Goal: Task Accomplishment & Management: Manage account settings

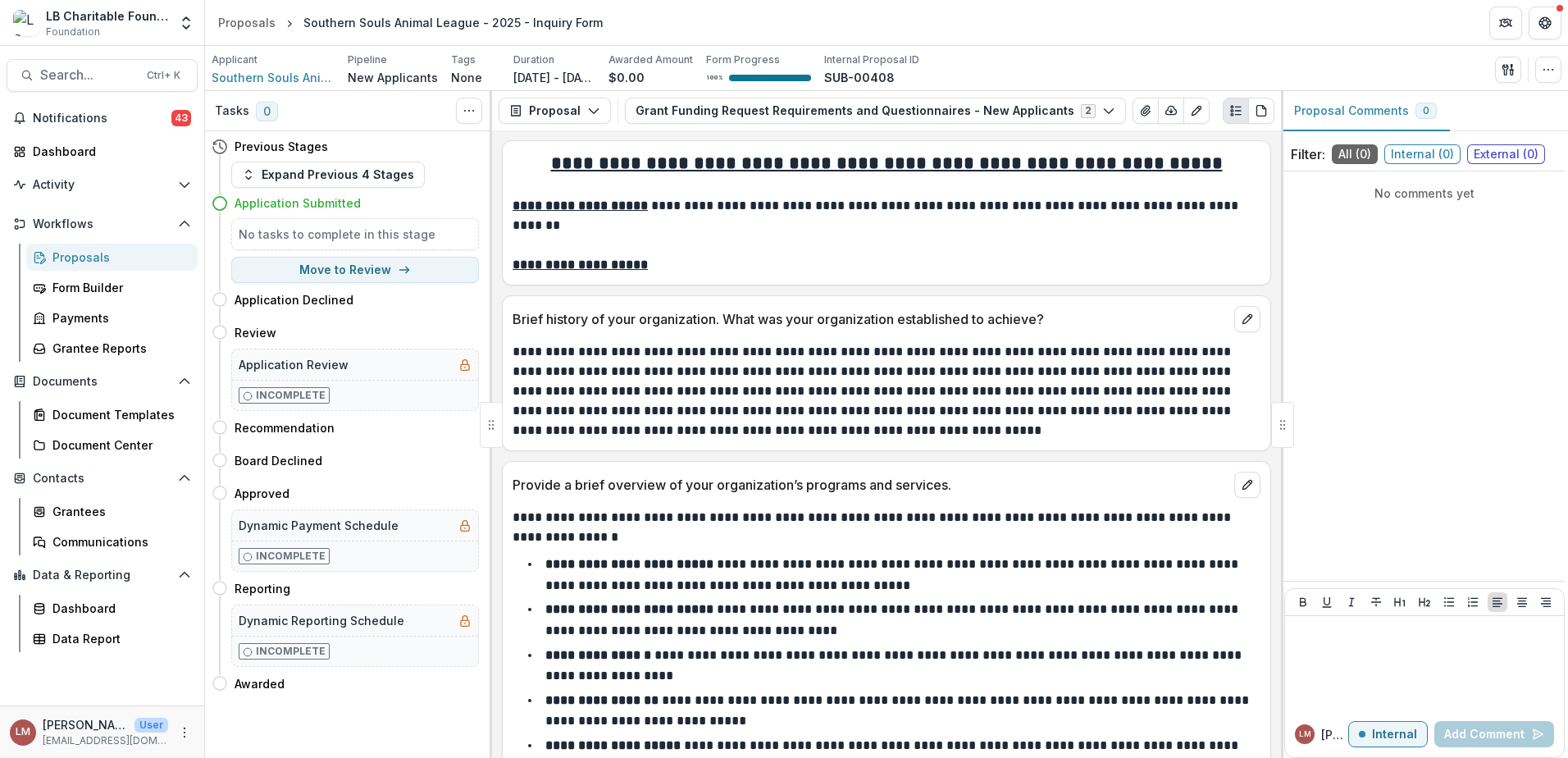
scroll to position [2334, 0]
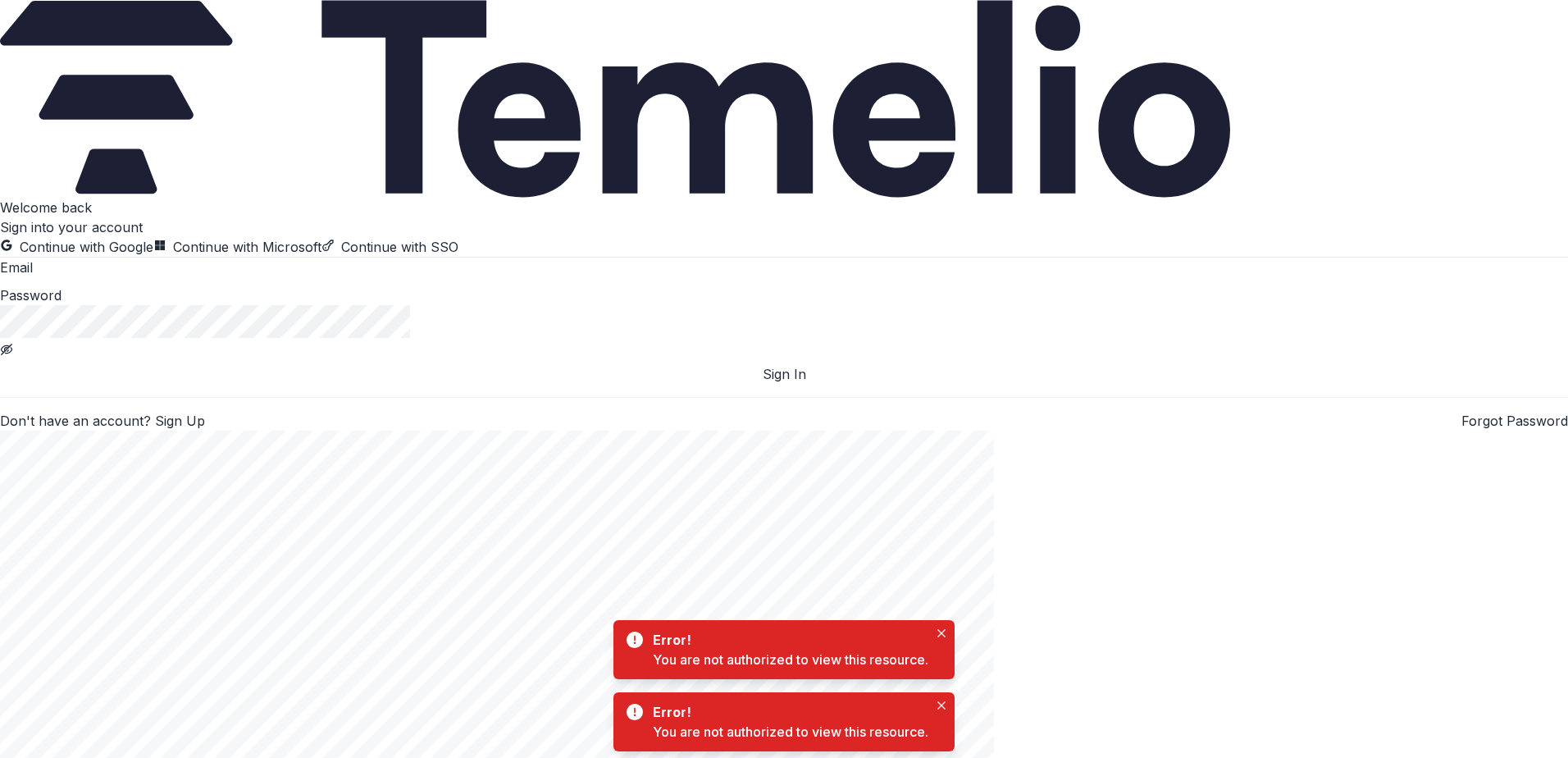
click at [146, 279] on input at bounding box center [98, 269] width 131 height 20
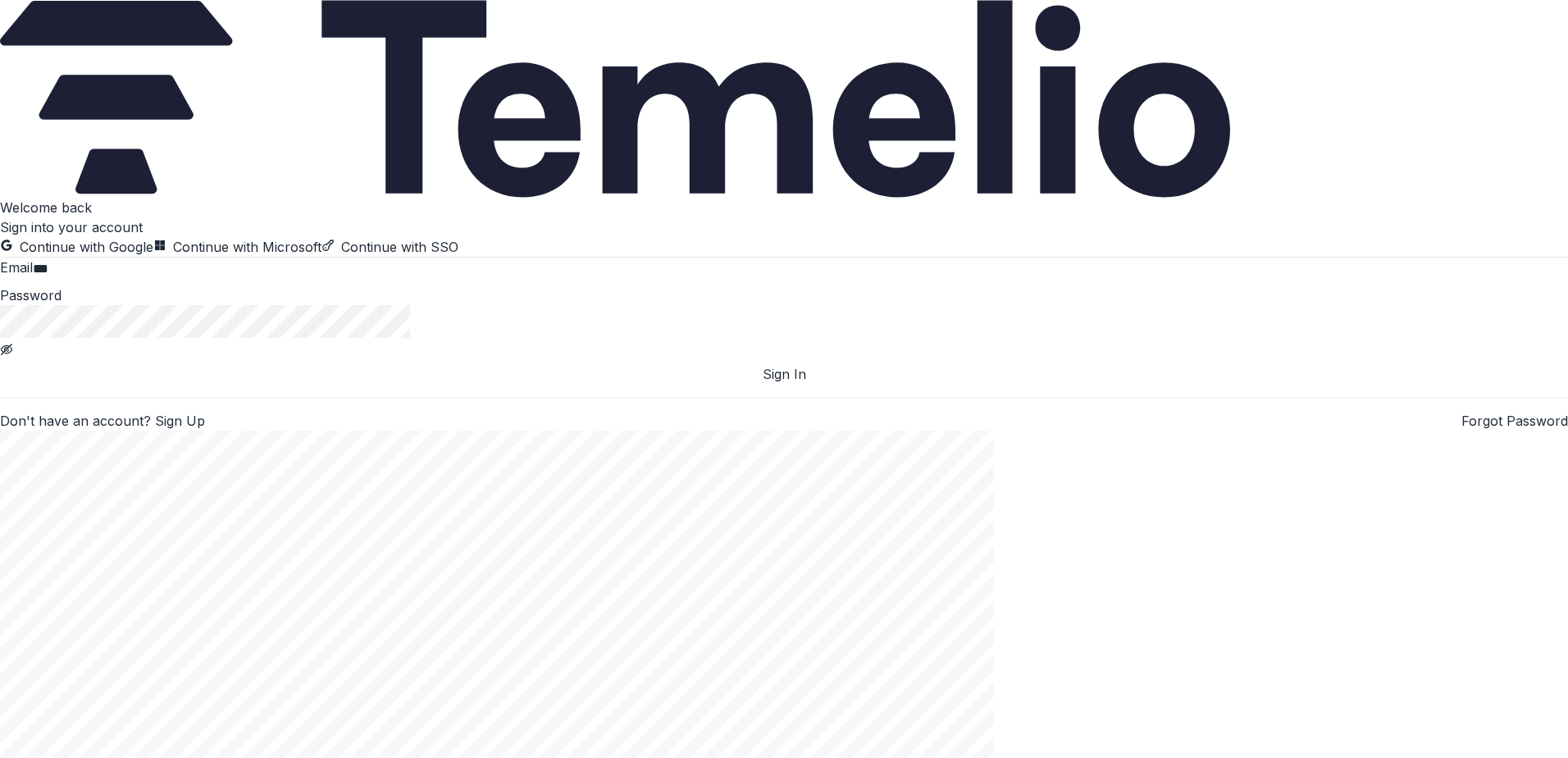
type input "**********"
click at [296, 384] on button "Sign In" at bounding box center [784, 374] width 1568 height 20
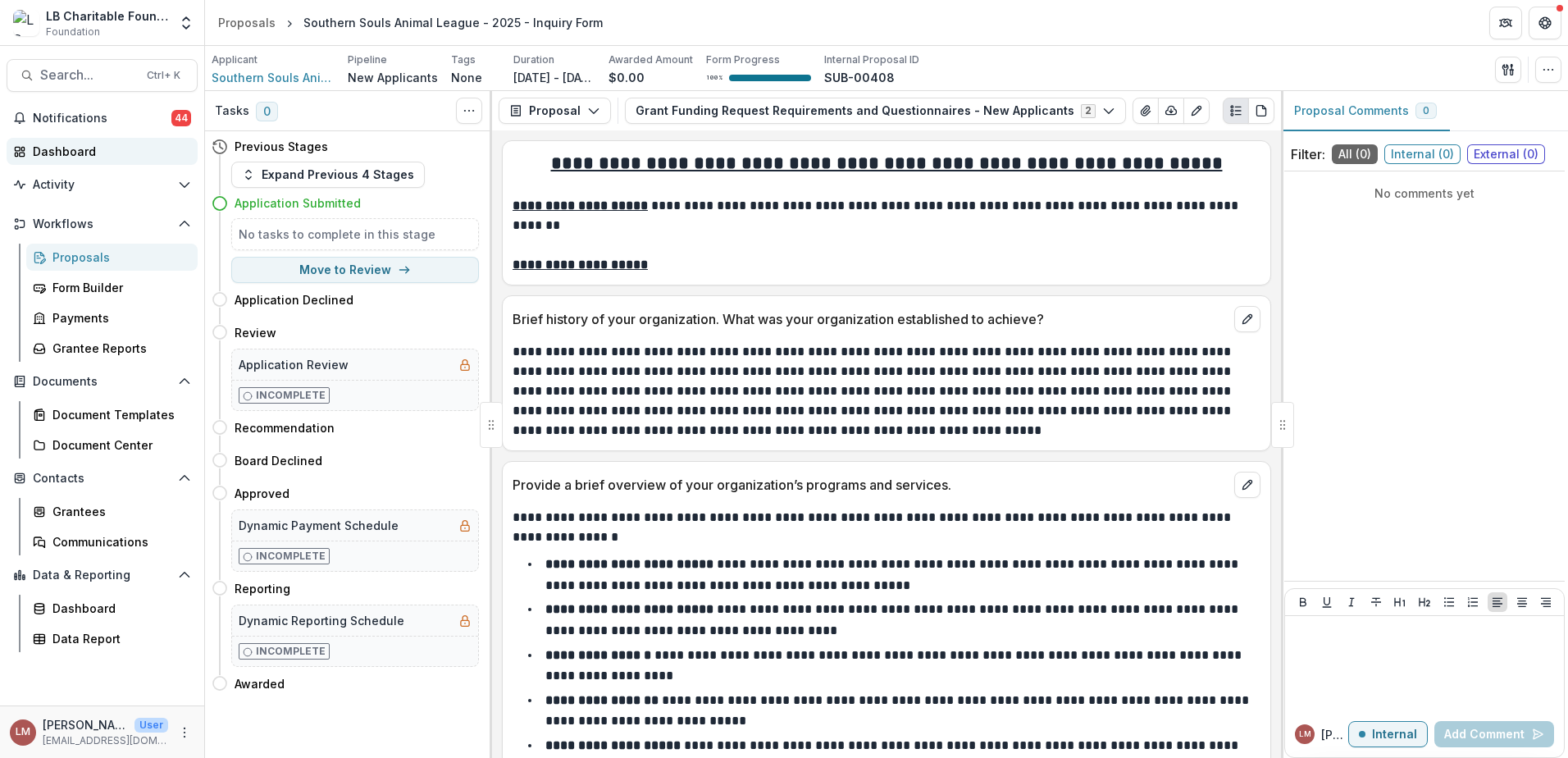
click at [82, 155] on div "Dashboard" at bounding box center [108, 152] width 152 height 17
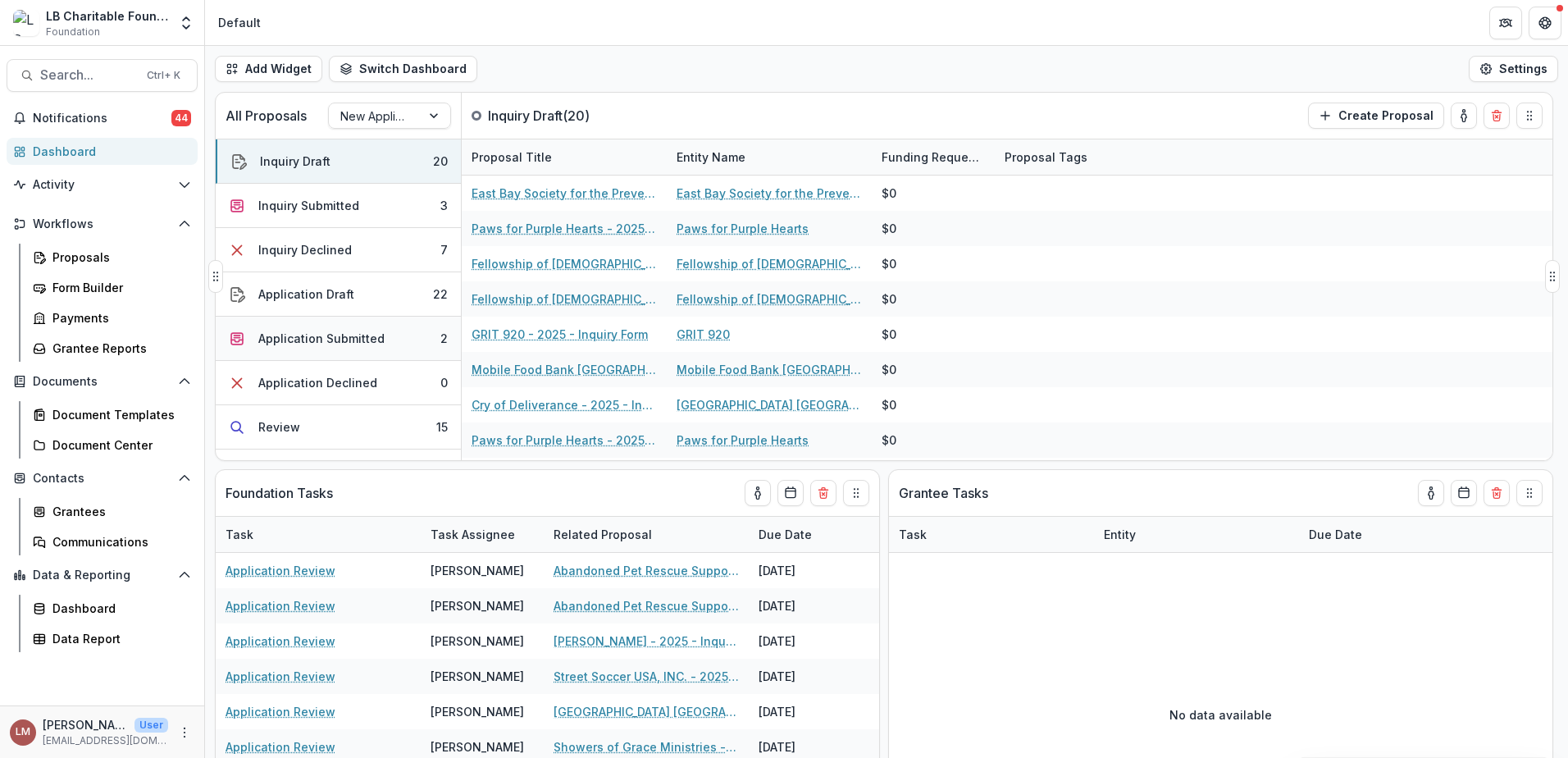
click at [312, 337] on div "Application Submitted" at bounding box center [321, 339] width 127 height 17
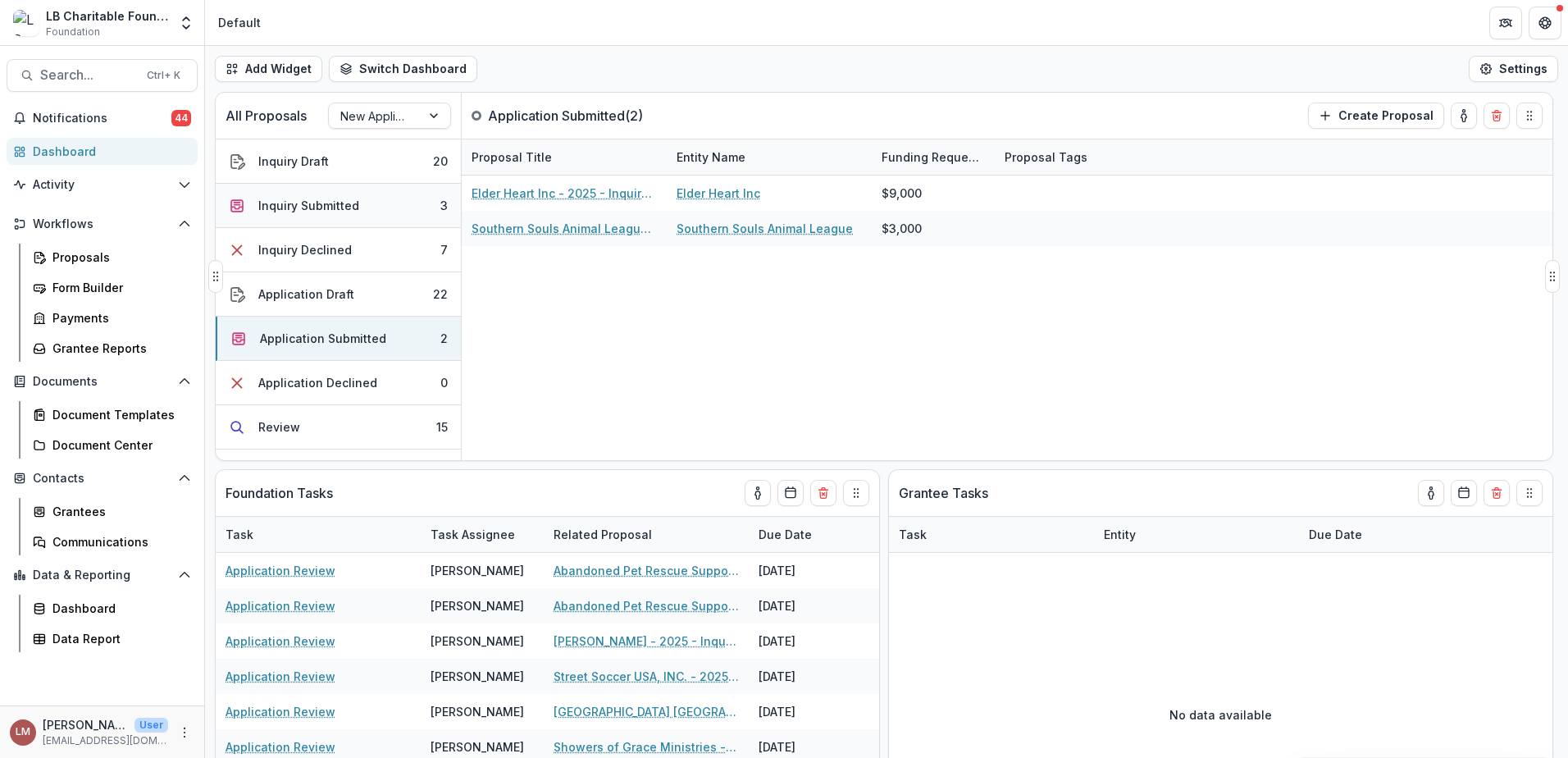
click at [323, 203] on div "Inquiry Submitted" at bounding box center [308, 205] width 101 height 17
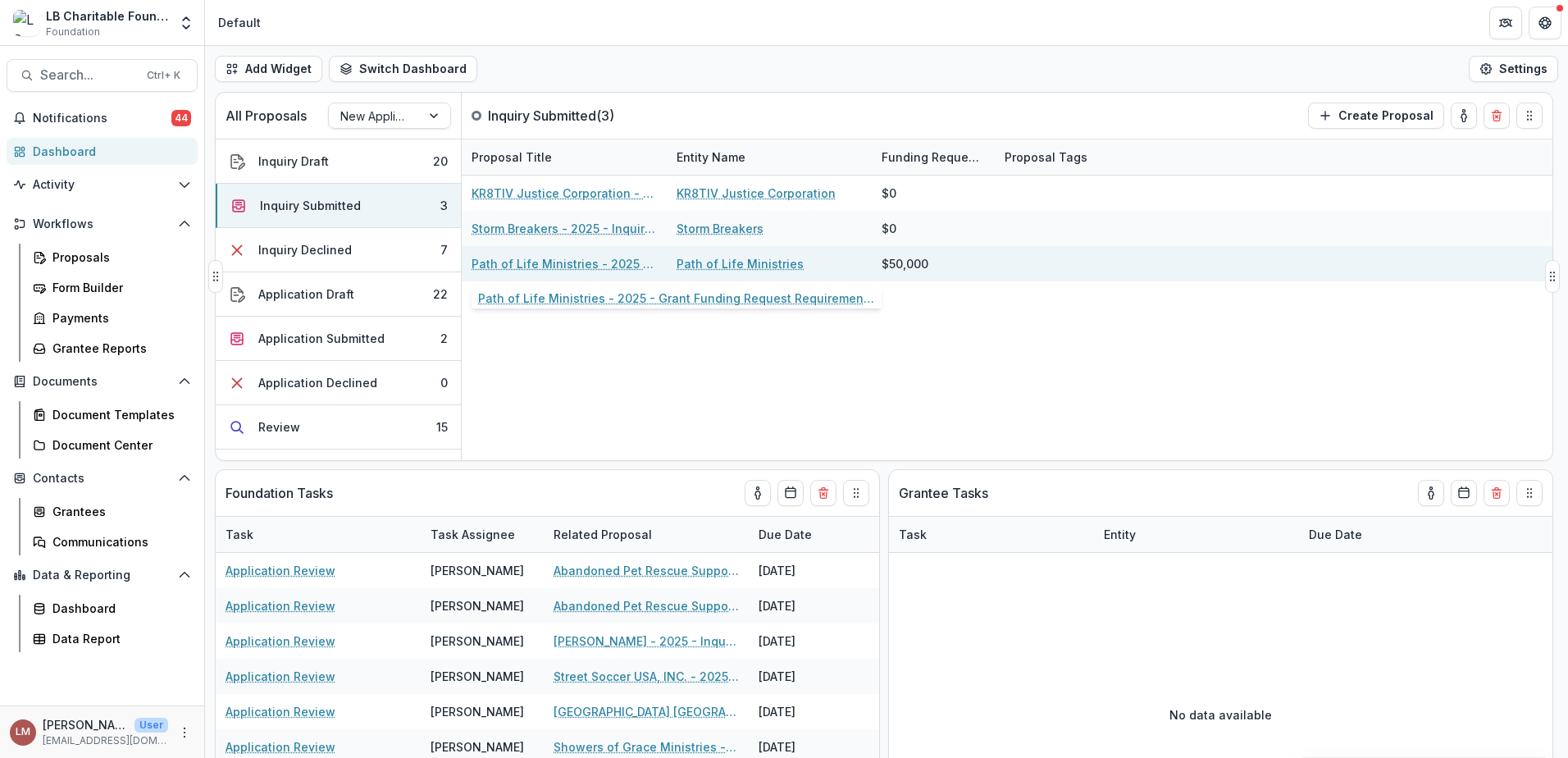
click at [509, 265] on link "Path of Life Ministries - 2025 - Grant Funding Request Requirements and Questio…" at bounding box center [564, 264] width 185 height 17
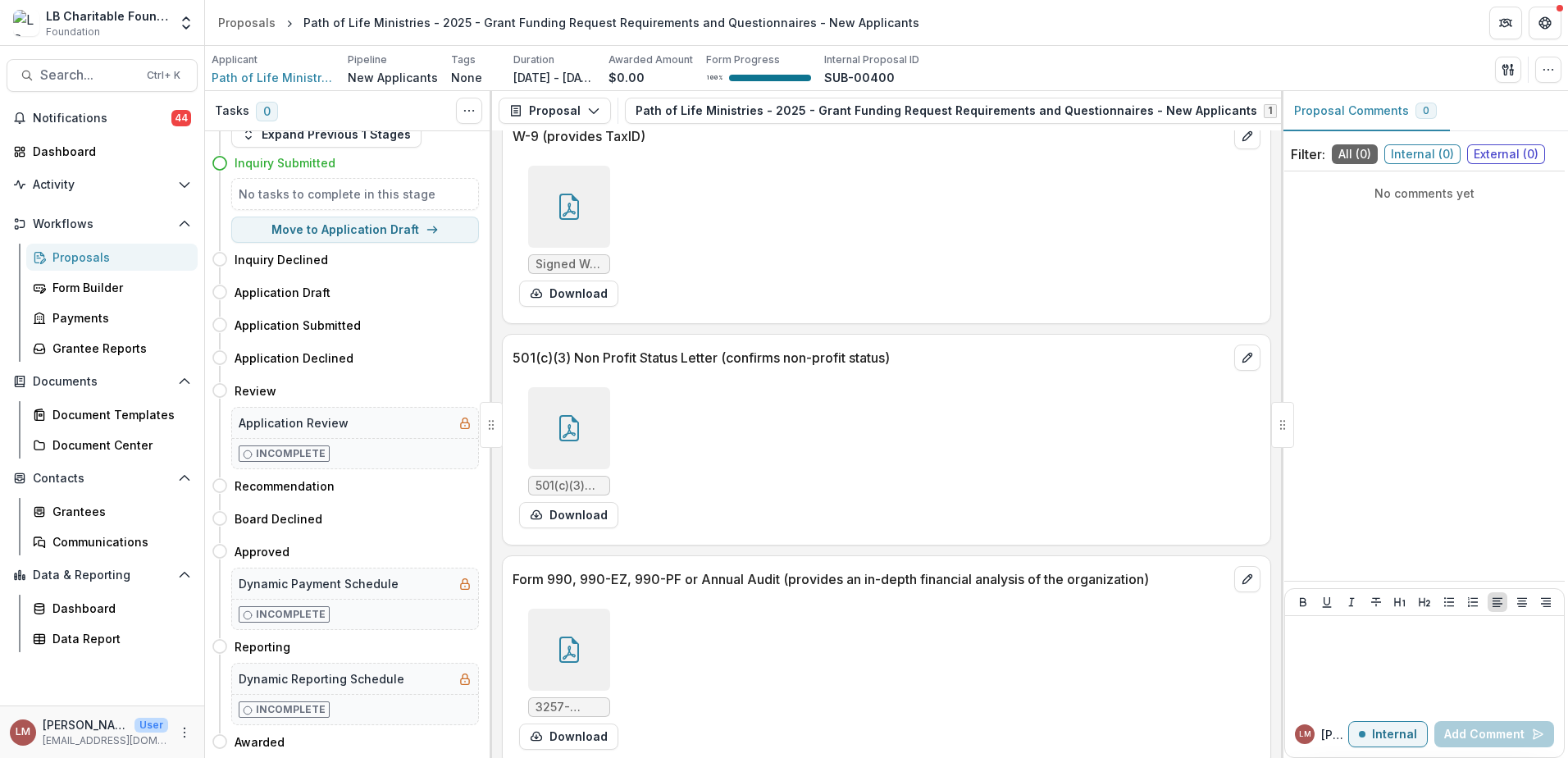
scroll to position [4822, 0]
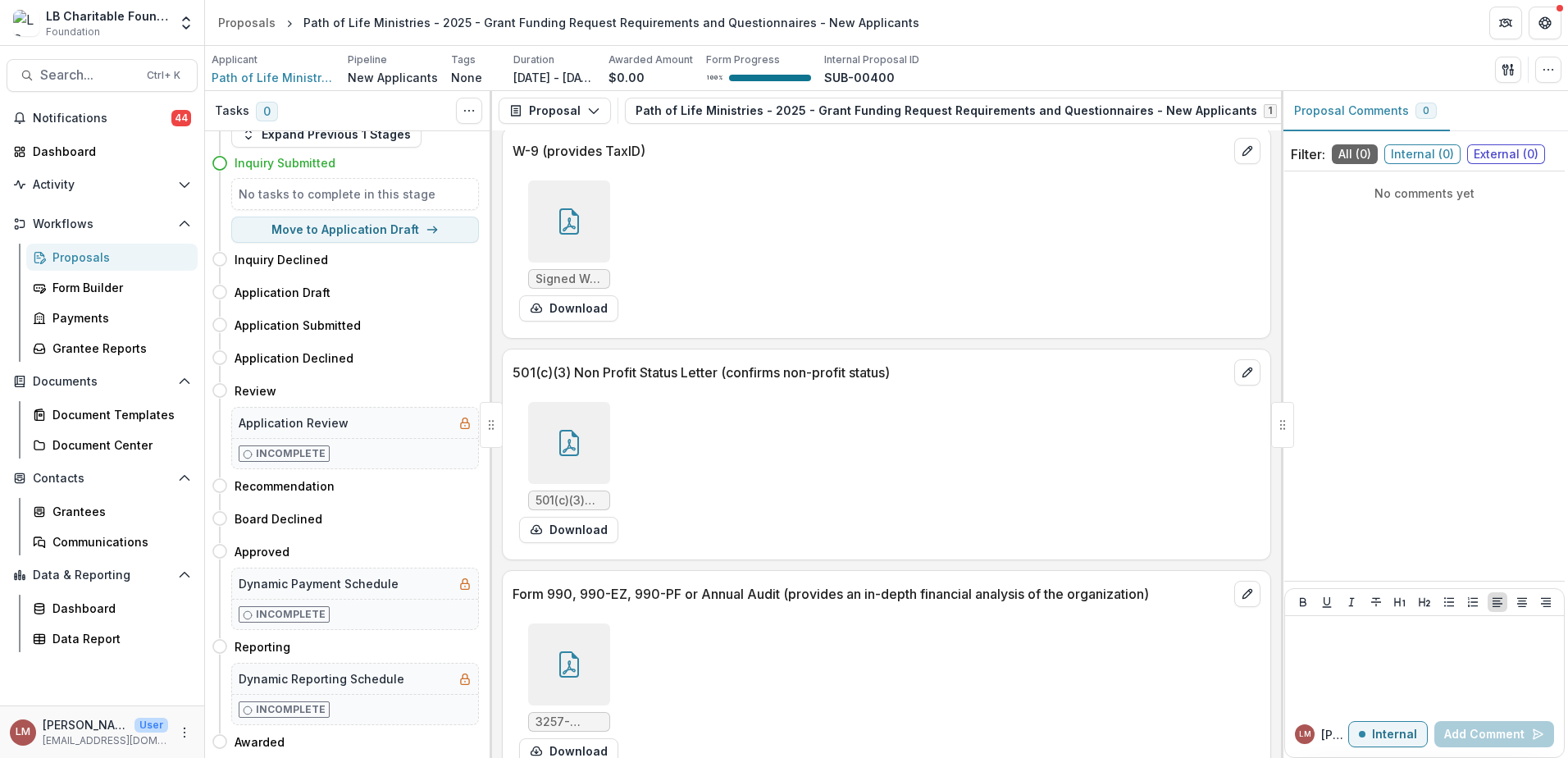
click at [569, 441] on div at bounding box center [569, 442] width 82 height 82
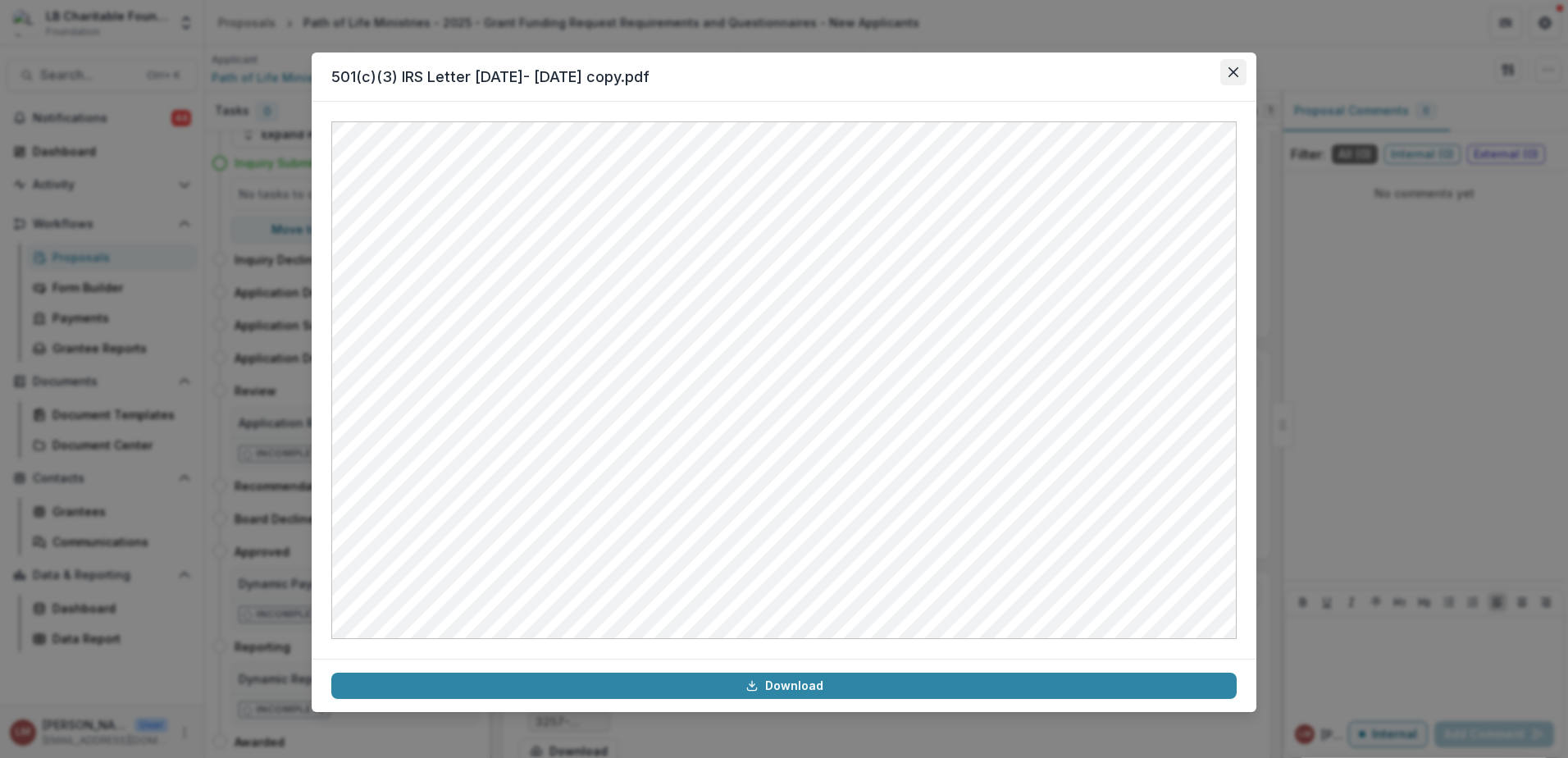
click at [1236, 73] on icon "Close" at bounding box center [1233, 72] width 10 height 10
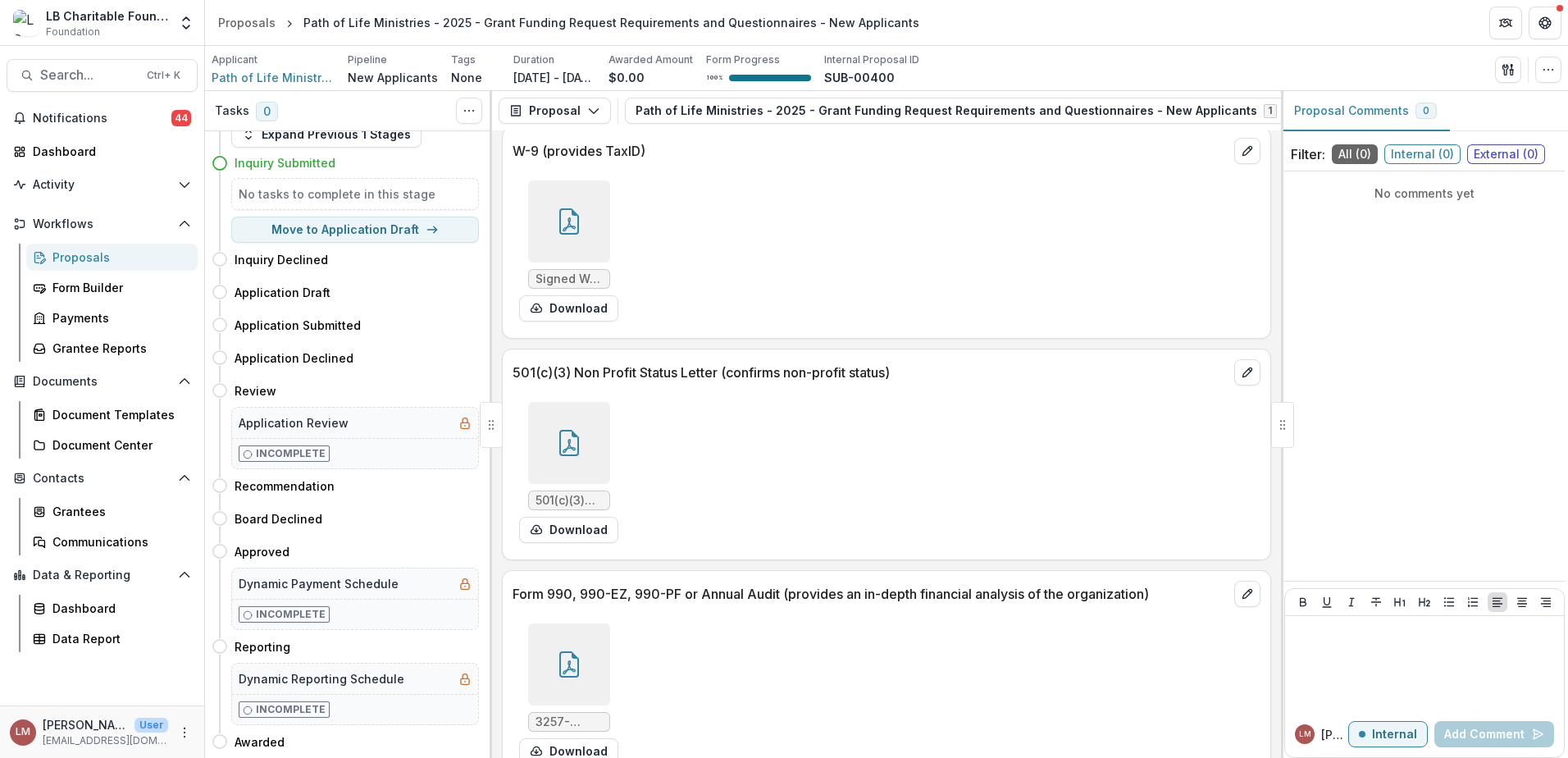
click at [548, 221] on div at bounding box center [569, 221] width 82 height 82
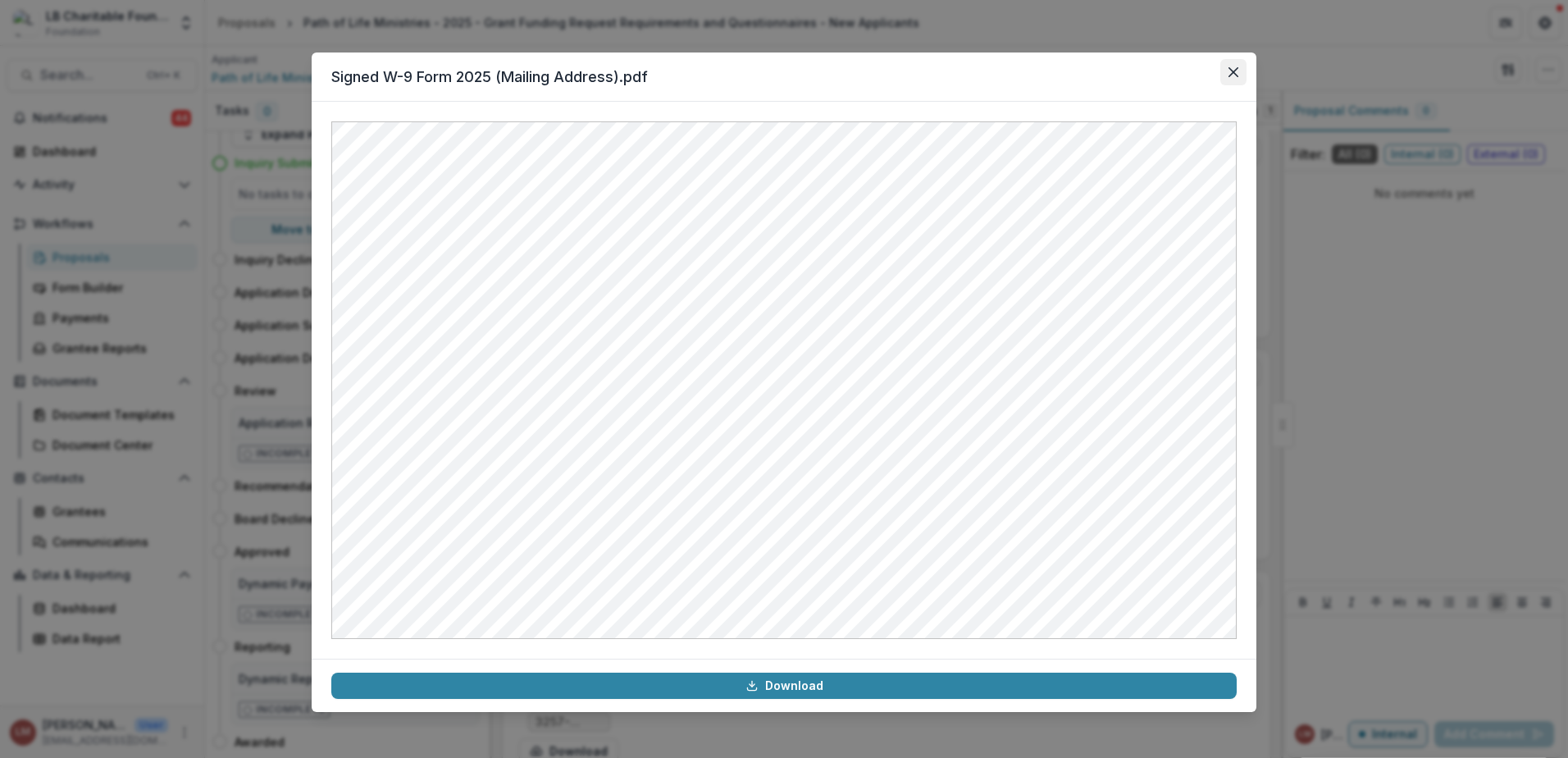
click at [1228, 77] on button "Close" at bounding box center [1232, 72] width 26 height 26
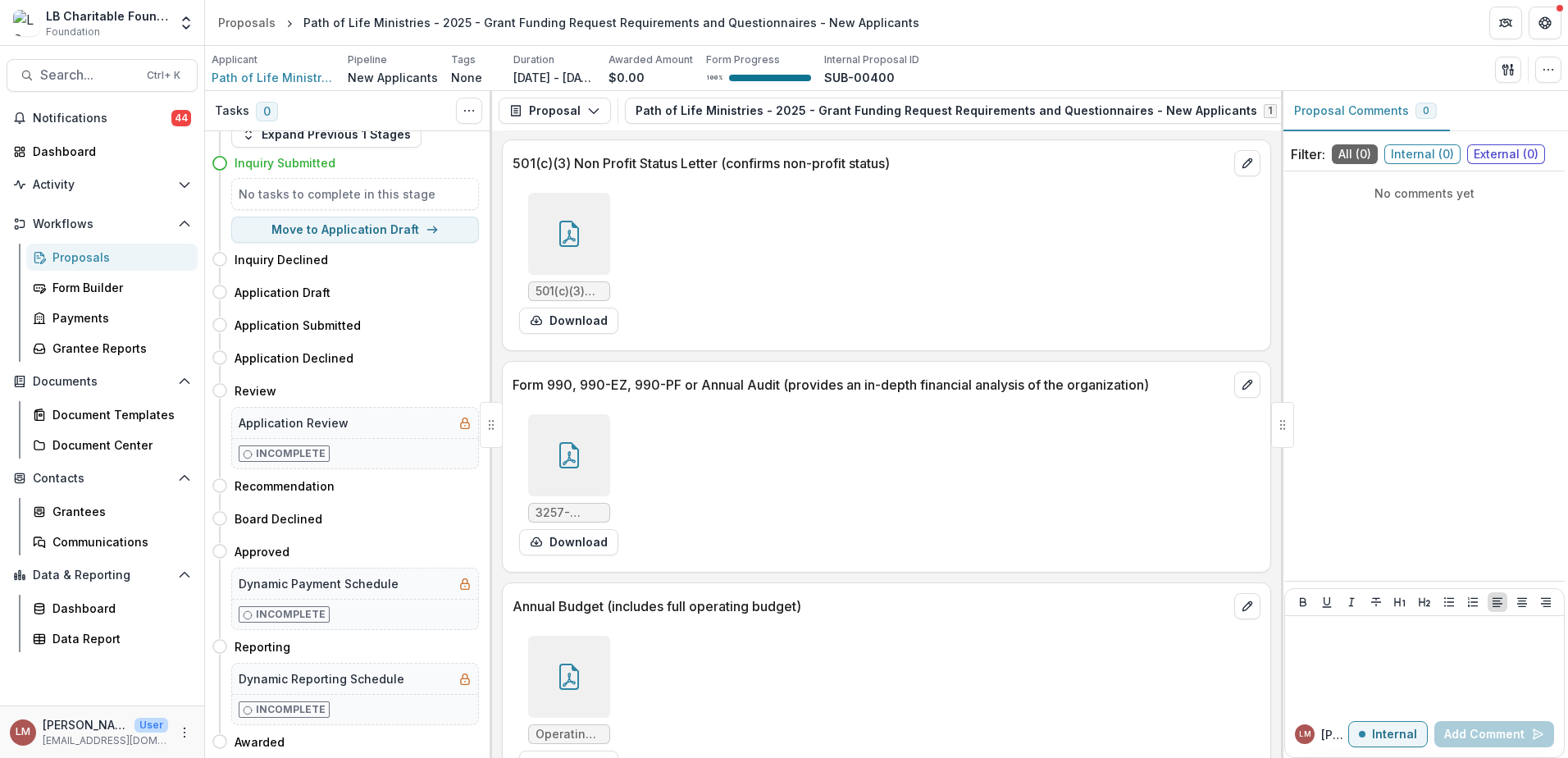
scroll to position [5036, 0]
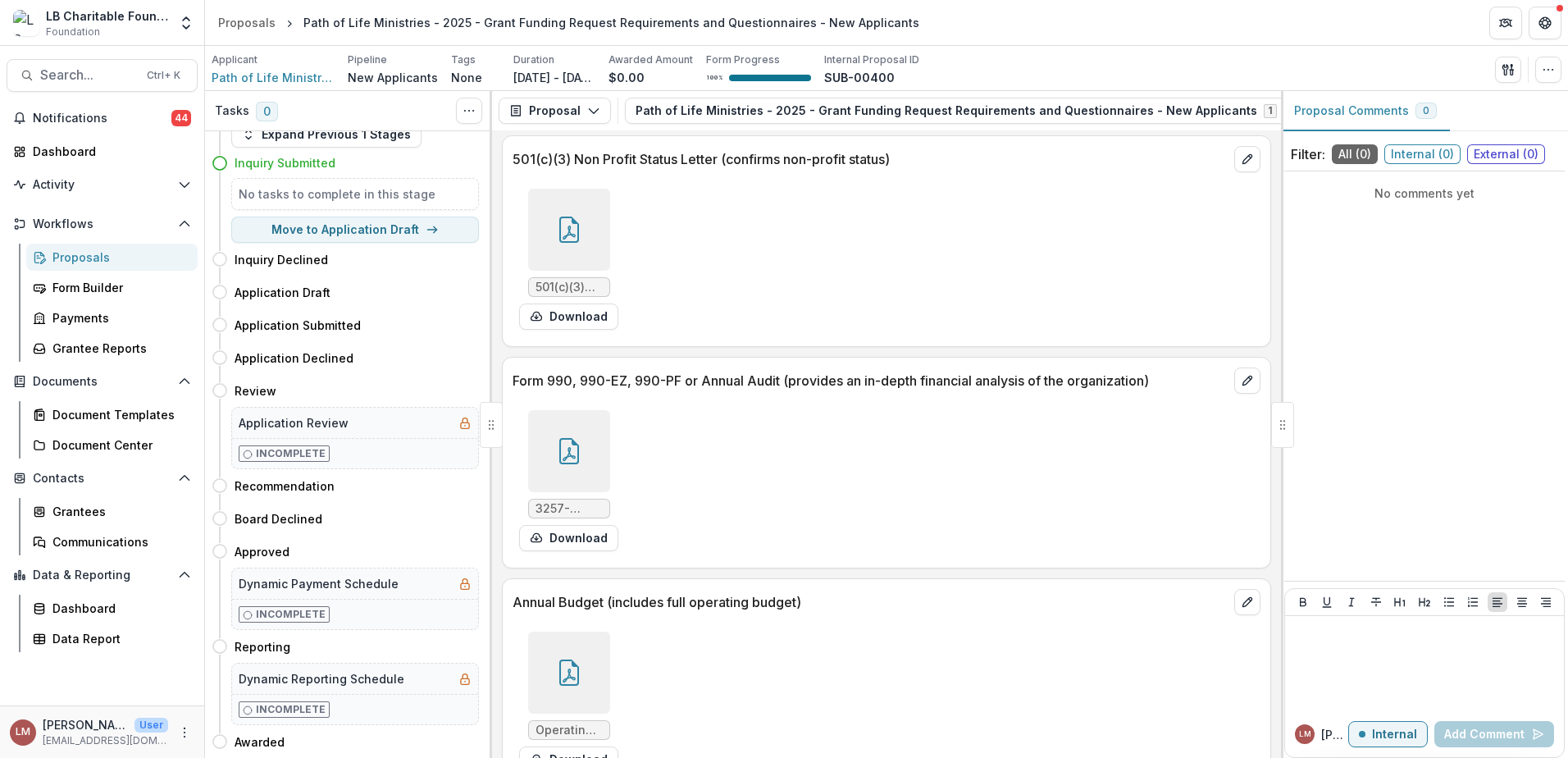
click at [577, 457] on div at bounding box center [569, 450] width 82 height 82
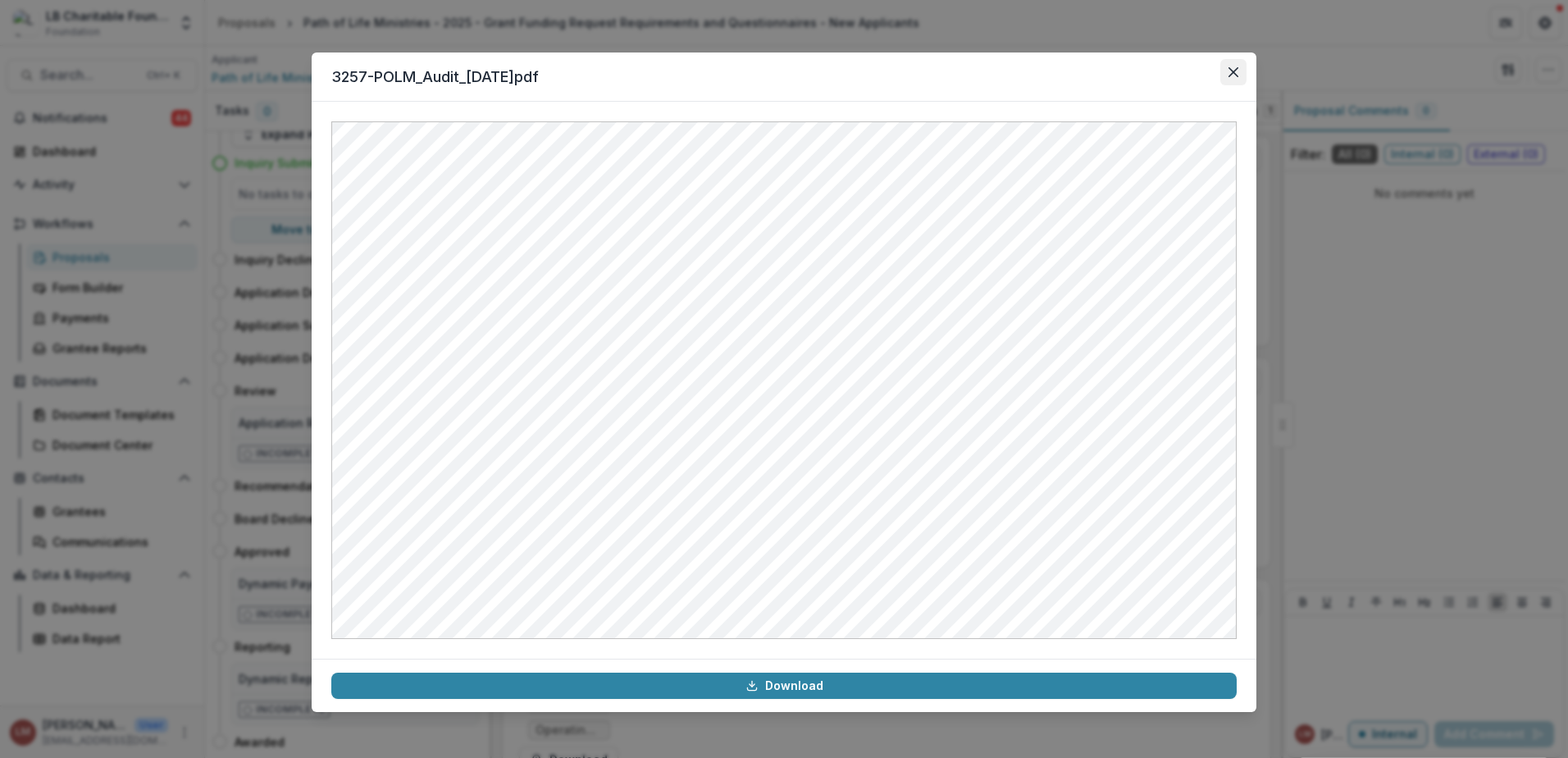
click at [1233, 75] on icon "Close" at bounding box center [1233, 72] width 10 height 10
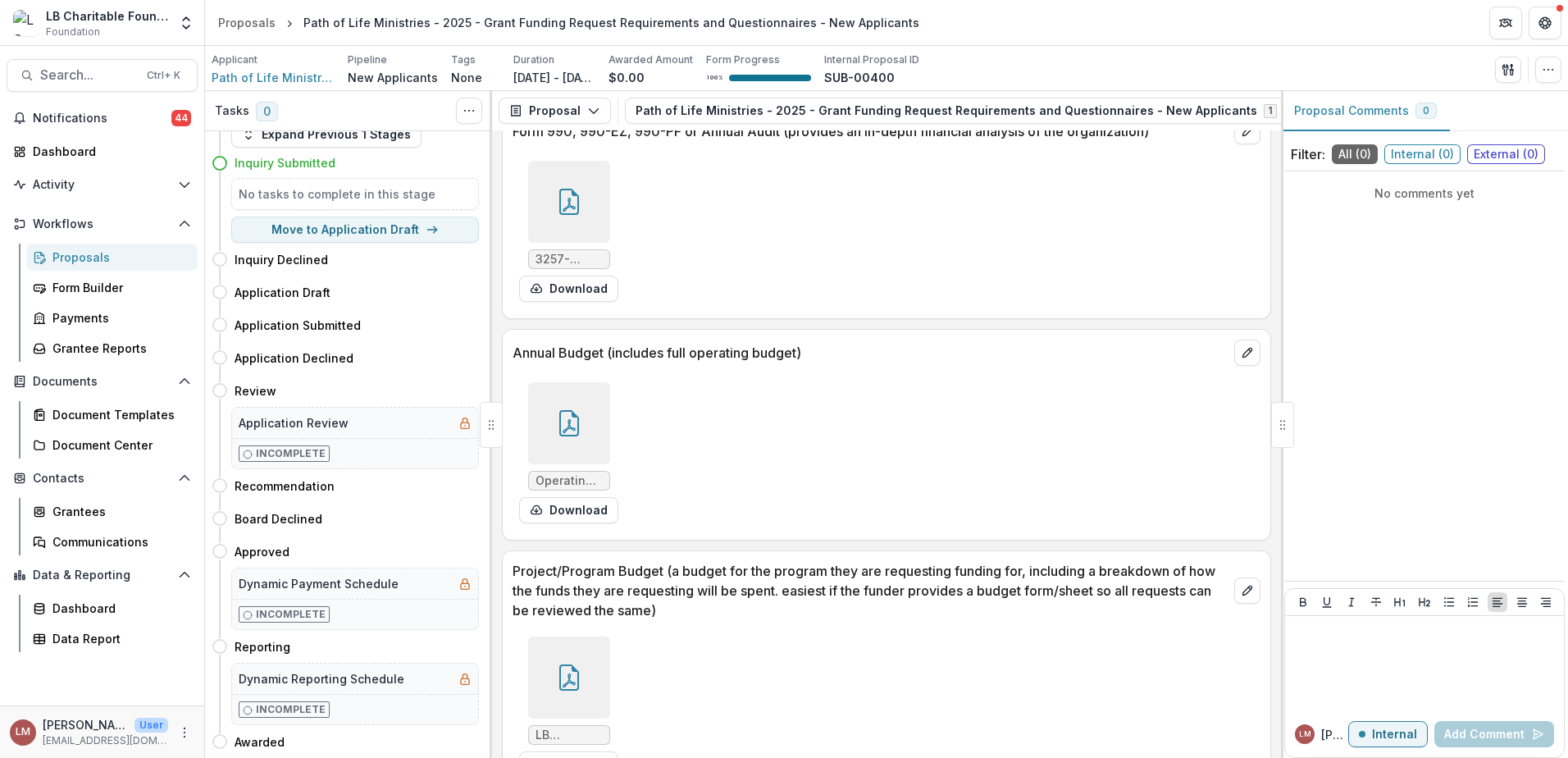
scroll to position [5316, 0]
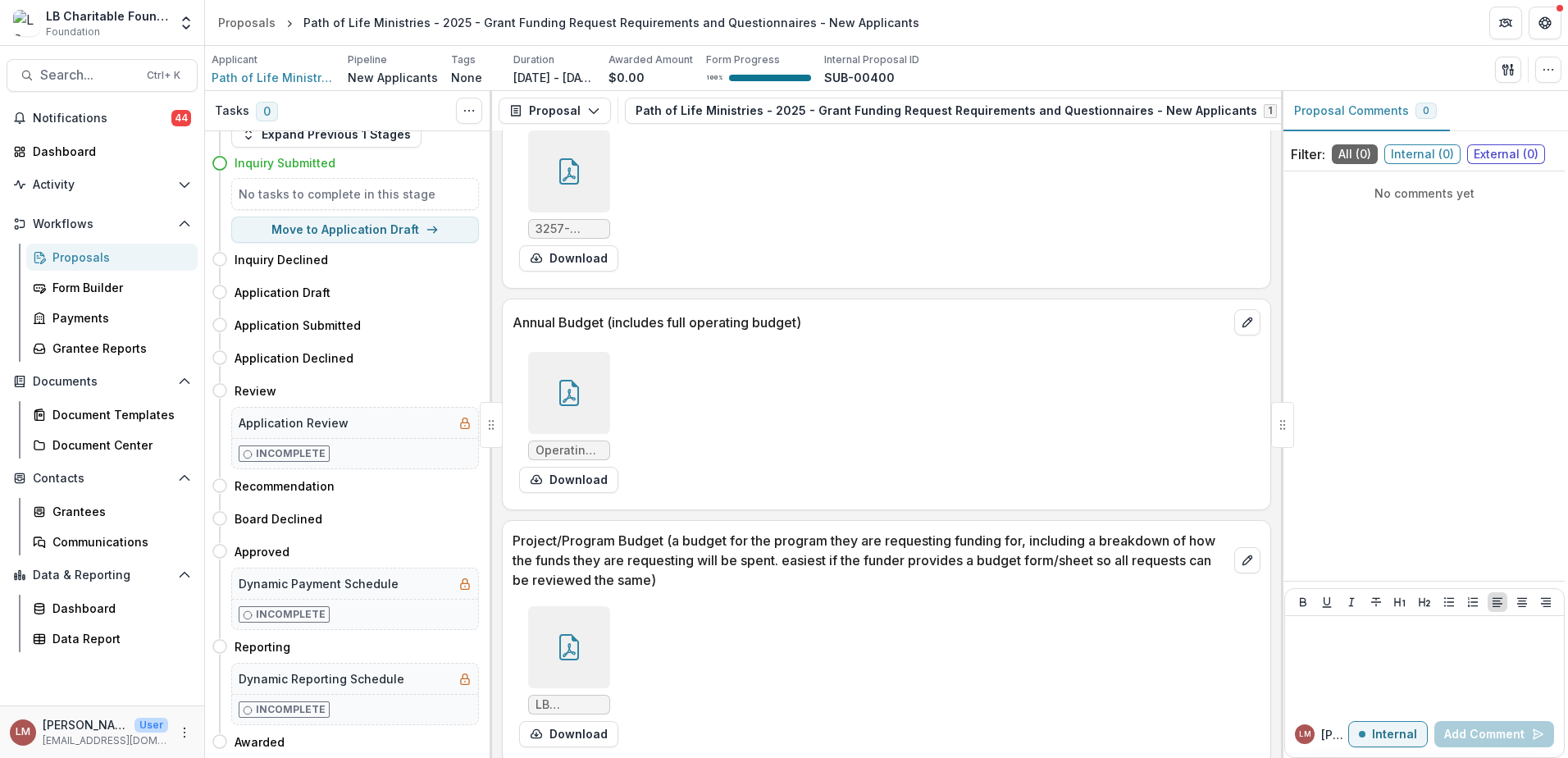
click at [577, 649] on div at bounding box center [569, 647] width 82 height 82
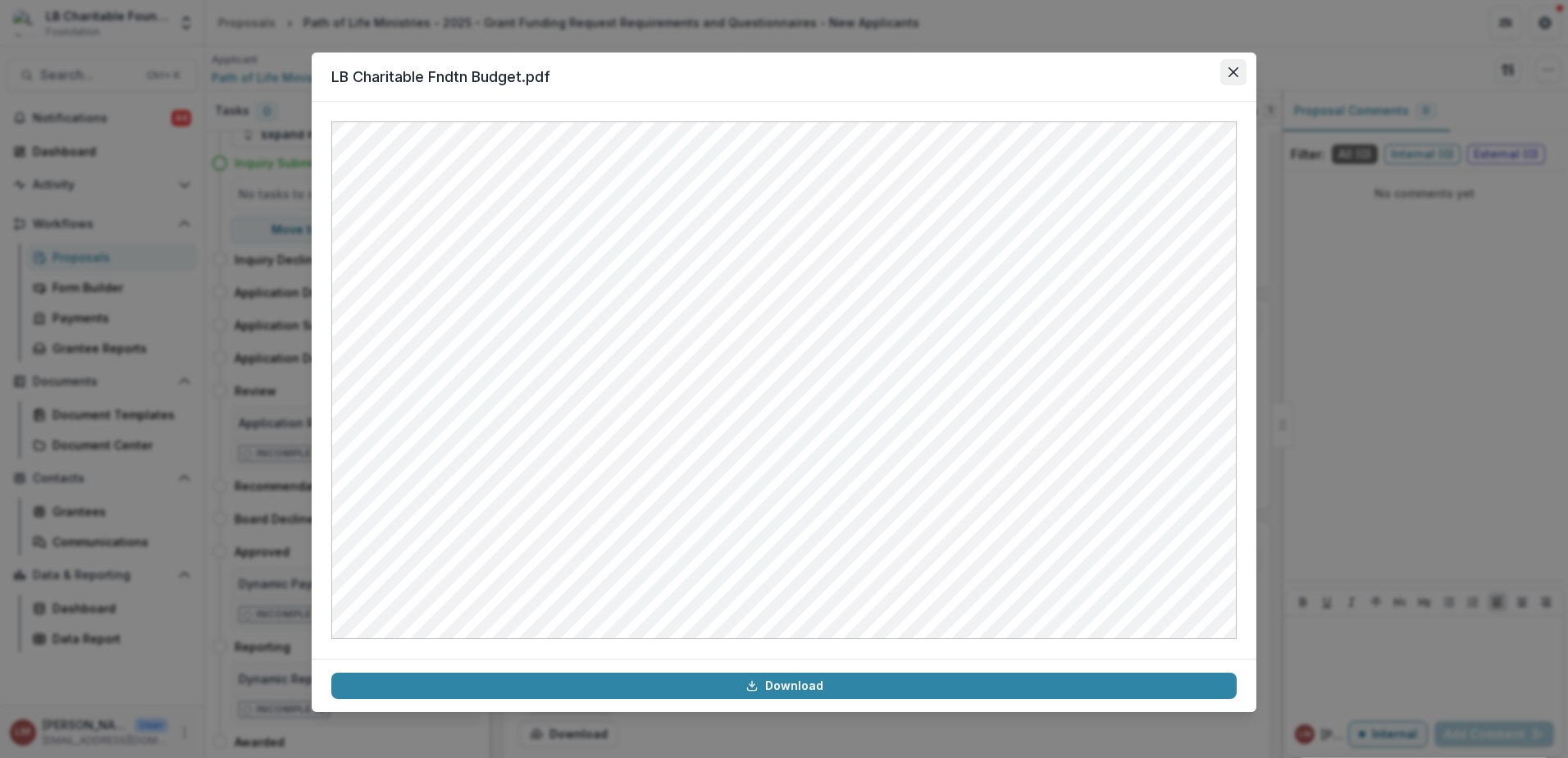
click at [1229, 75] on icon "Close" at bounding box center [1233, 72] width 10 height 10
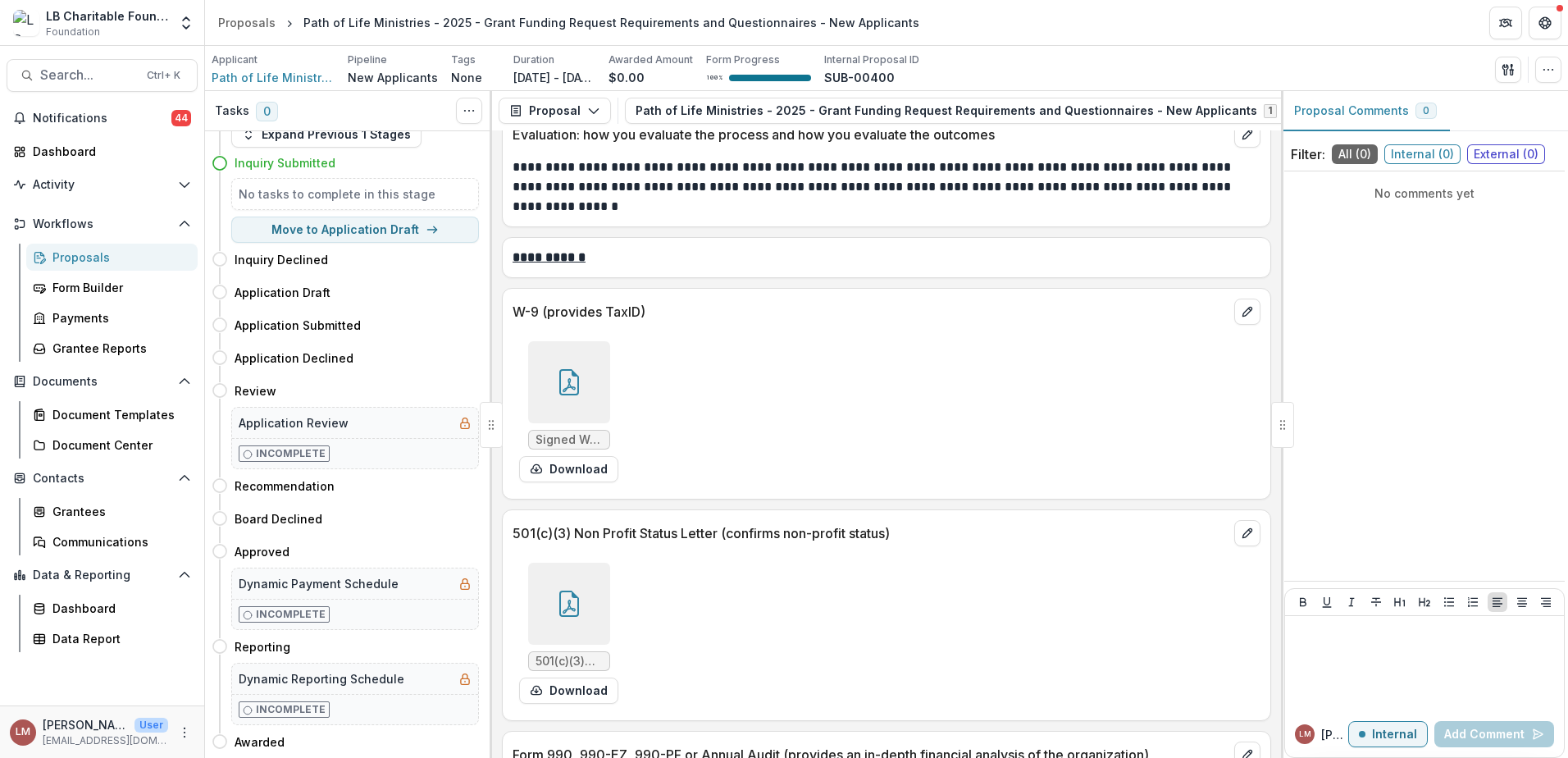
scroll to position [4661, 0]
click at [428, 323] on button "Move here" at bounding box center [444, 324] width 68 height 20
select select "**********"
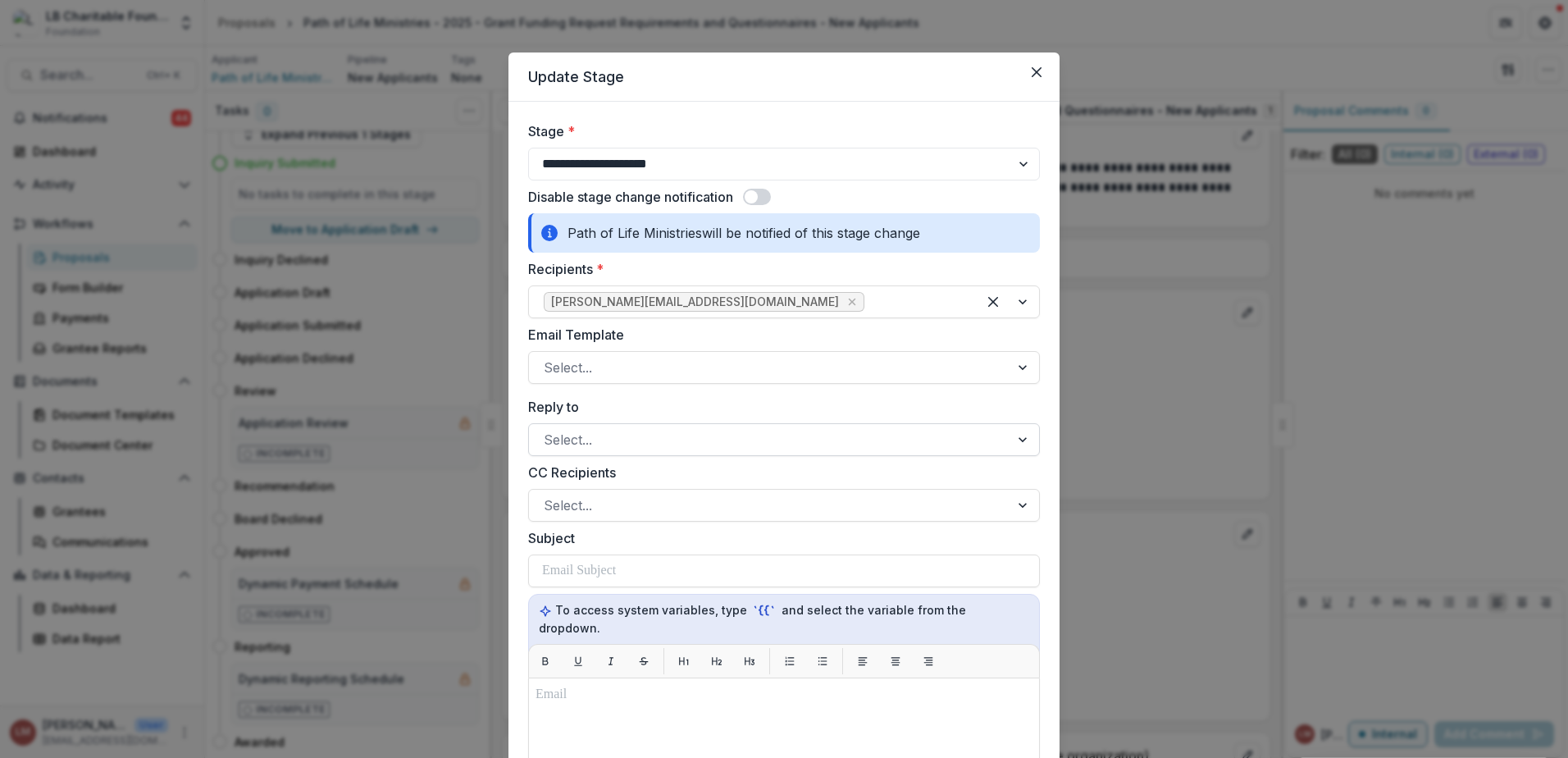
click at [1022, 444] on div at bounding box center [1023, 439] width 30 height 31
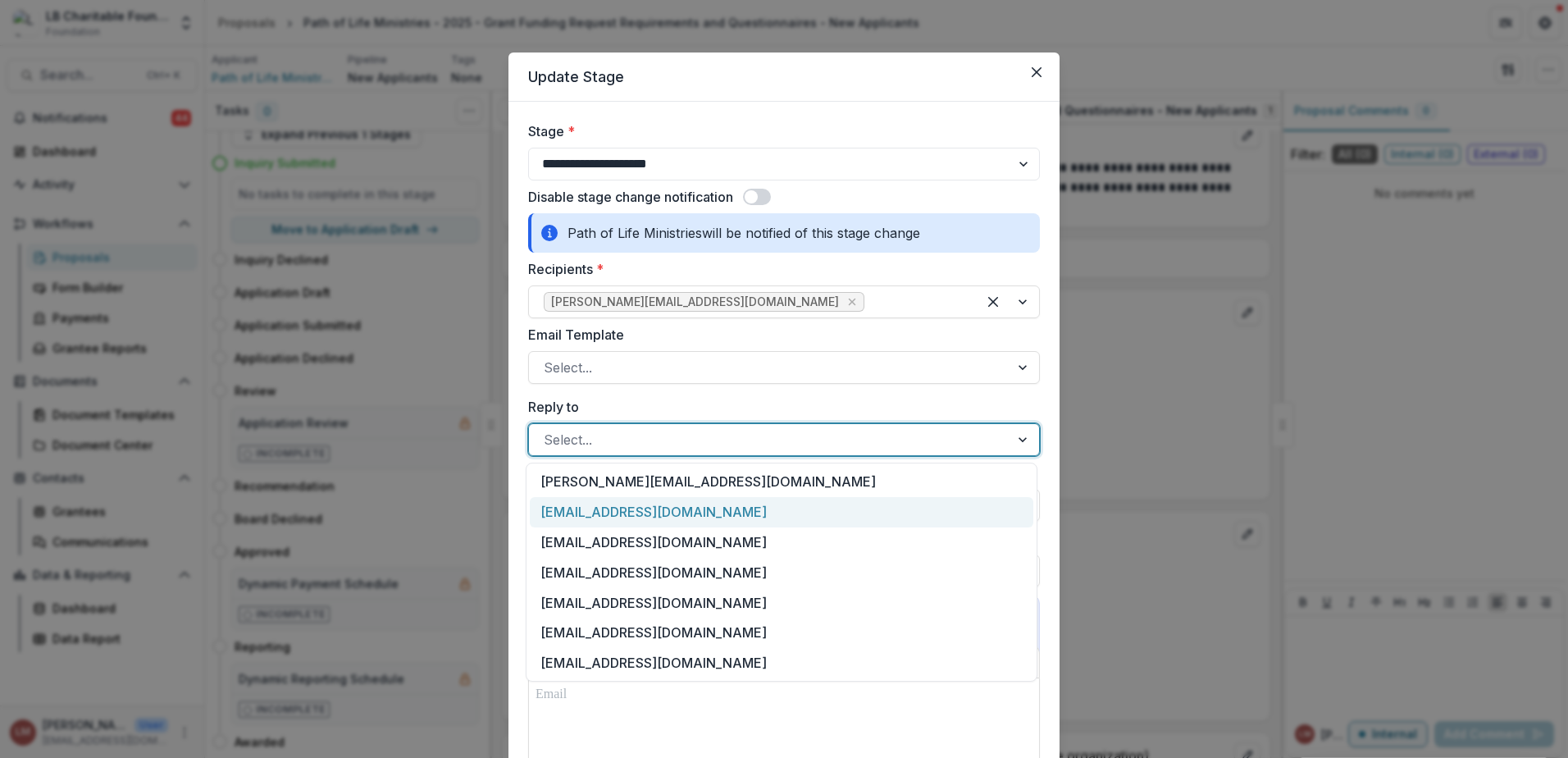
click at [673, 515] on div "[EMAIL_ADDRESS][DOMAIN_NAME]" at bounding box center [781, 512] width 503 height 31
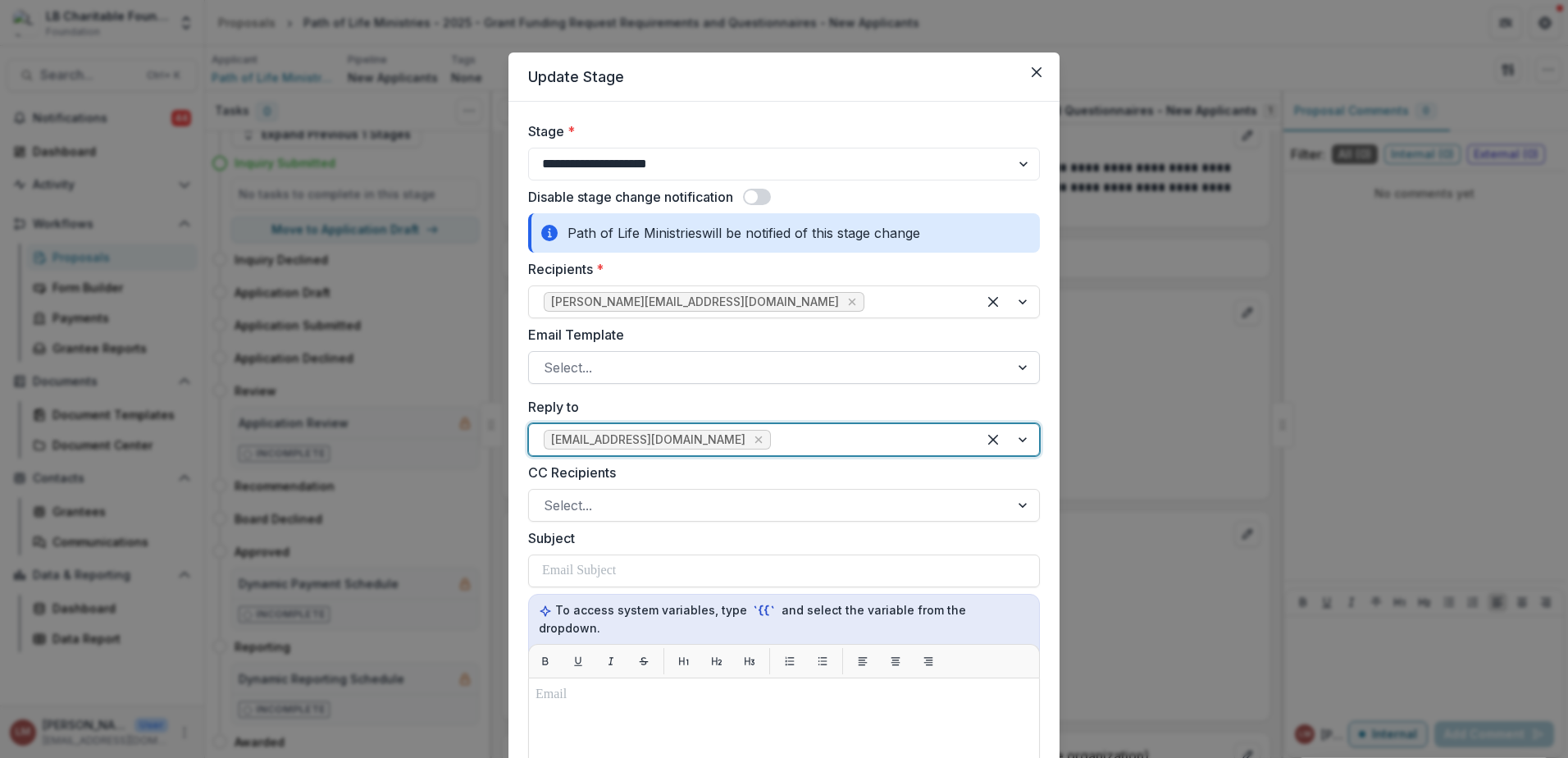
click at [1021, 365] on div at bounding box center [1023, 367] width 30 height 31
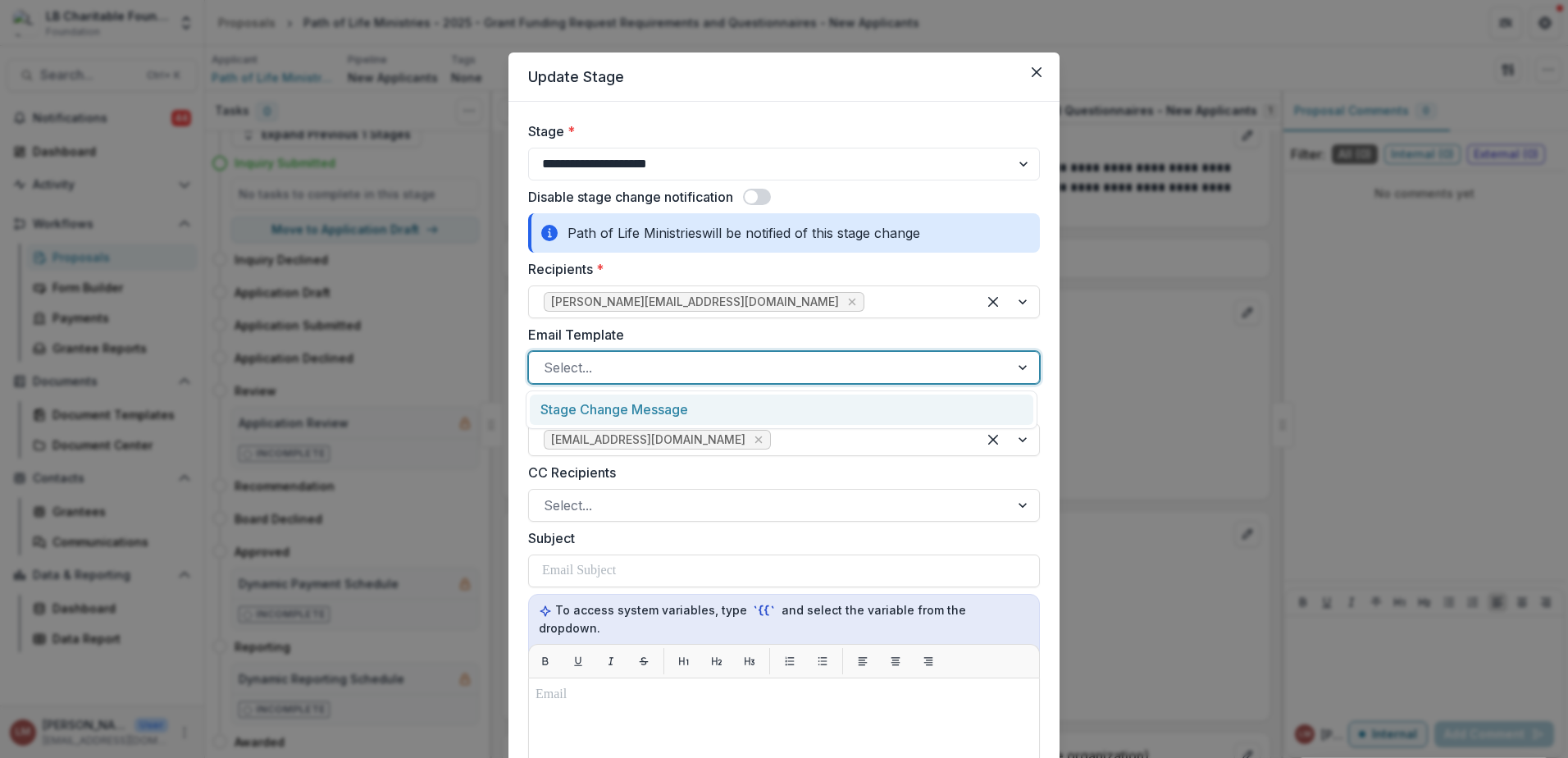
click at [635, 407] on div "Stage Change Message" at bounding box center [781, 410] width 503 height 31
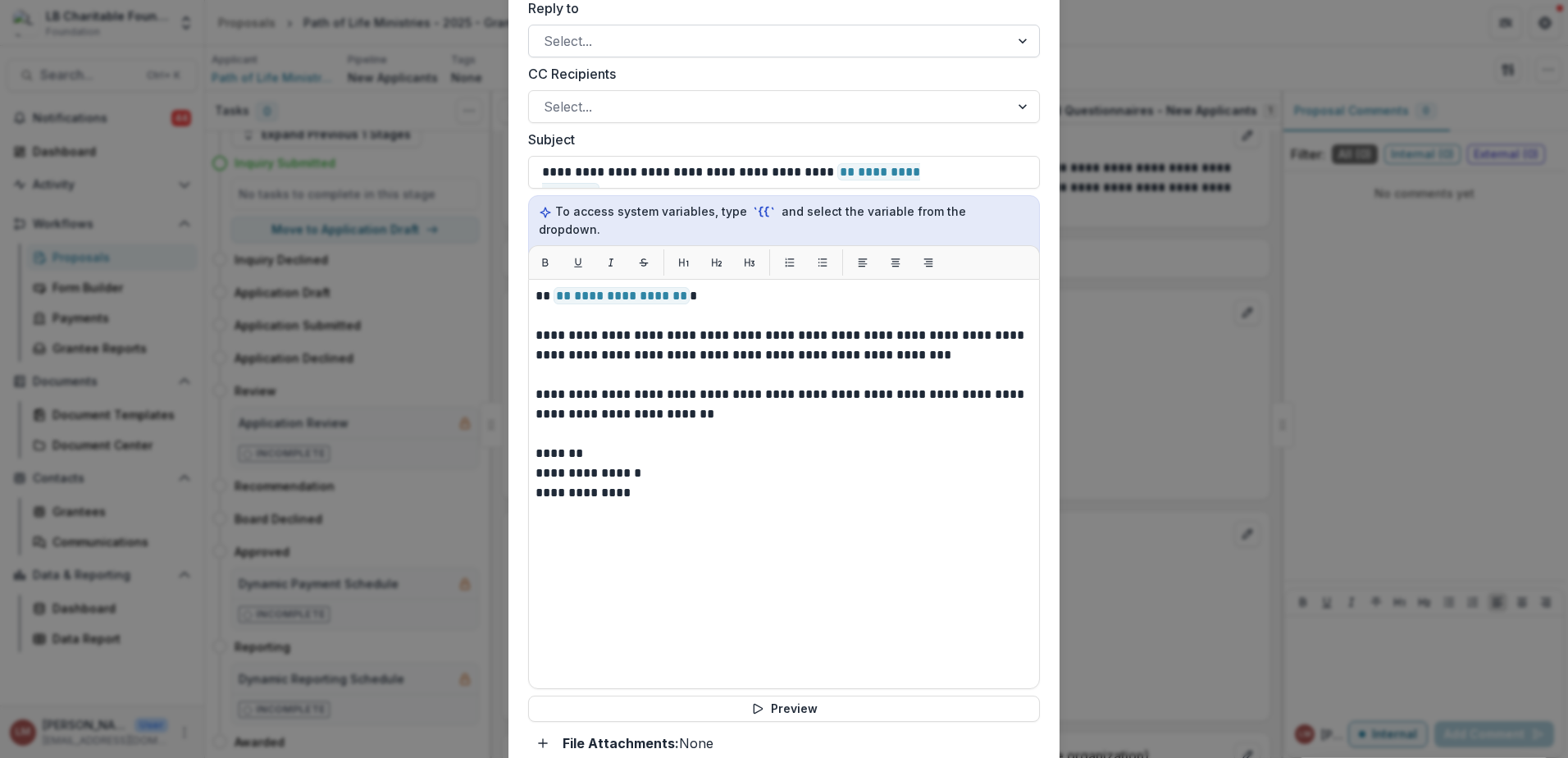
scroll to position [425, 0]
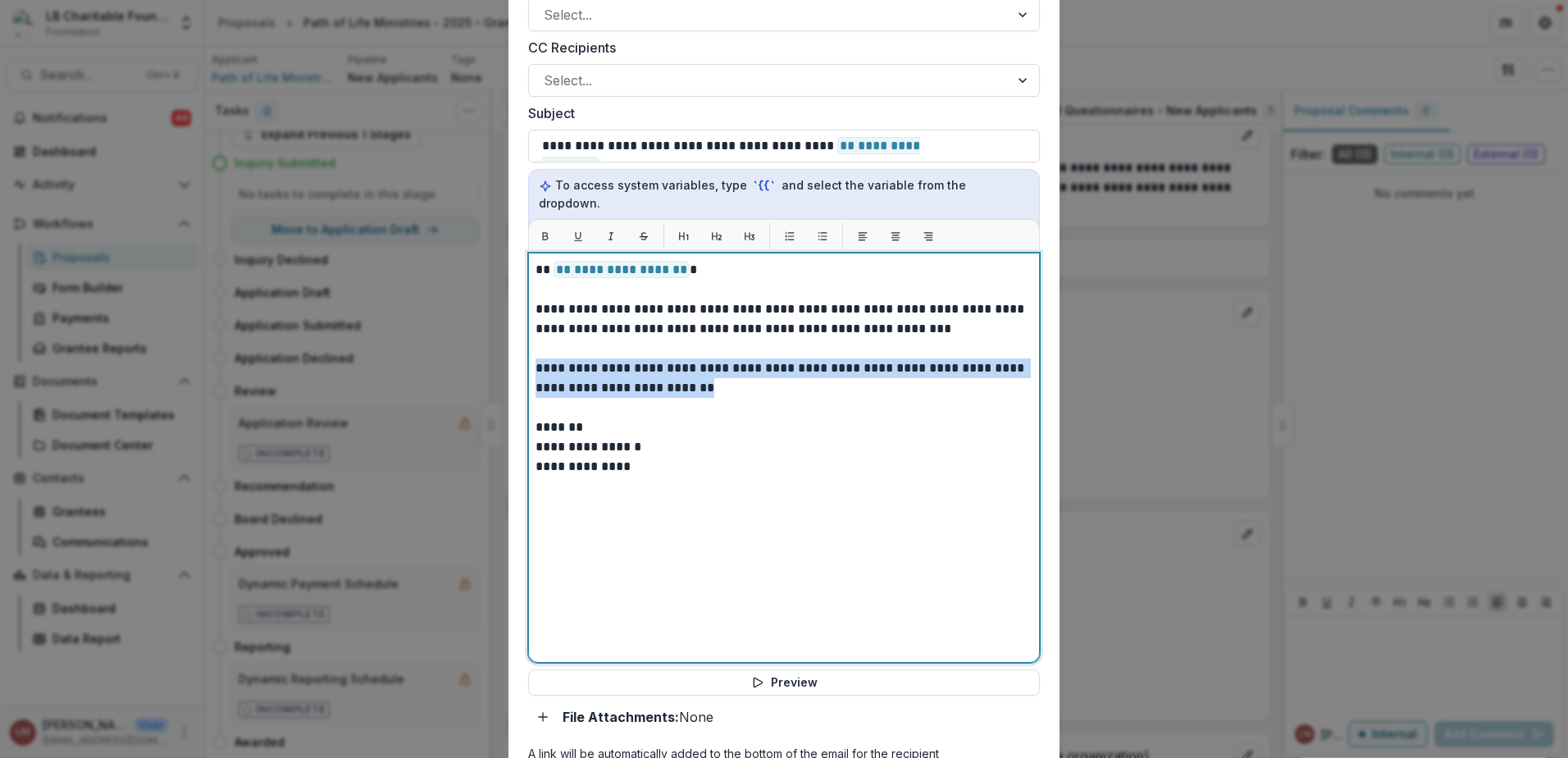
drag, startPoint x: 534, startPoint y: 349, endPoint x: 702, endPoint y: 370, distance: 169.3
click at [702, 370] on p "**********" at bounding box center [784, 378] width 497 height 39
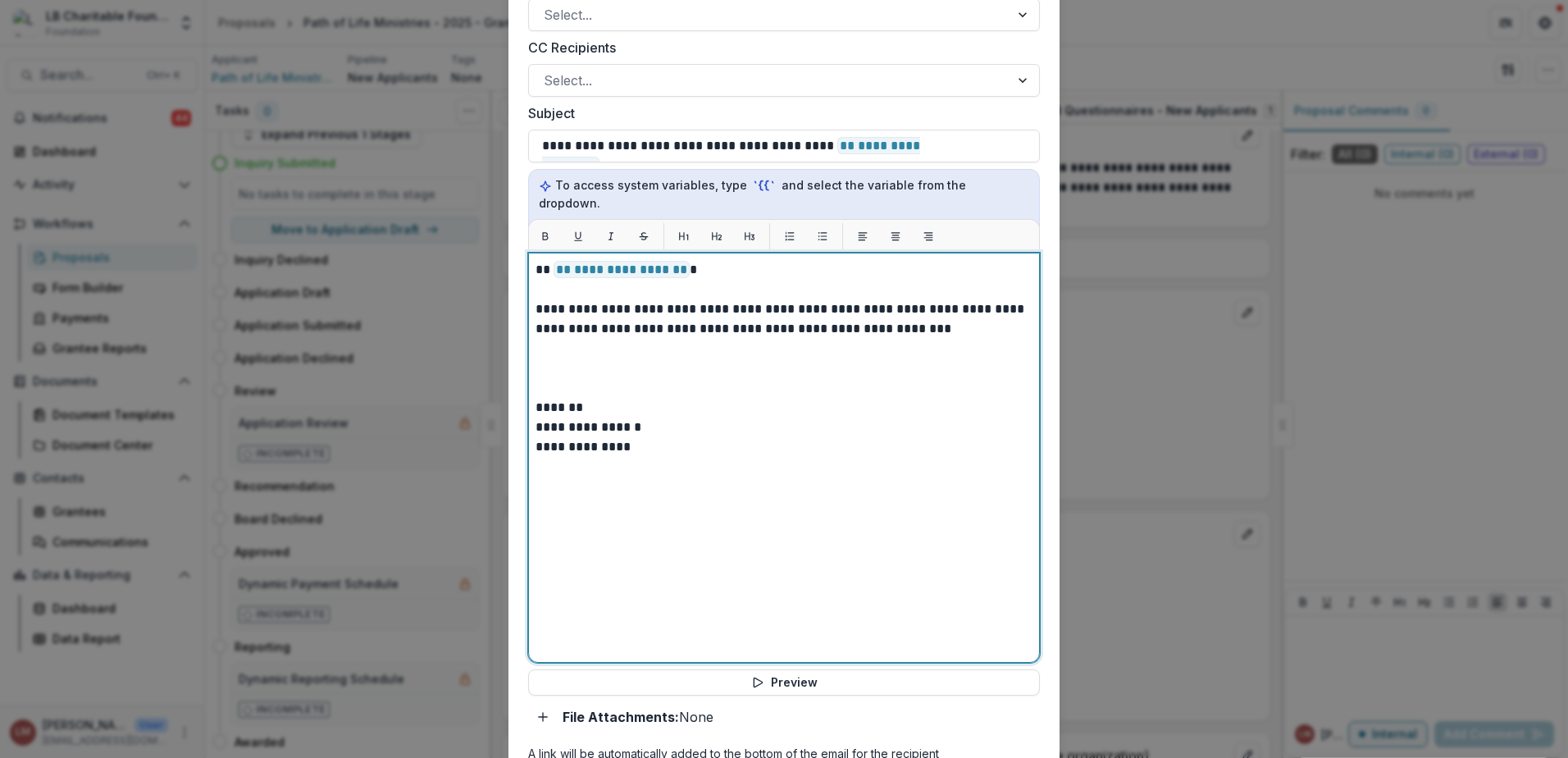
click at [574, 359] on p at bounding box center [784, 368] width 497 height 20
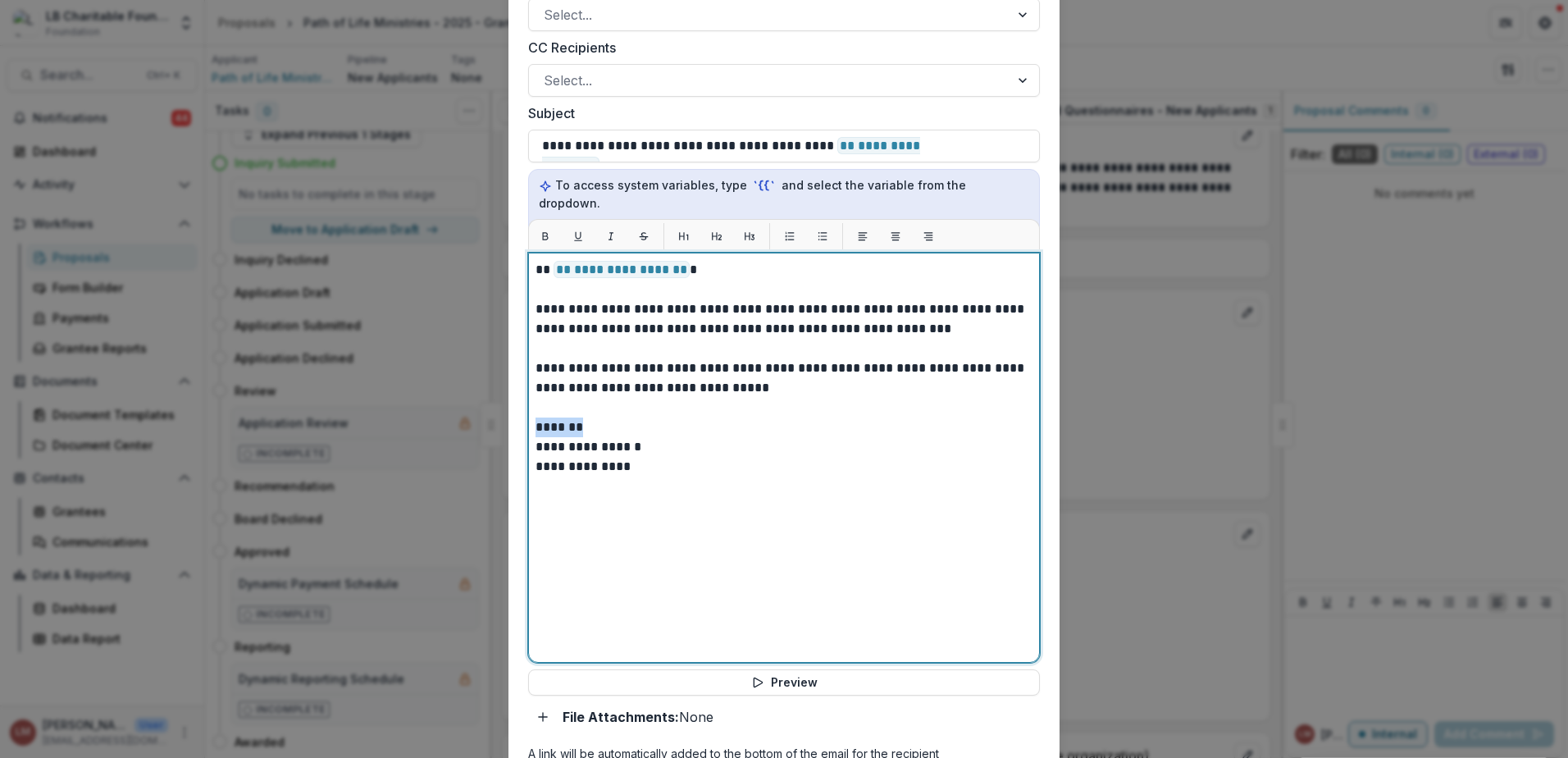
drag, startPoint x: 582, startPoint y: 406, endPoint x: 530, endPoint y: 404, distance: 52.0
click at [530, 404] on div "**********" at bounding box center [784, 457] width 511 height 410
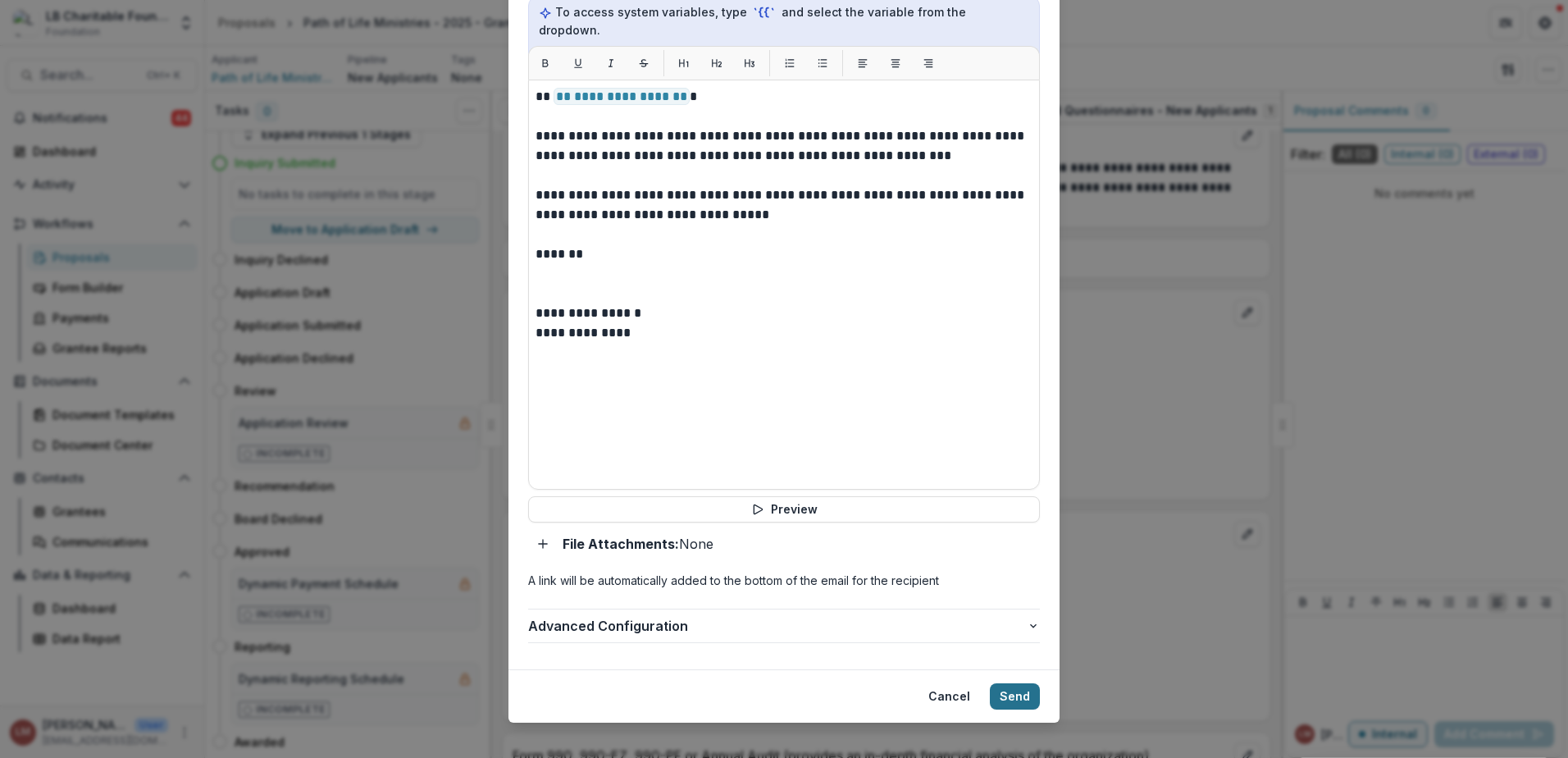
click at [1005, 684] on button "Send" at bounding box center [1015, 696] width 50 height 26
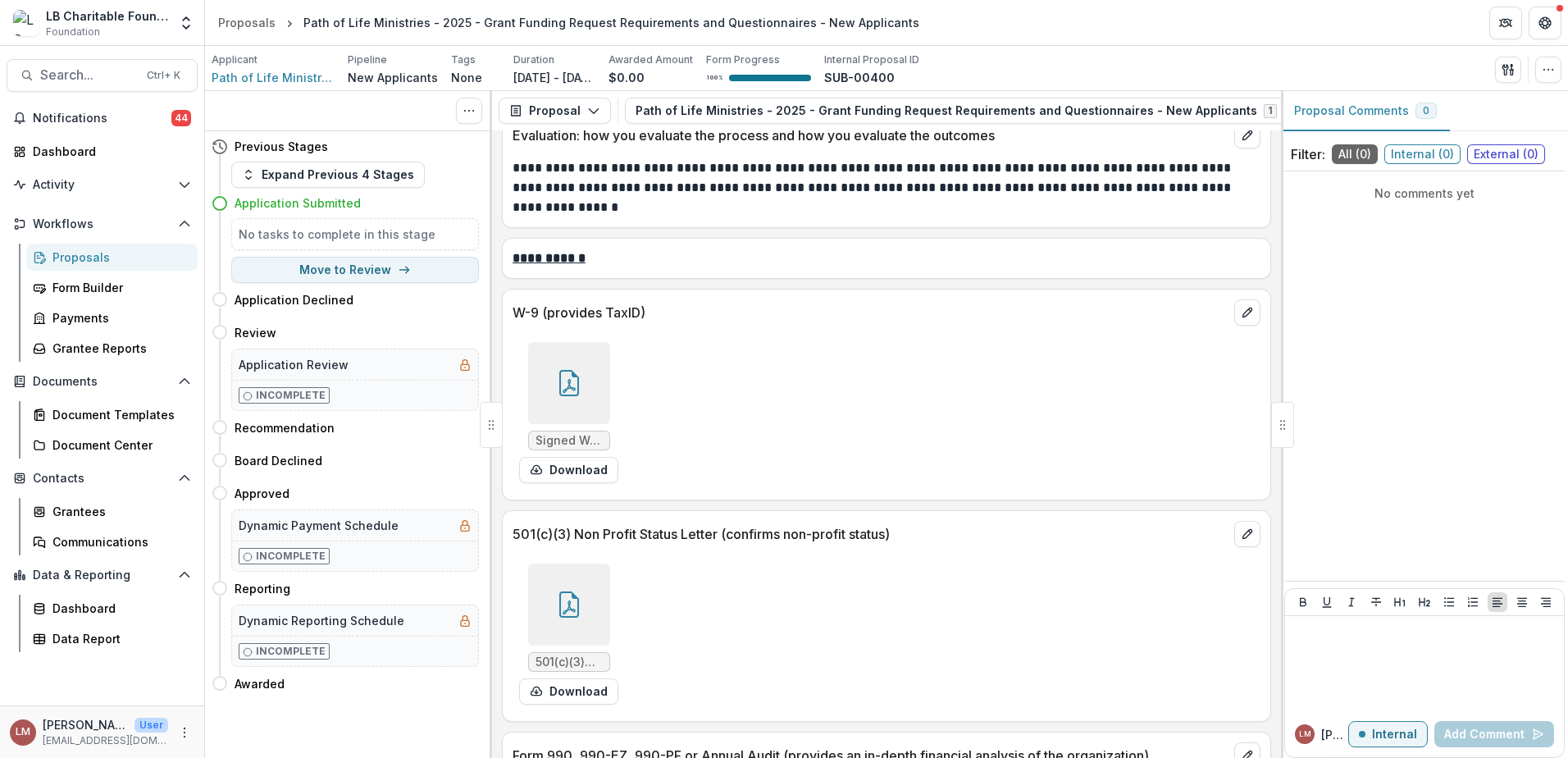
scroll to position [0, 0]
click at [50, 149] on div "Dashboard" at bounding box center [108, 152] width 152 height 17
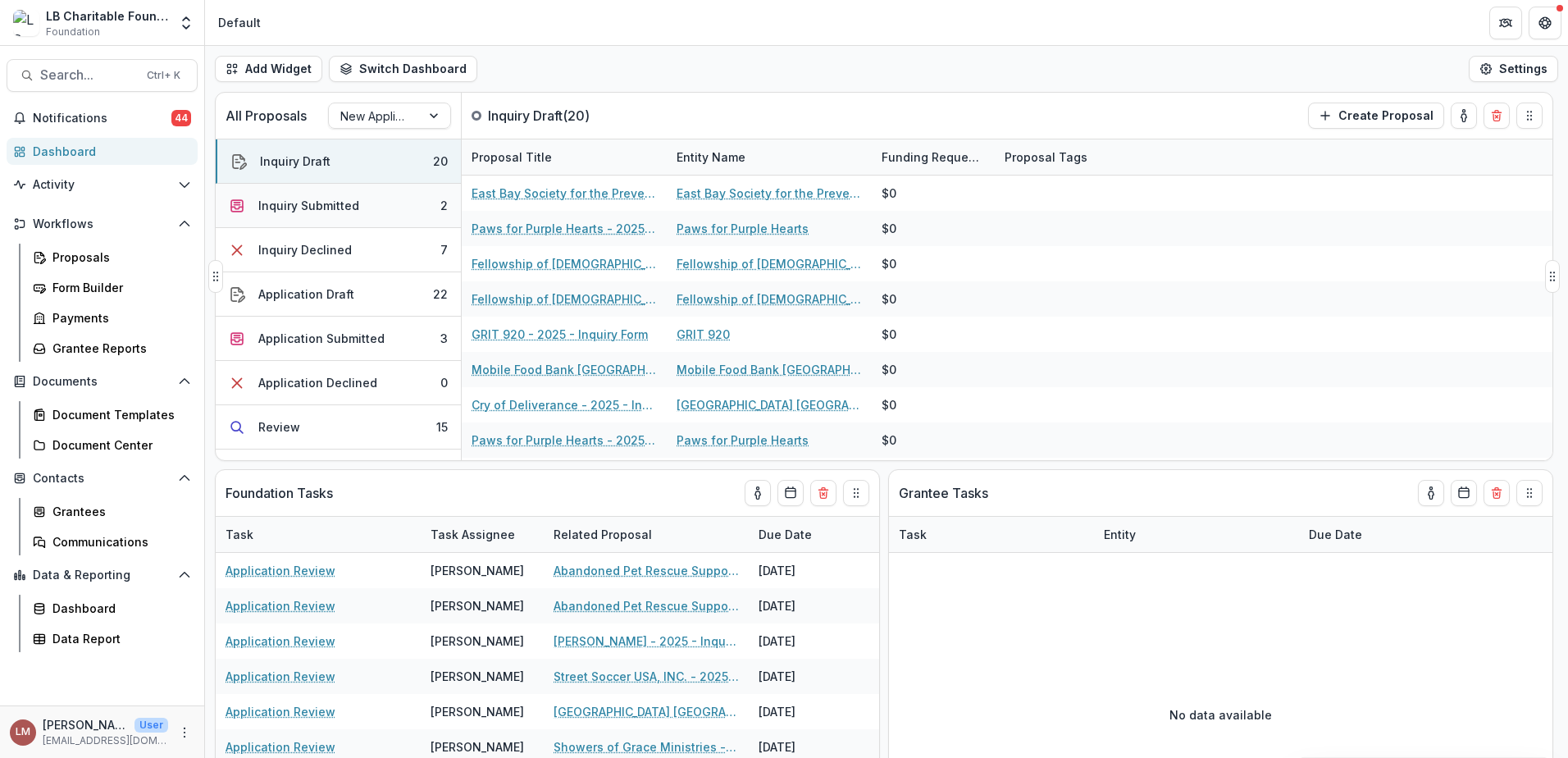
click at [335, 209] on div "Inquiry Submitted" at bounding box center [308, 205] width 101 height 17
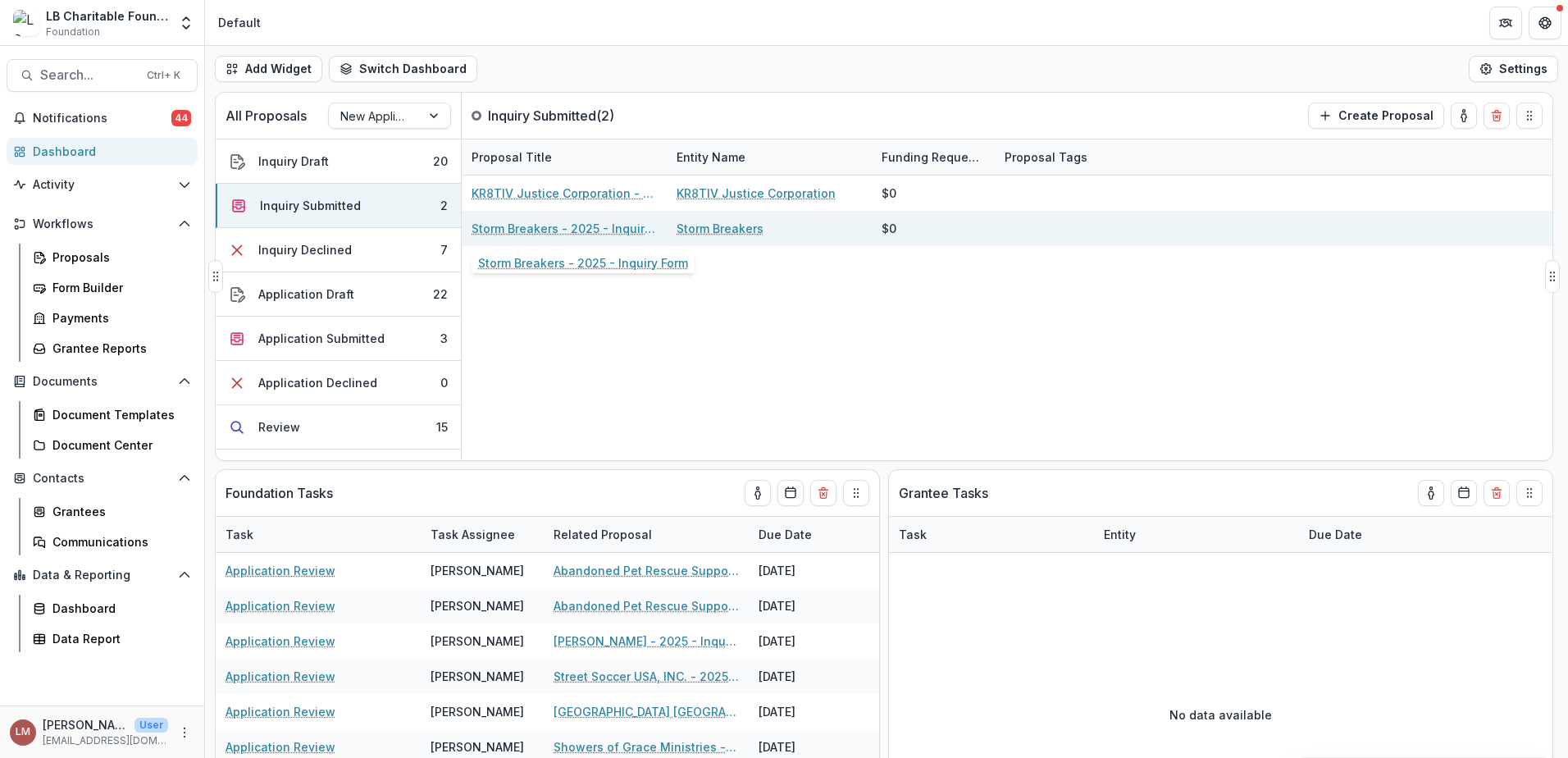
click at [541, 233] on link "Storm Breakers - 2025 - Inquiry Form" at bounding box center [564, 228] width 185 height 17
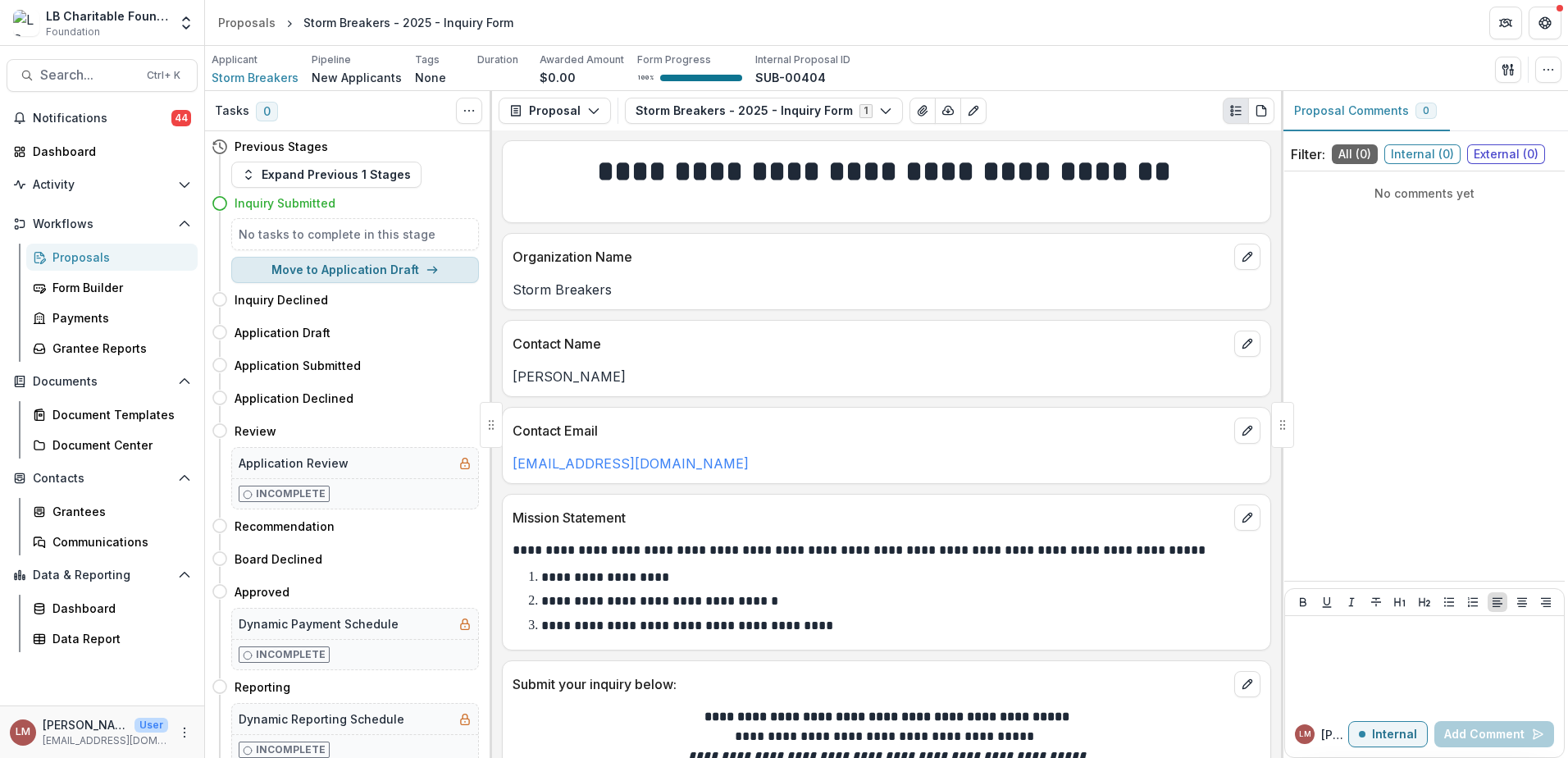
click at [364, 272] on button "Move to Application Draft" at bounding box center [355, 270] width 247 height 26
select select "**********"
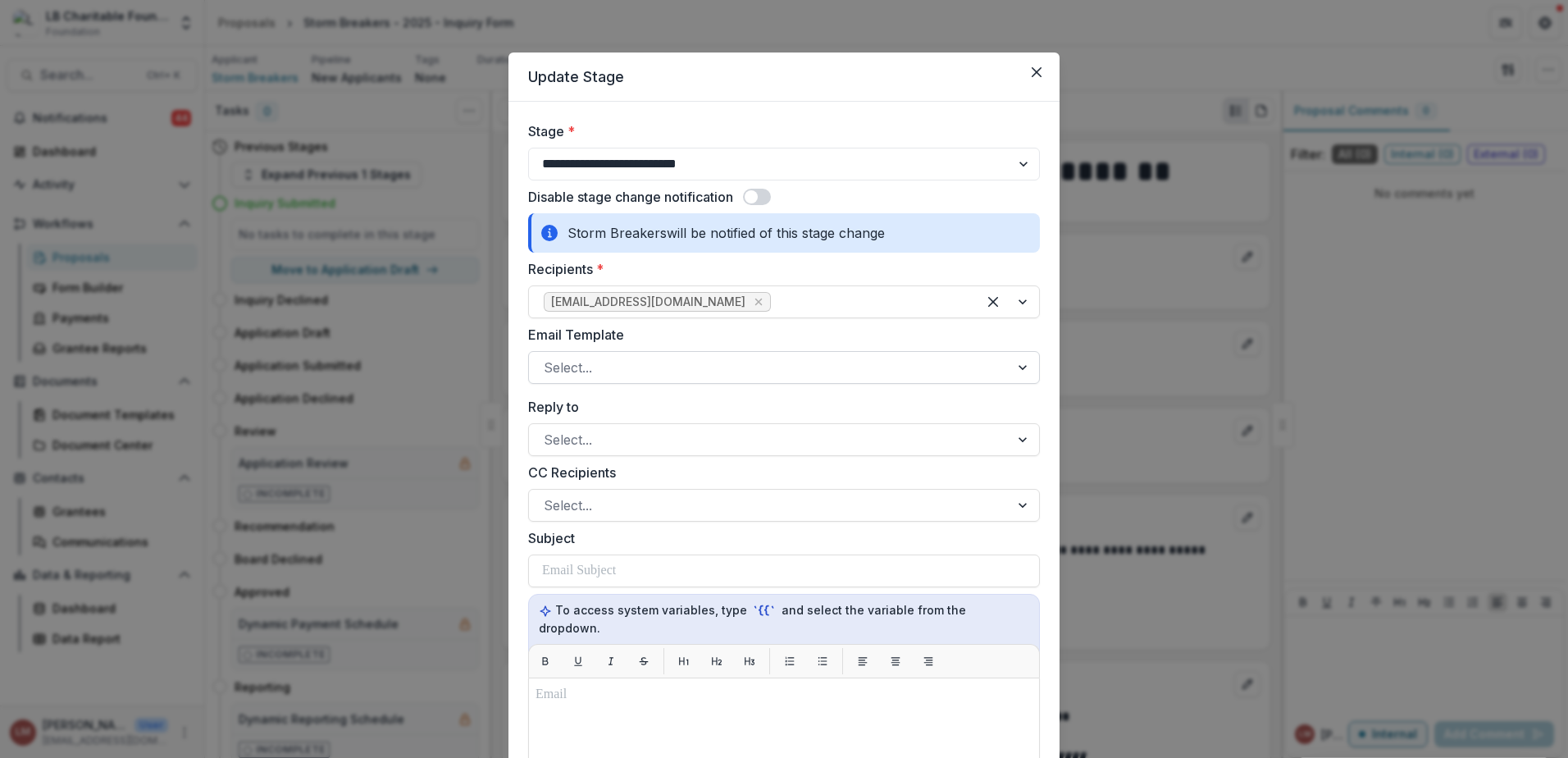
drag, startPoint x: 1019, startPoint y: 370, endPoint x: 1004, endPoint y: 372, distance: 15.1
click at [1019, 371] on div at bounding box center [1023, 367] width 30 height 31
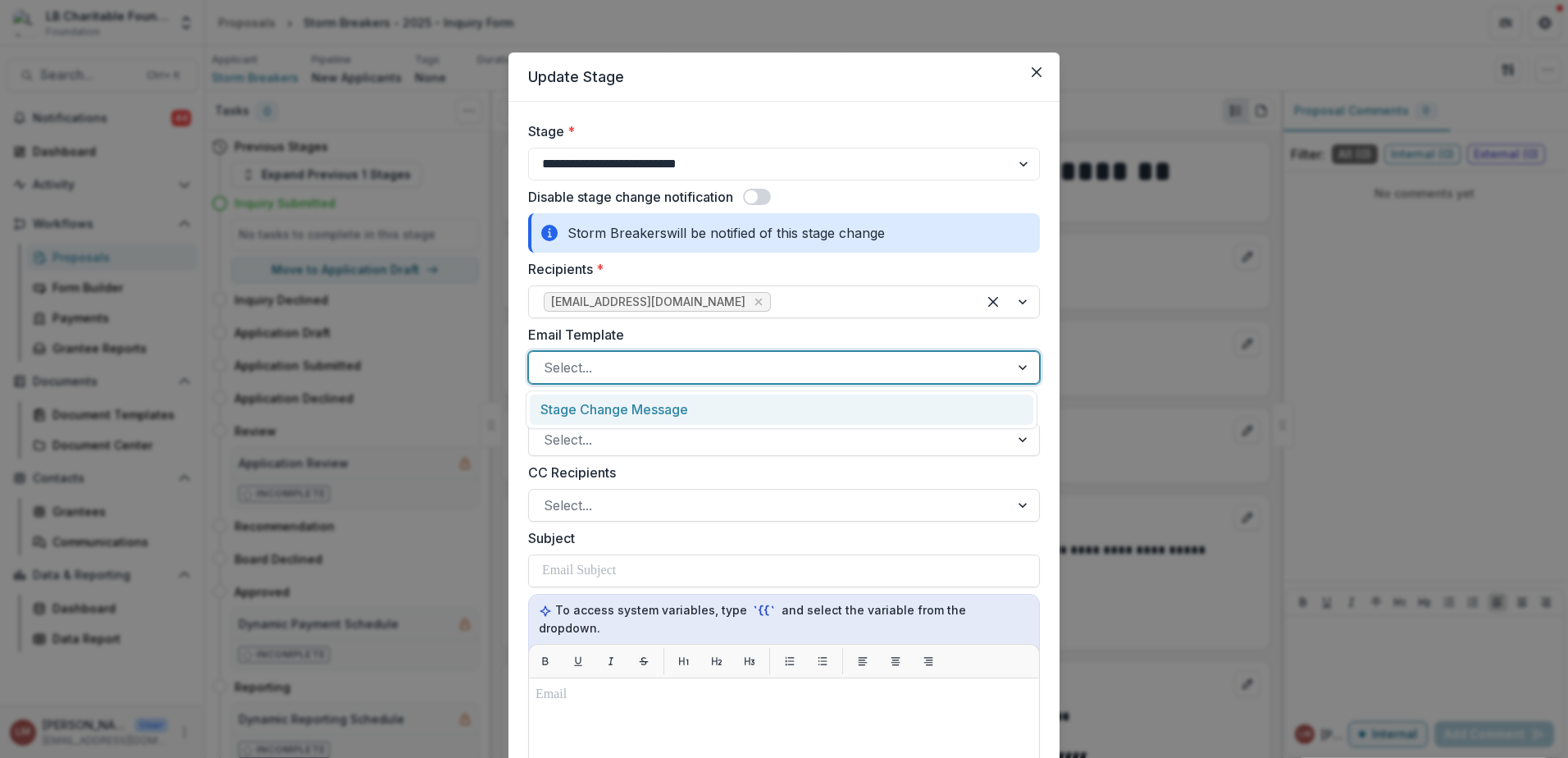
click at [593, 409] on div "Stage Change Message" at bounding box center [781, 410] width 503 height 31
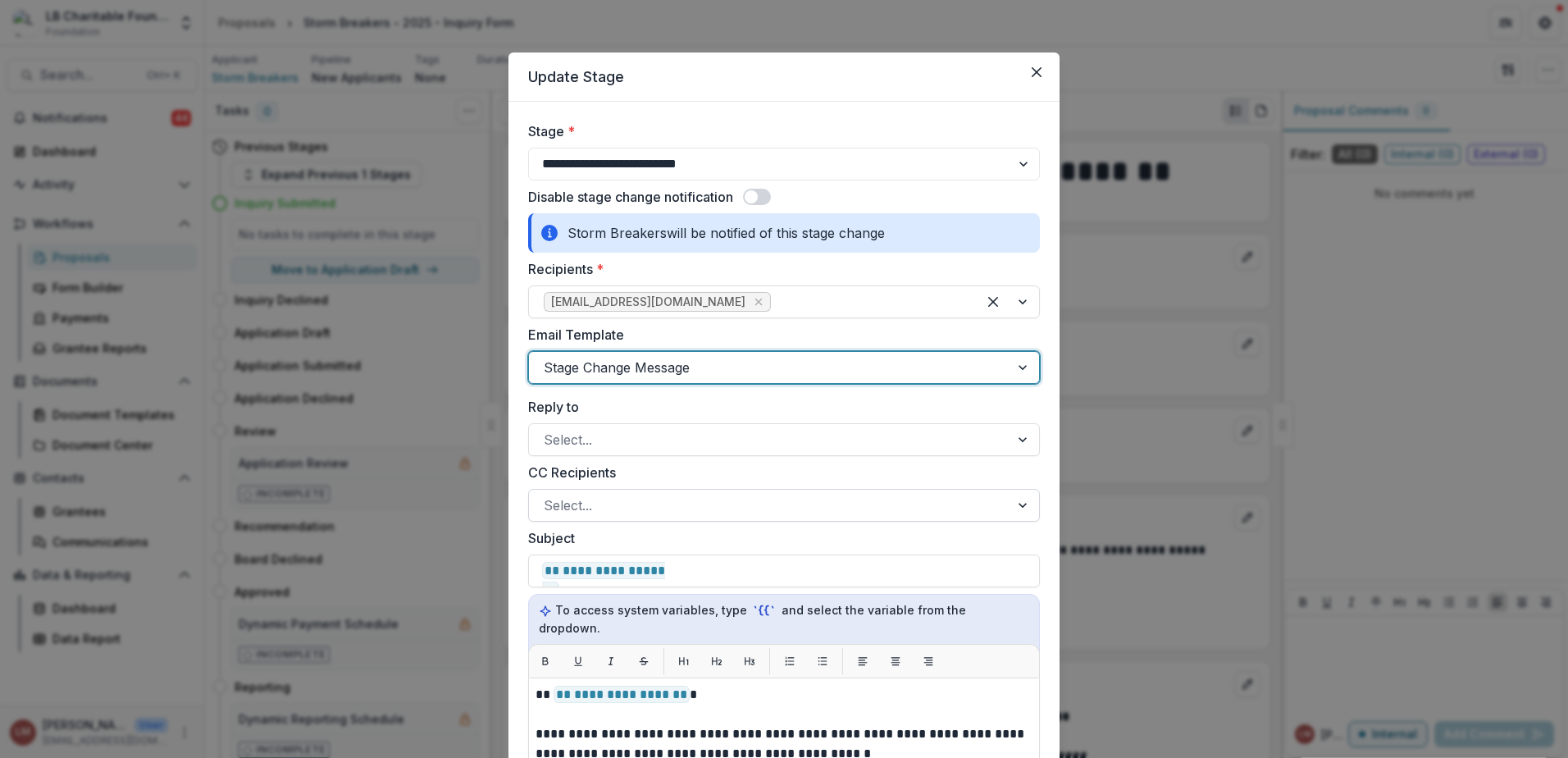
click at [1017, 507] on div at bounding box center [1023, 505] width 30 height 31
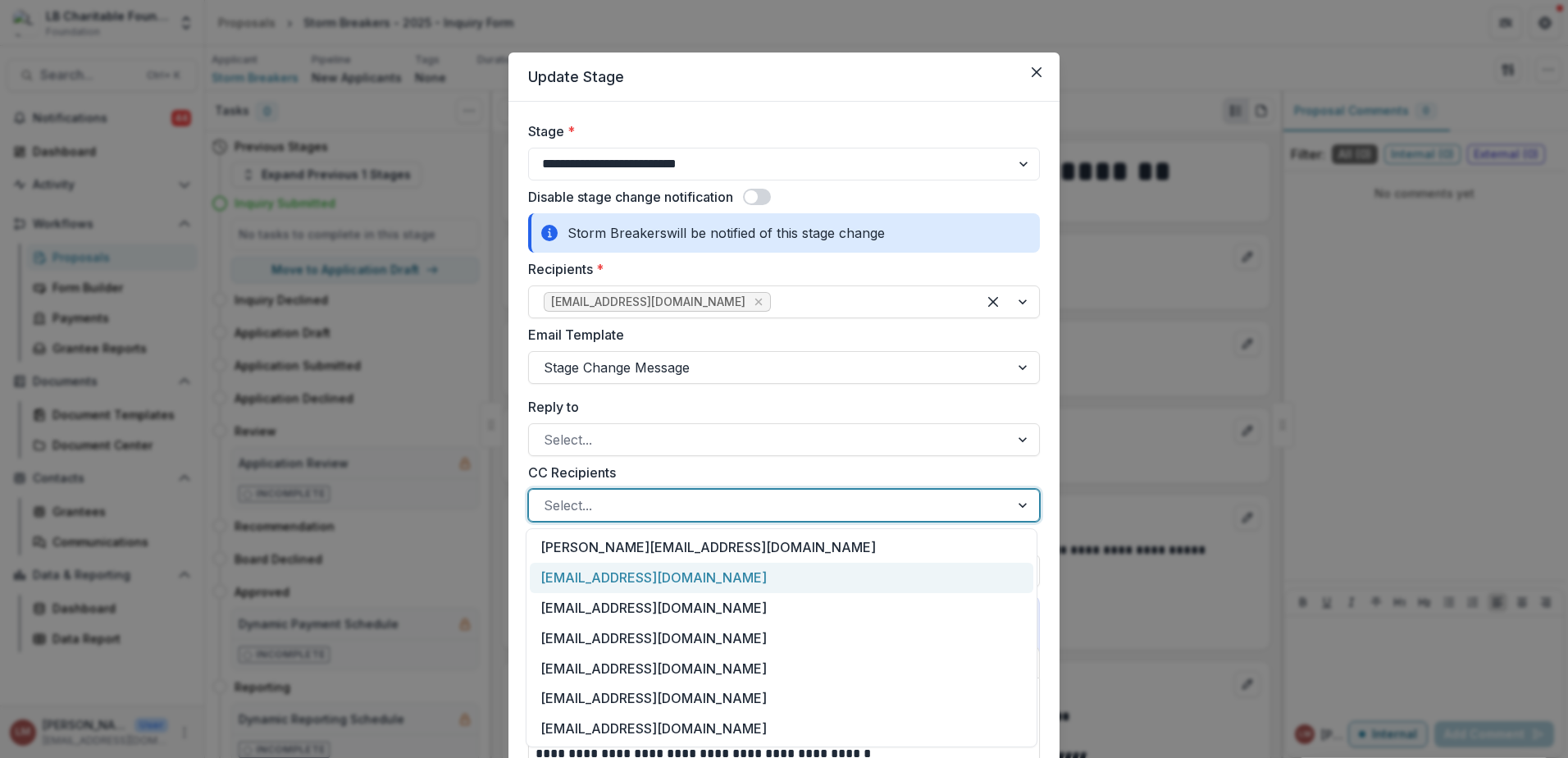
click at [629, 577] on div "[EMAIL_ADDRESS][DOMAIN_NAME]" at bounding box center [781, 578] width 503 height 31
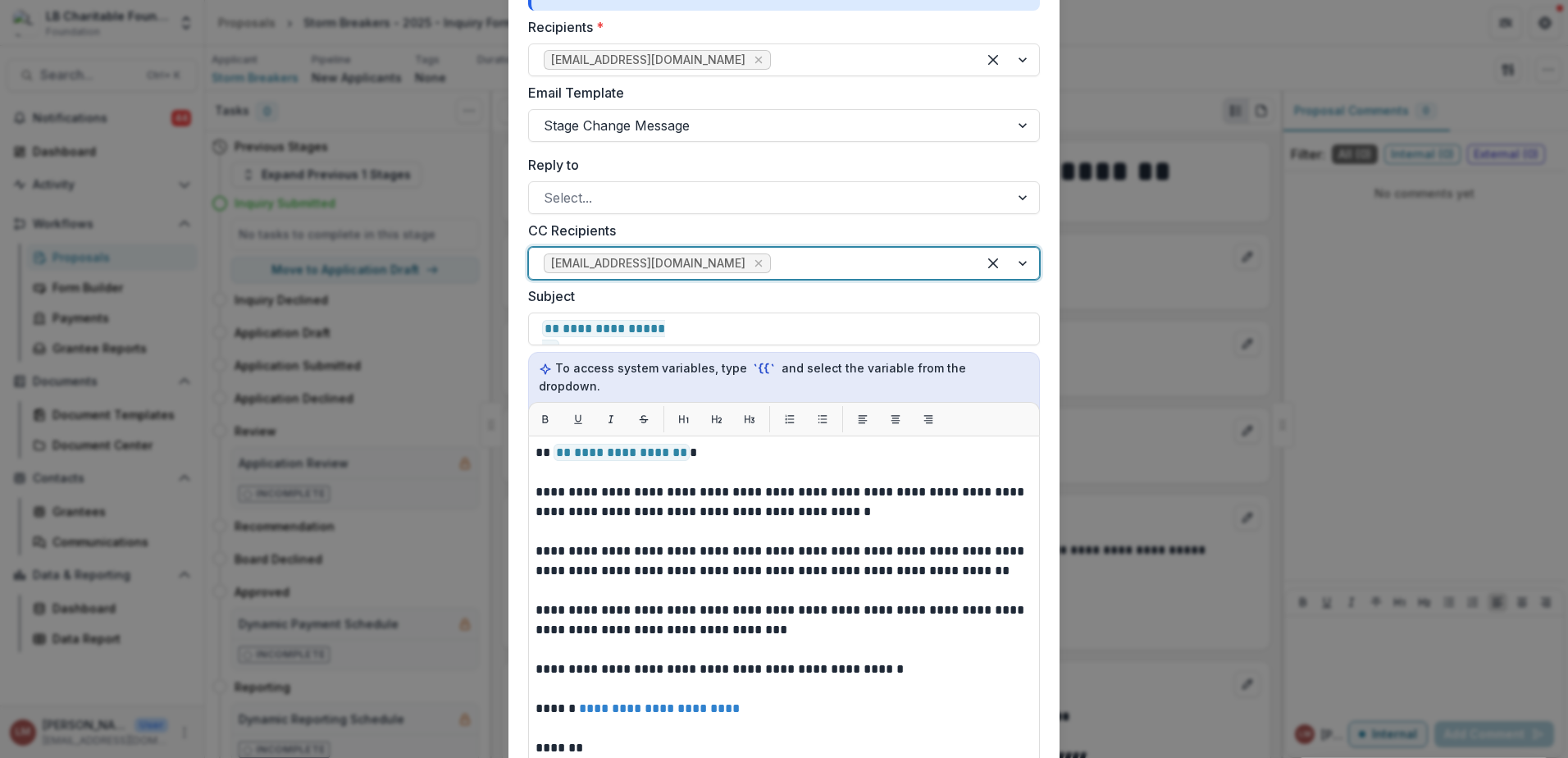
scroll to position [259, 0]
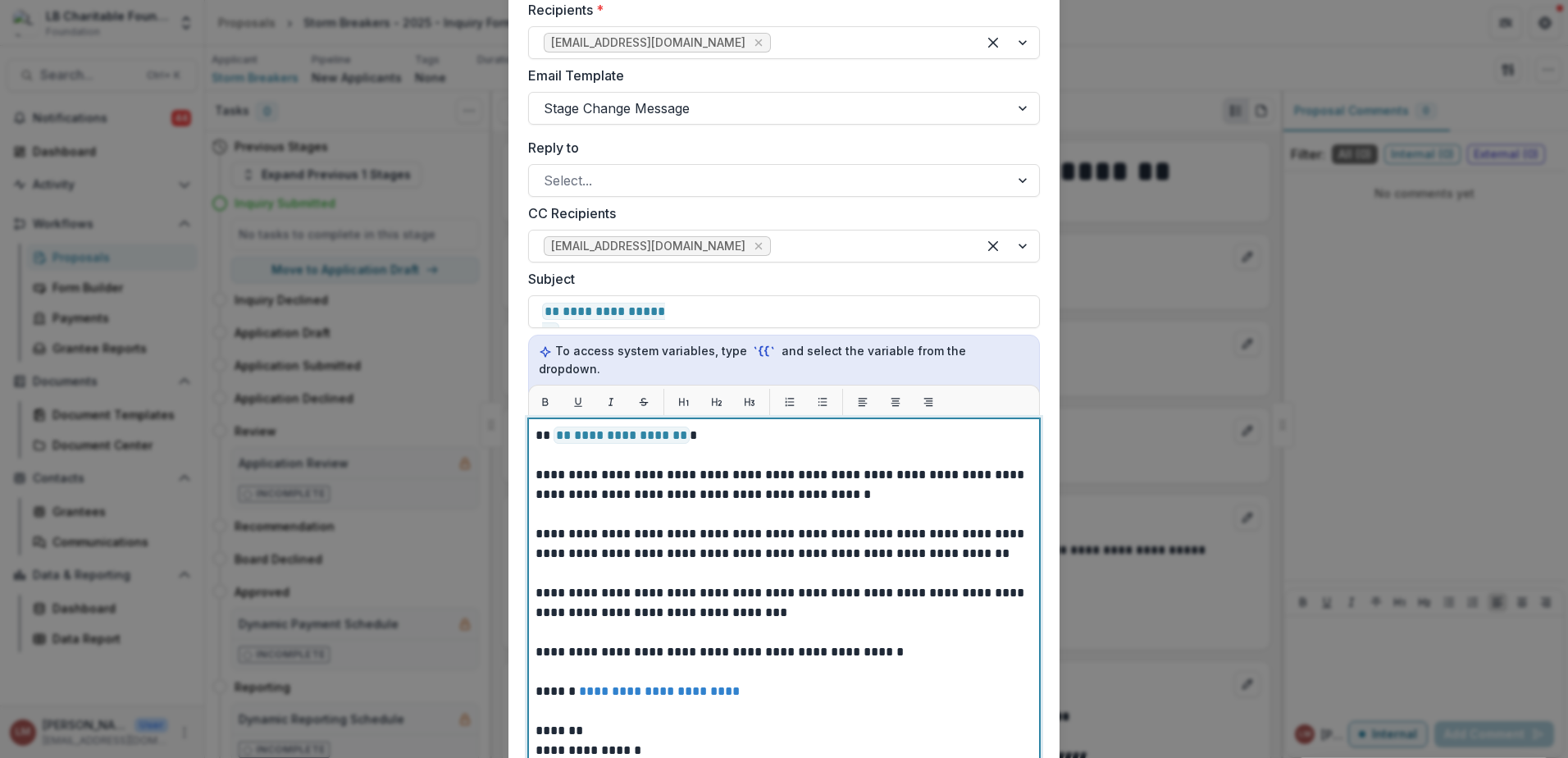
click at [549, 623] on p at bounding box center [784, 632] width 497 height 20
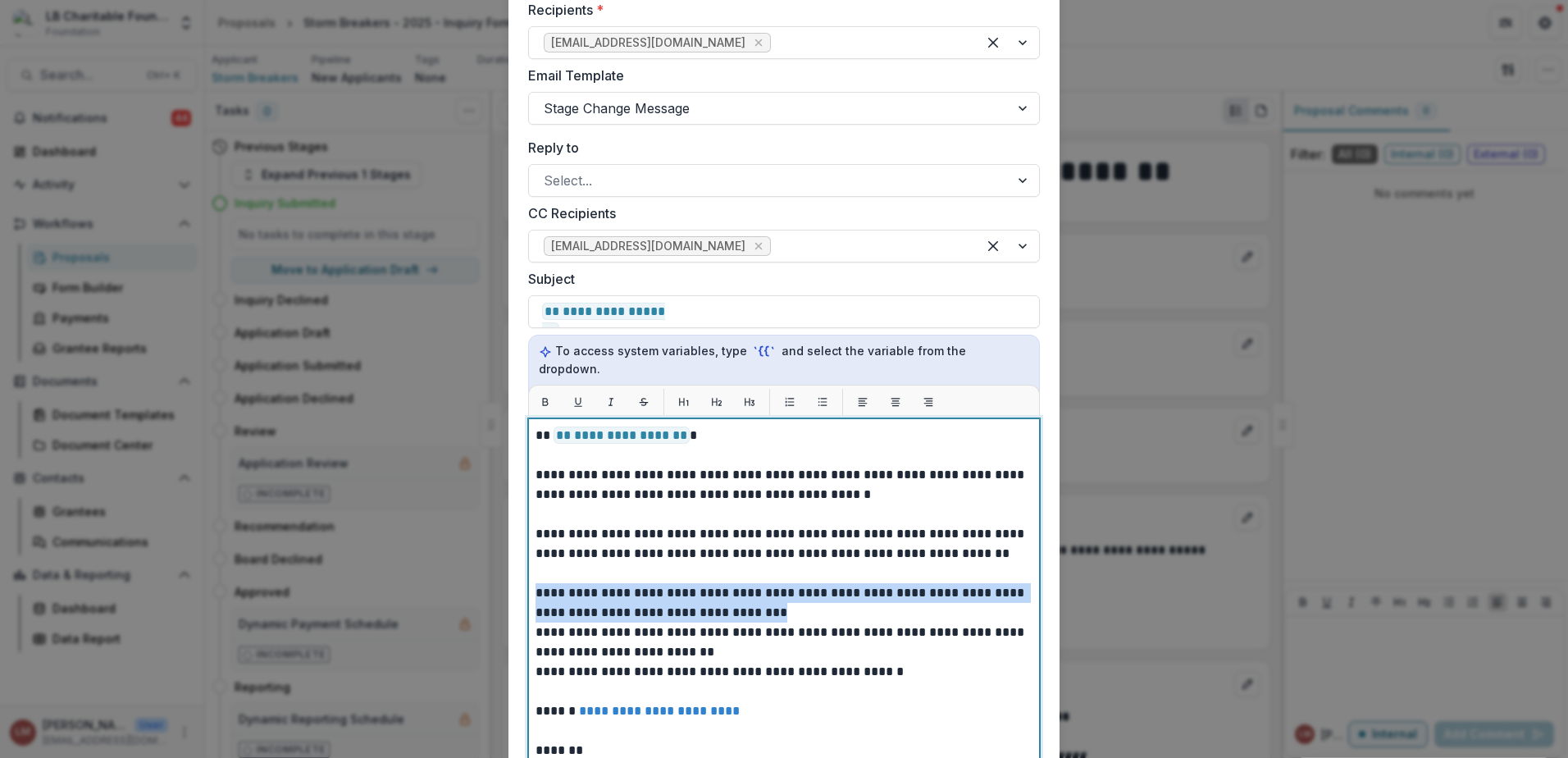
drag, startPoint x: 564, startPoint y: 575, endPoint x: 757, endPoint y: 590, distance: 193.6
click at [757, 590] on p "**********" at bounding box center [784, 603] width 497 height 39
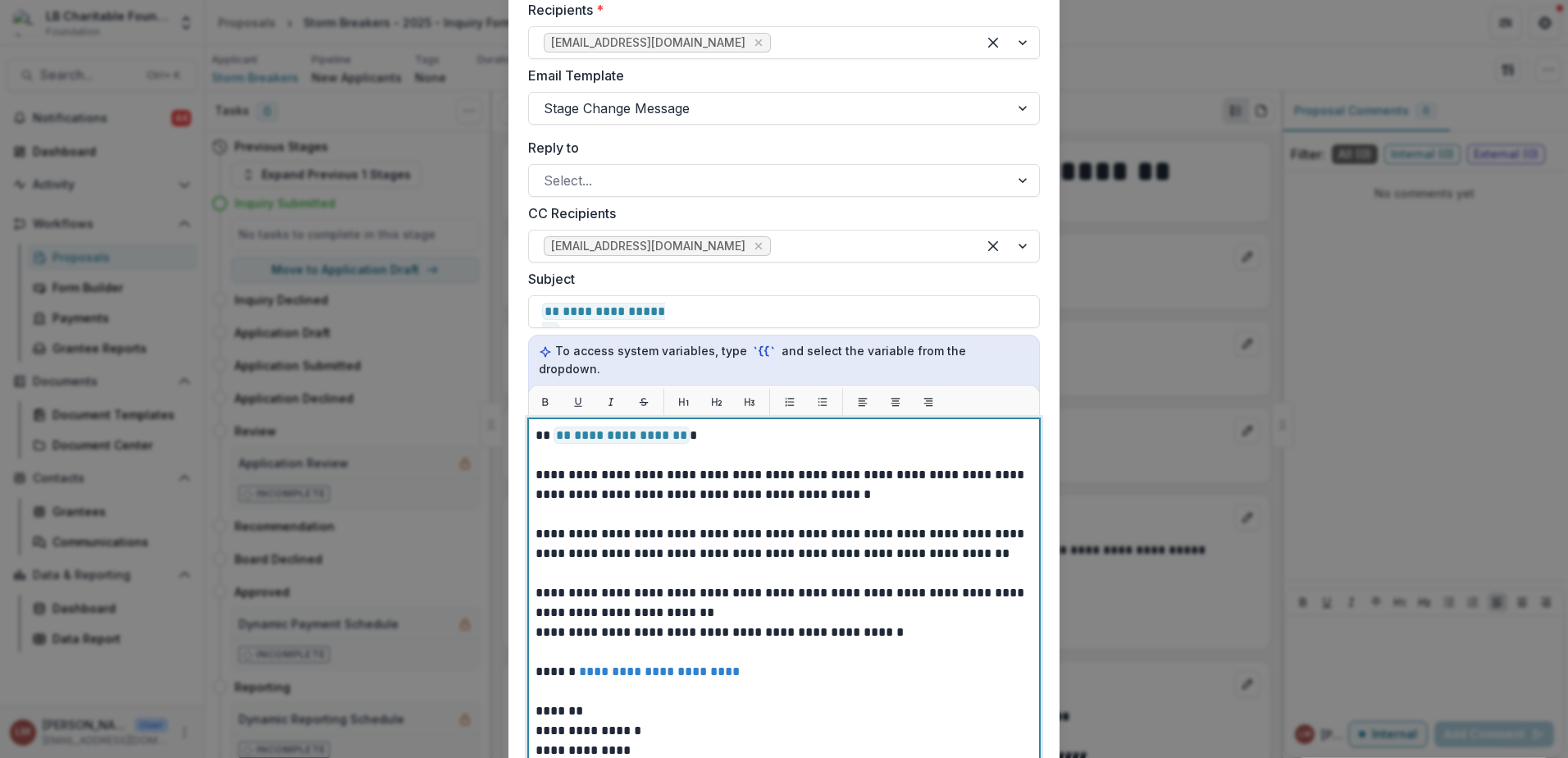
click at [535, 623] on p "**********" at bounding box center [784, 632] width 497 height 20
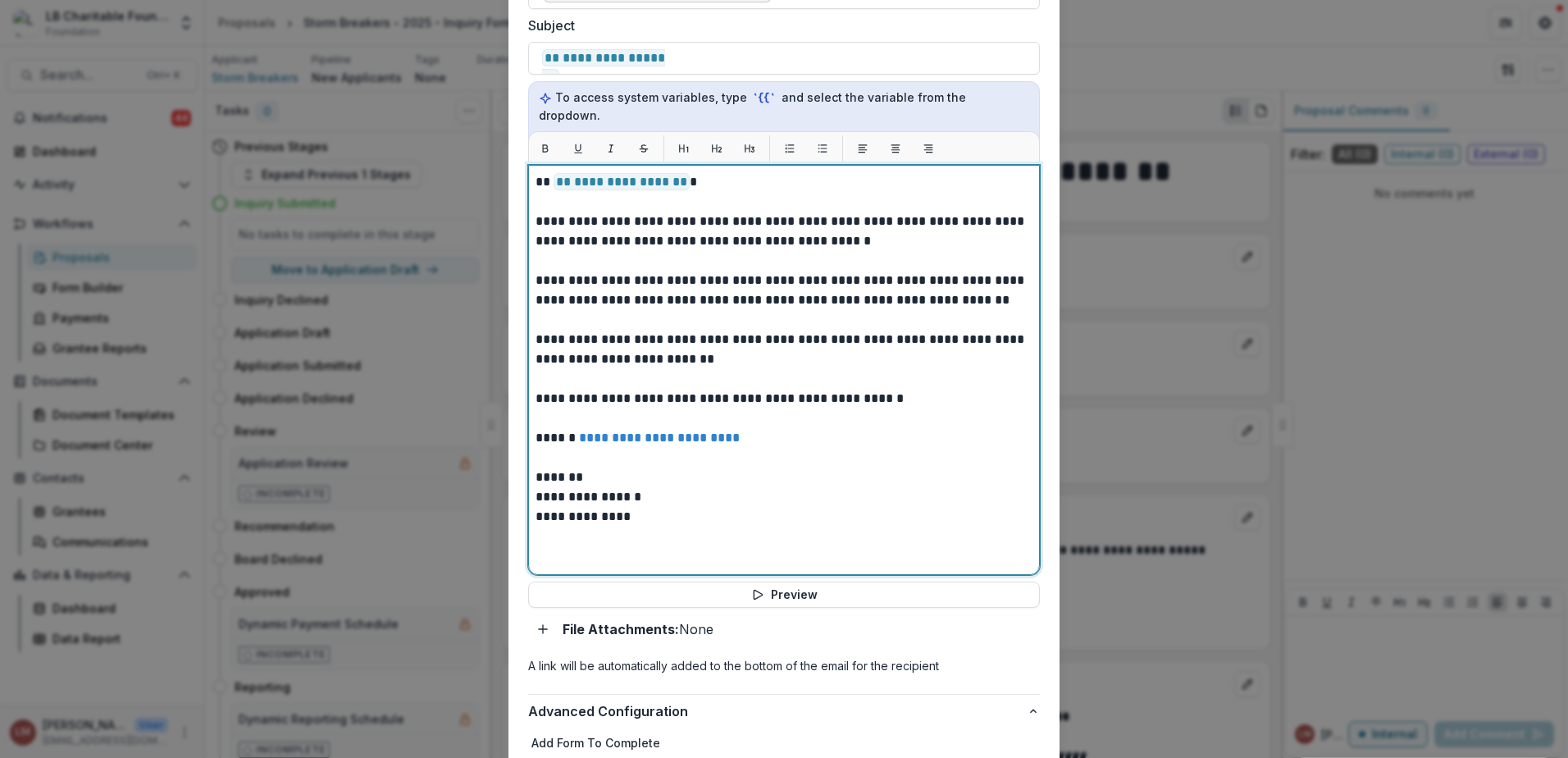
scroll to position [517, 0]
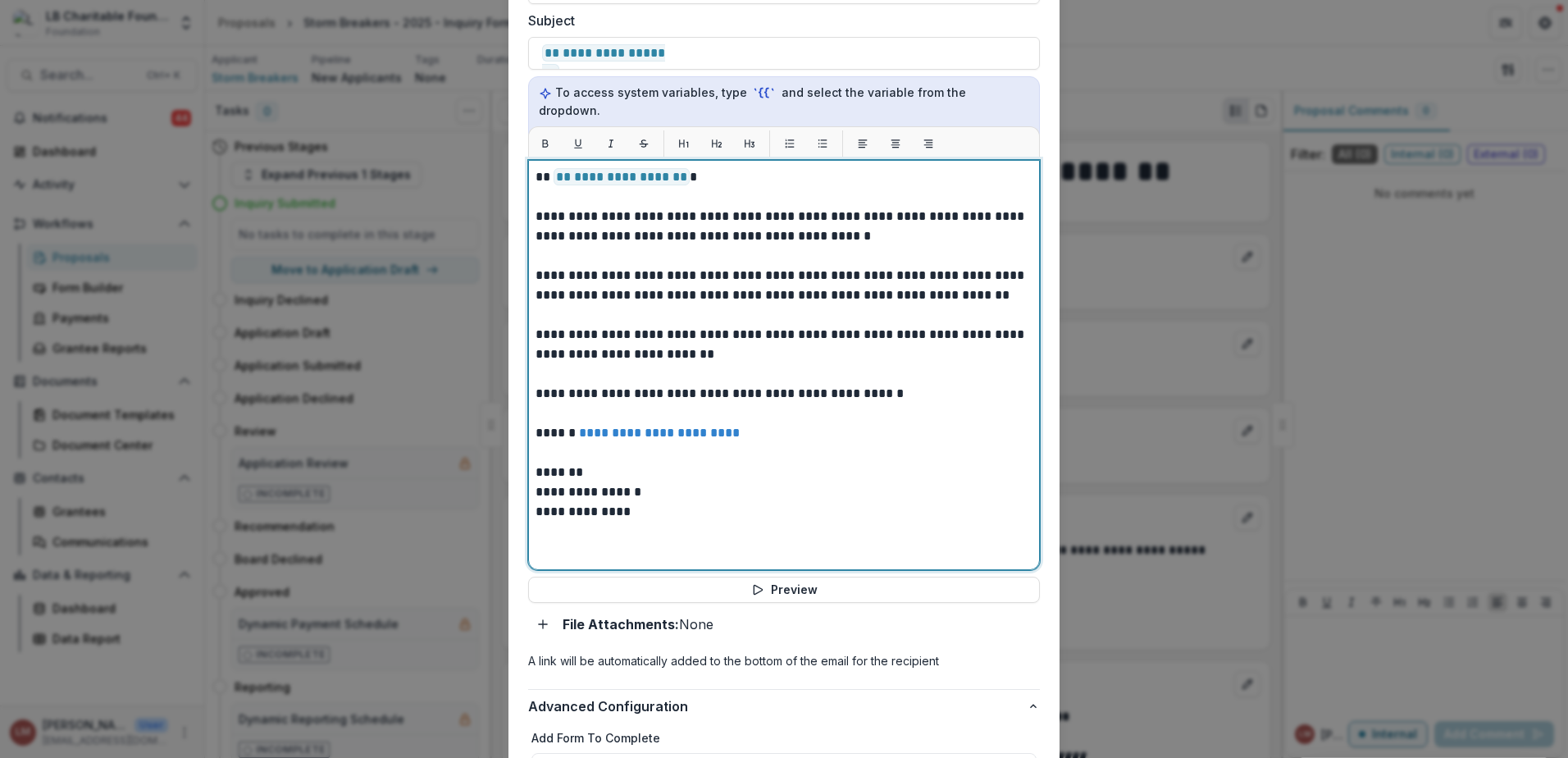
click at [600, 462] on p "*******" at bounding box center [784, 472] width 497 height 20
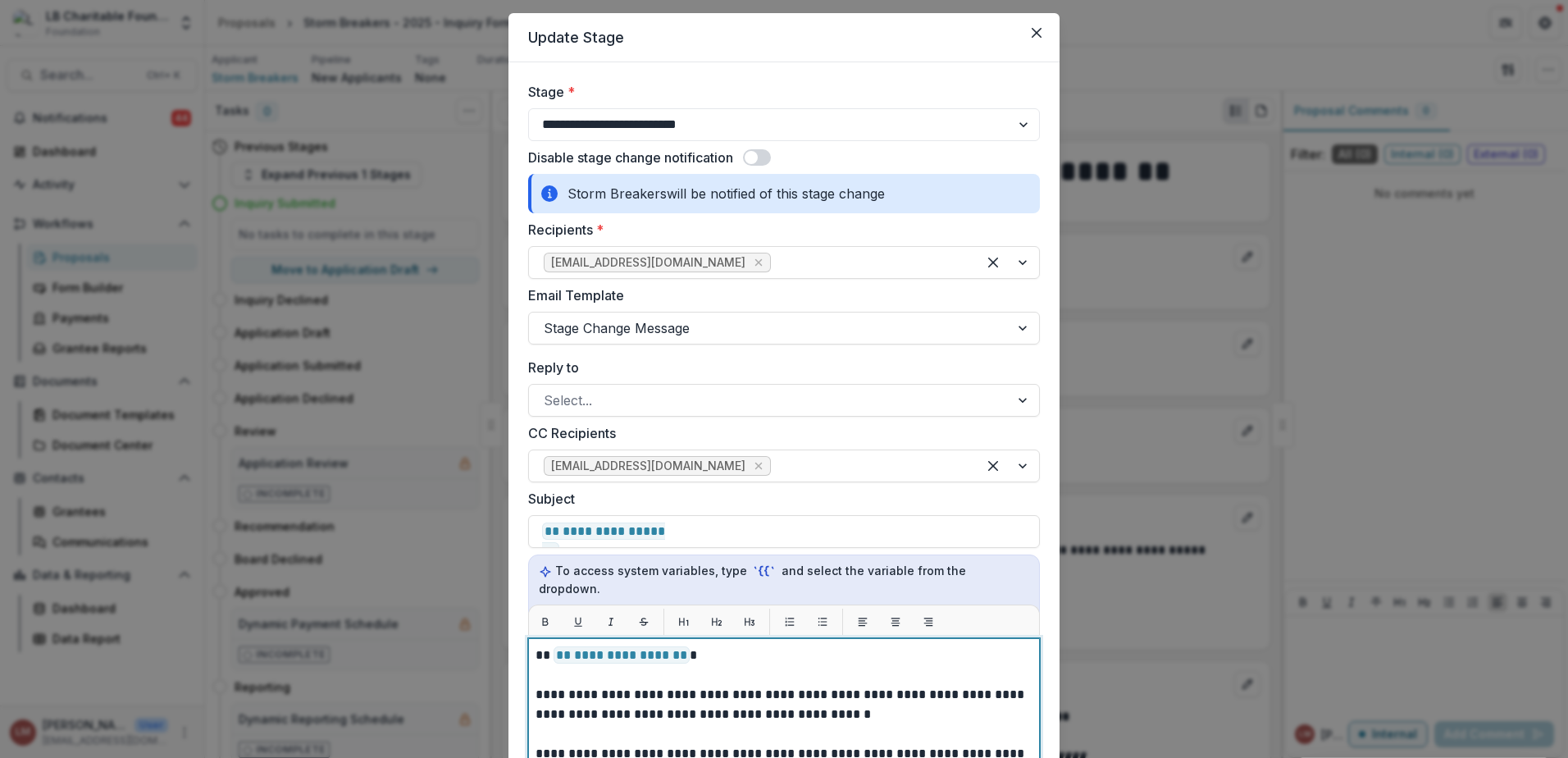
scroll to position [0, 0]
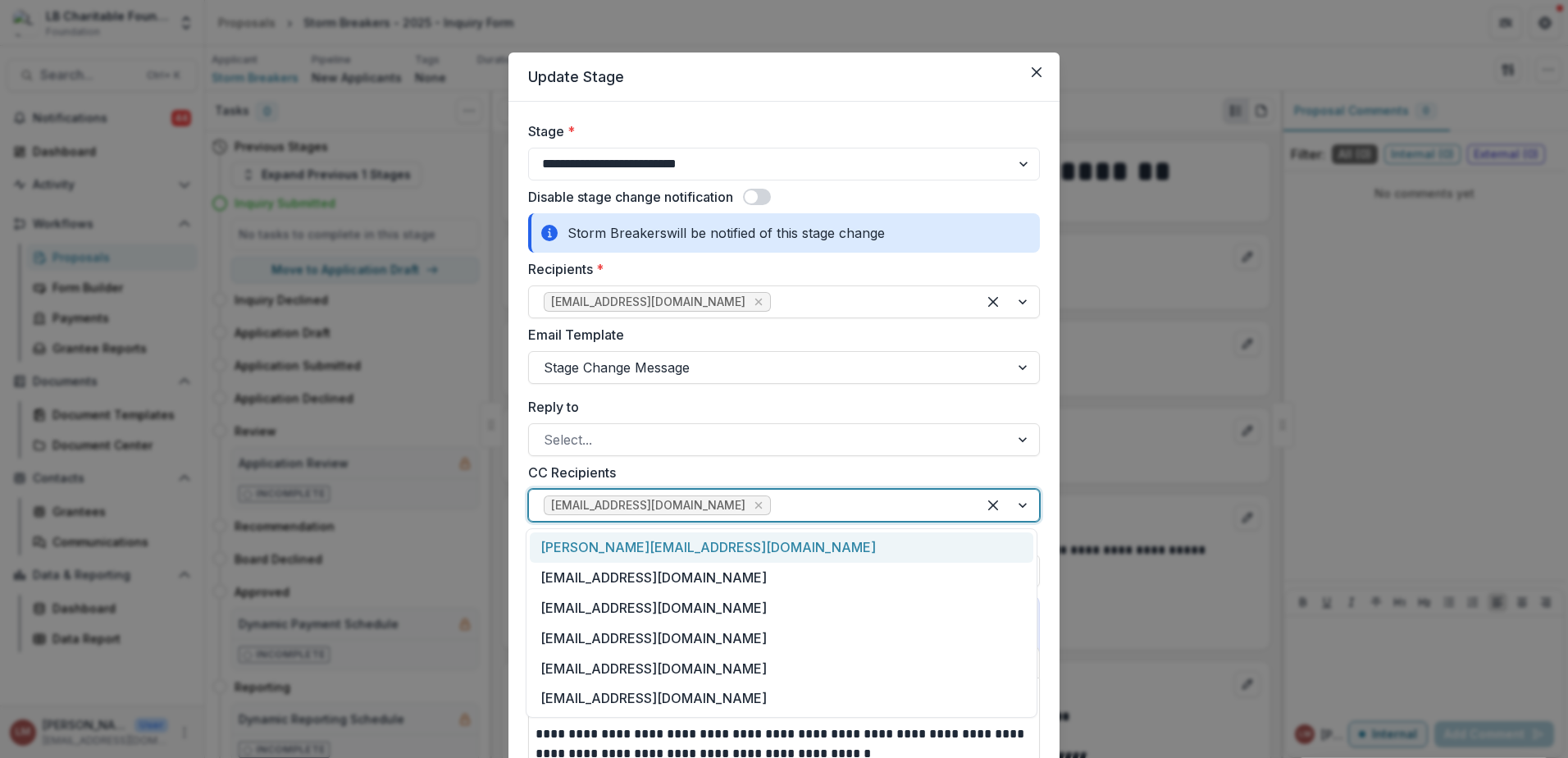
click at [800, 503] on div at bounding box center [868, 506] width 188 height 23
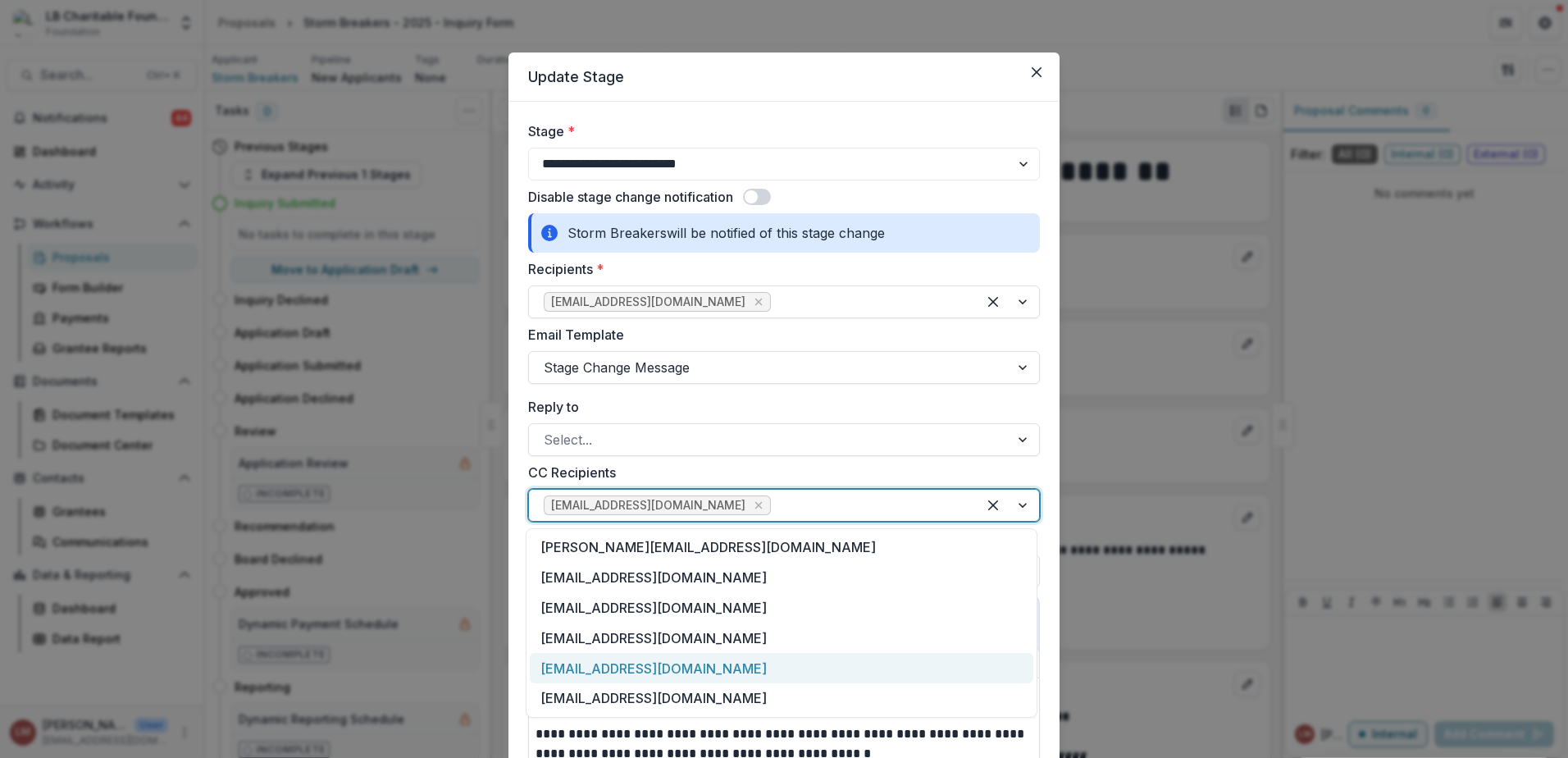
click at [622, 665] on div "[EMAIL_ADDRESS][DOMAIN_NAME]" at bounding box center [781, 669] width 503 height 31
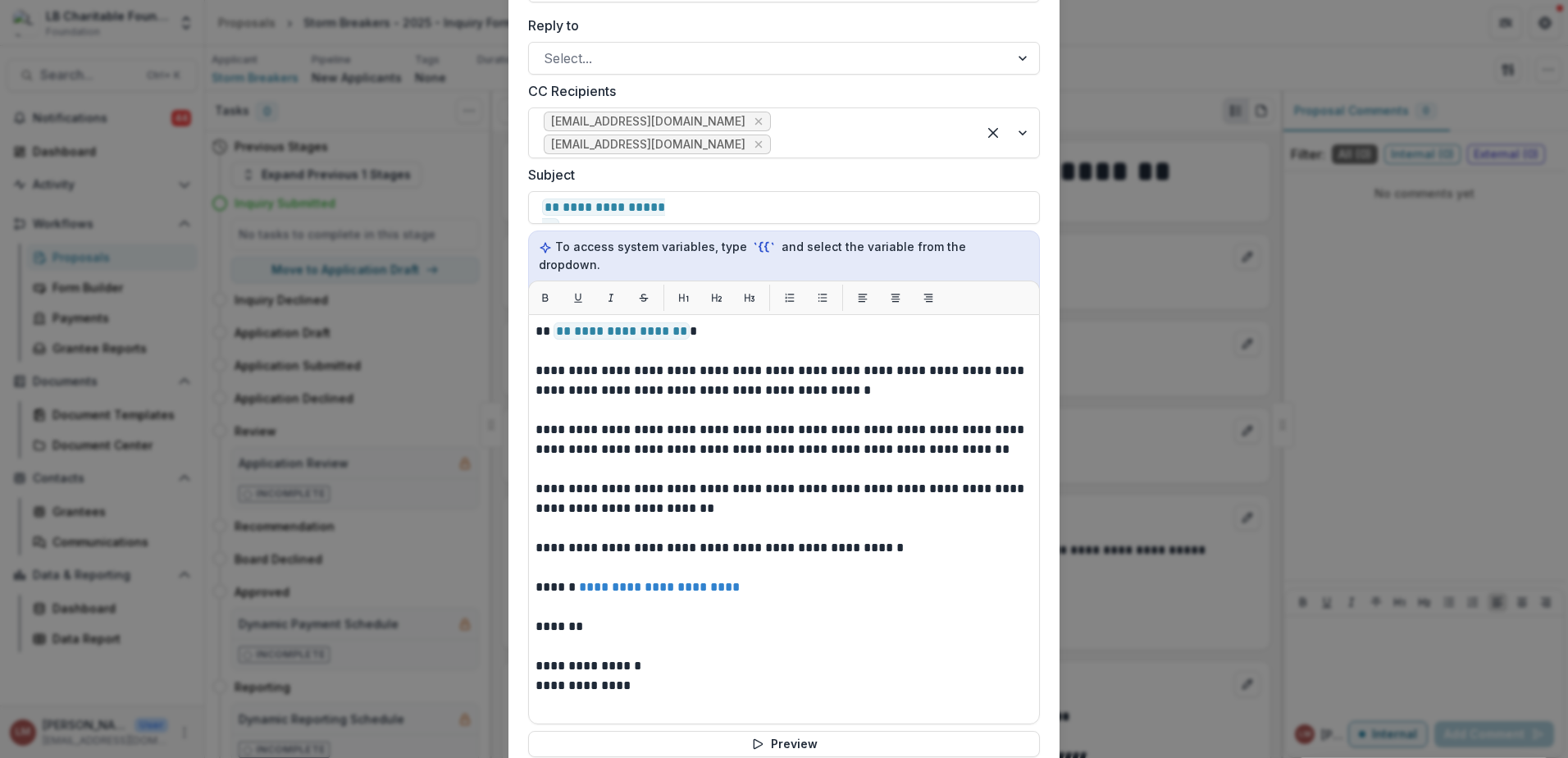
scroll to position [235, 0]
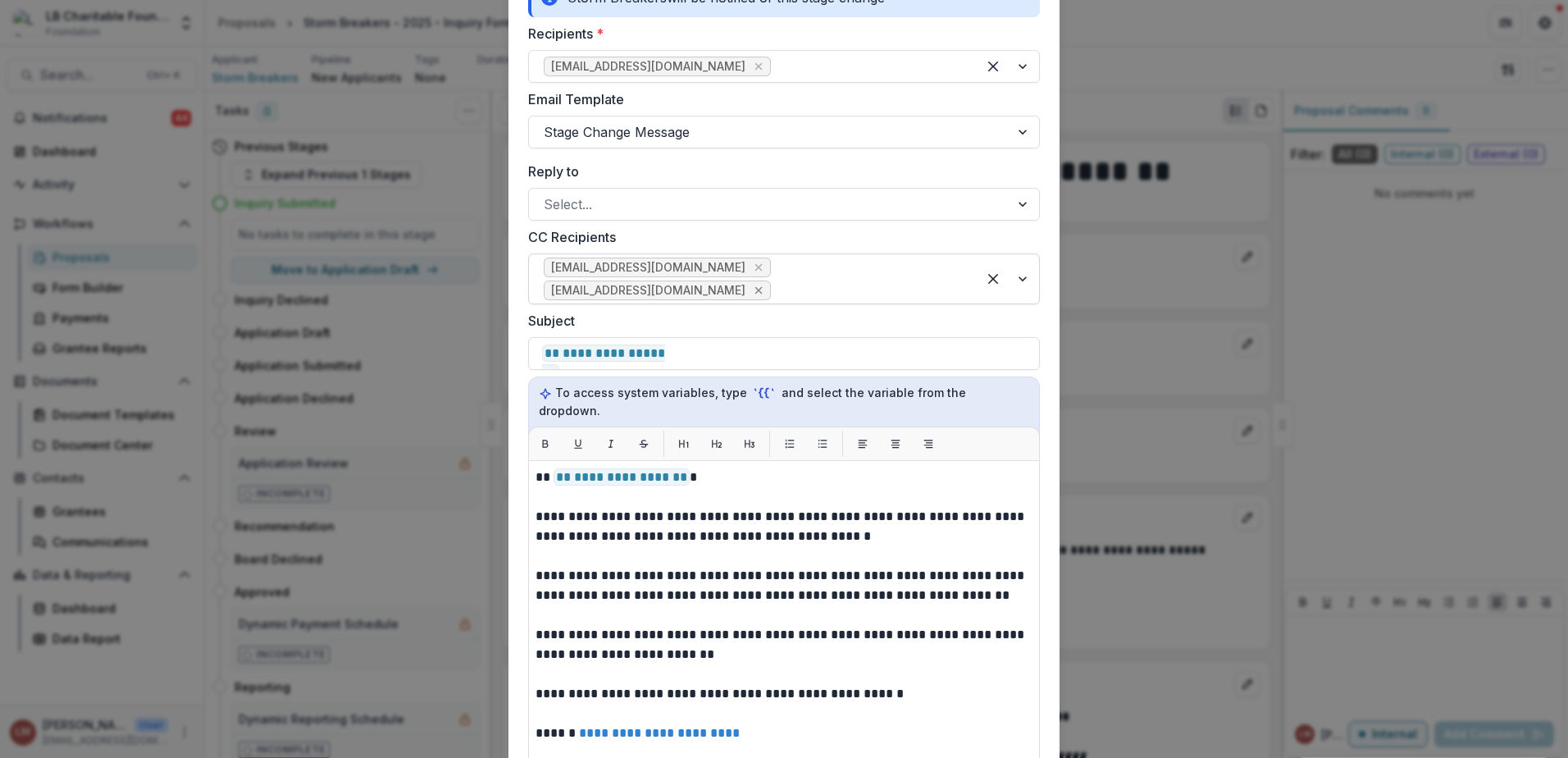
click at [756, 294] on icon "Remove loidam@lbcharitablefoundation.org" at bounding box center [759, 291] width 13 height 13
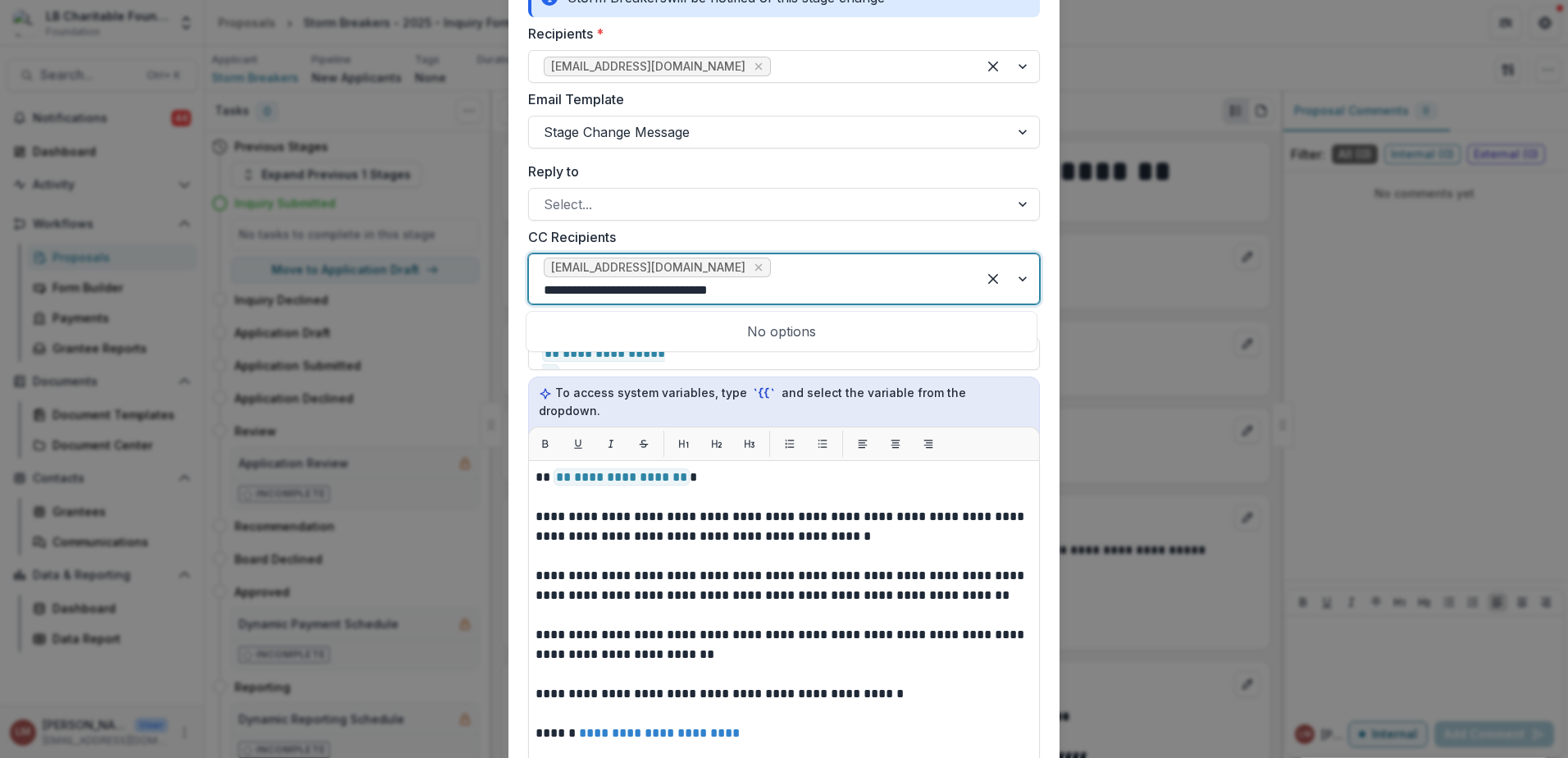
click at [992, 320] on div "No options" at bounding box center [781, 331] width 503 height 33
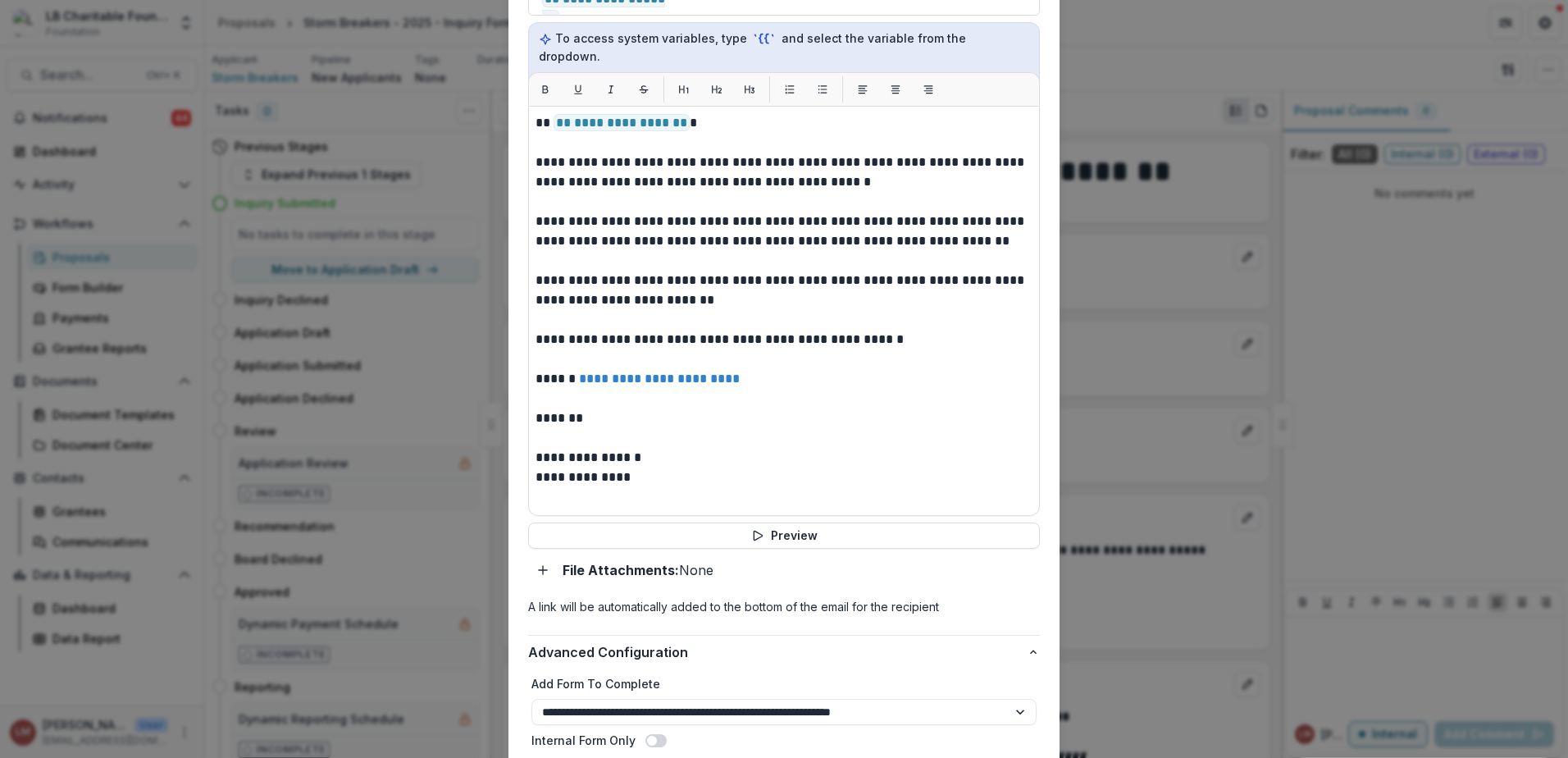
scroll to position [692, 0]
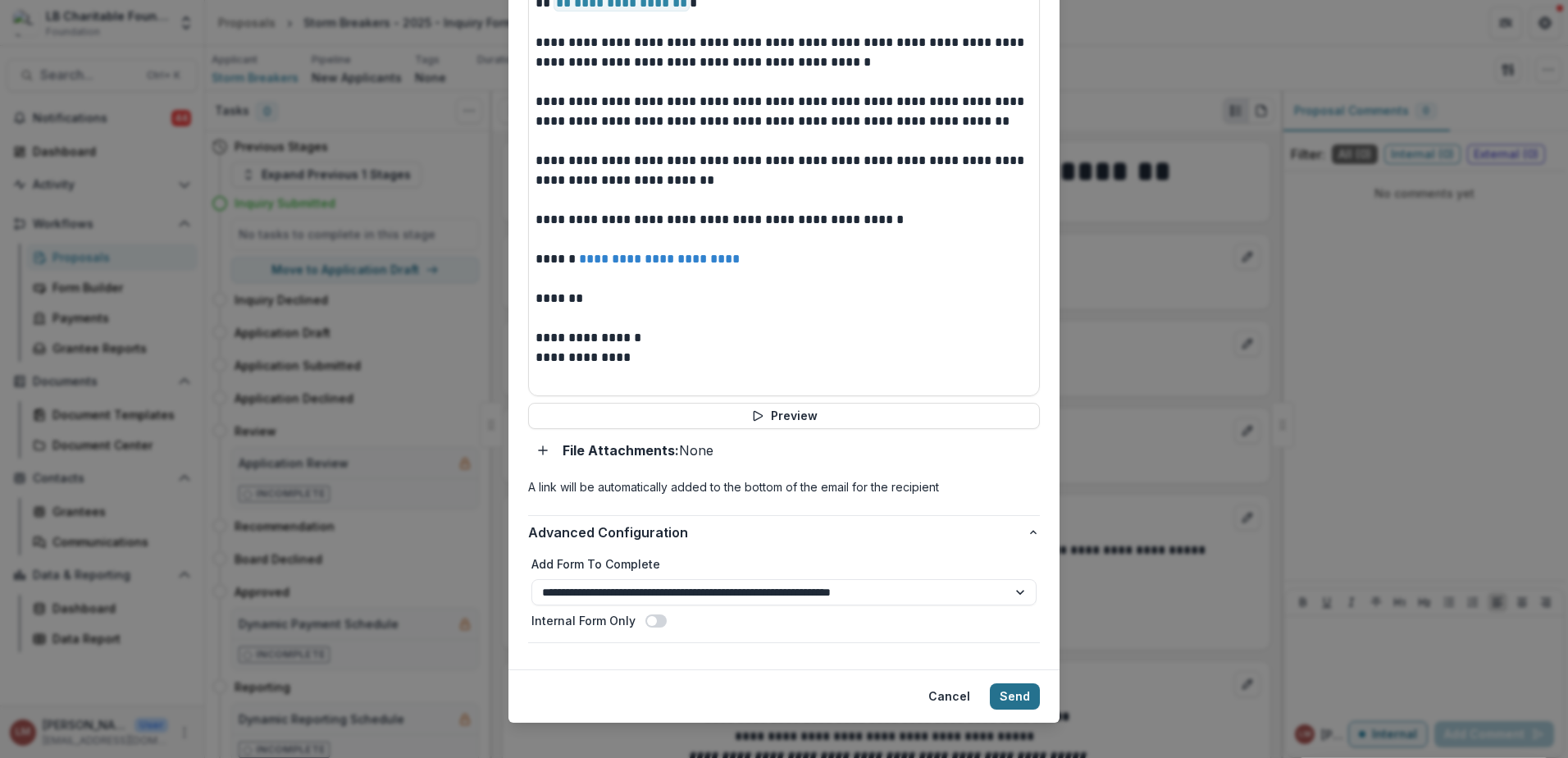
type input "**********"
click at [1007, 683] on button "Send" at bounding box center [1015, 696] width 50 height 26
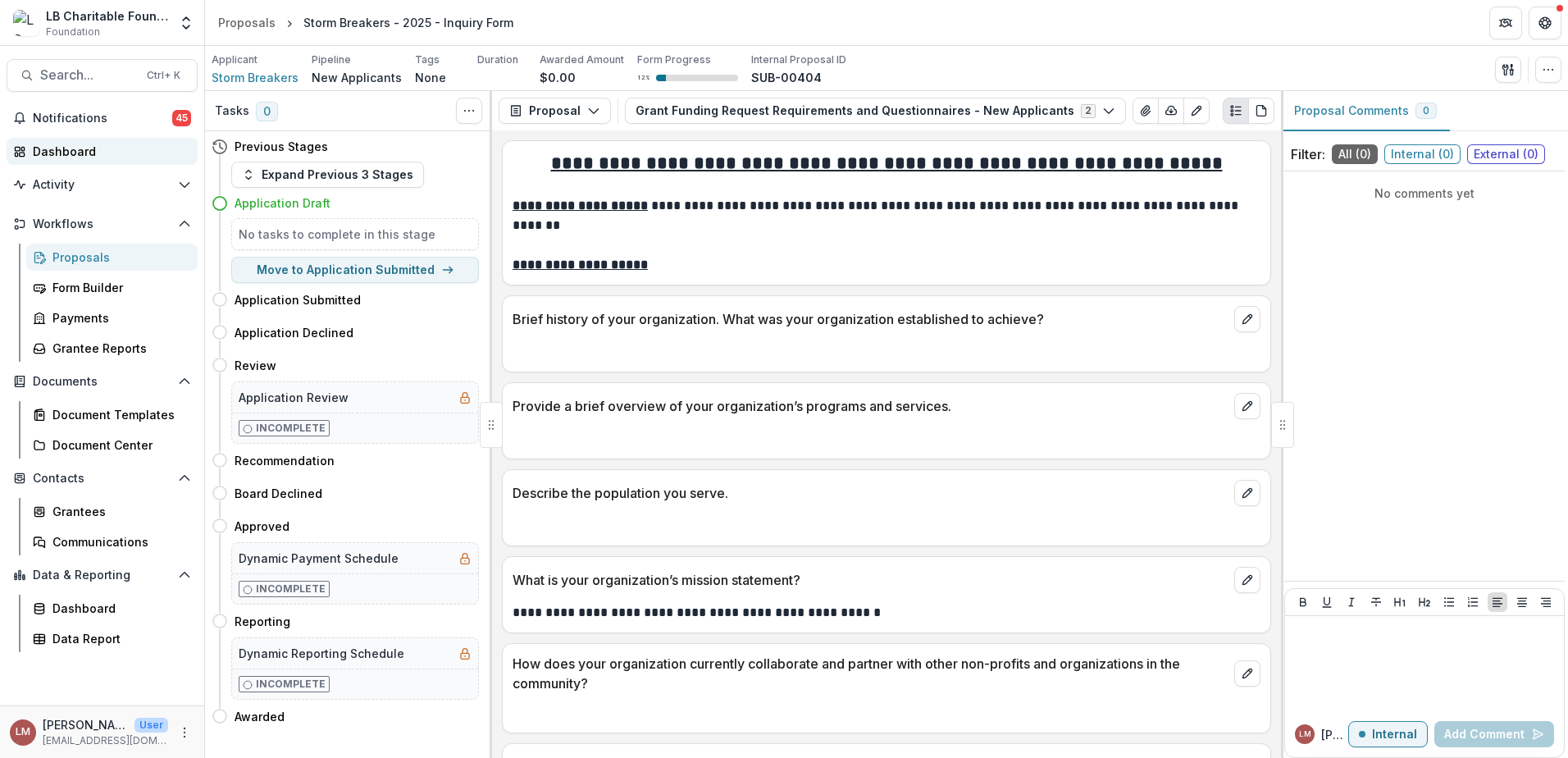
click at [59, 144] on div "Dashboard" at bounding box center [108, 152] width 152 height 17
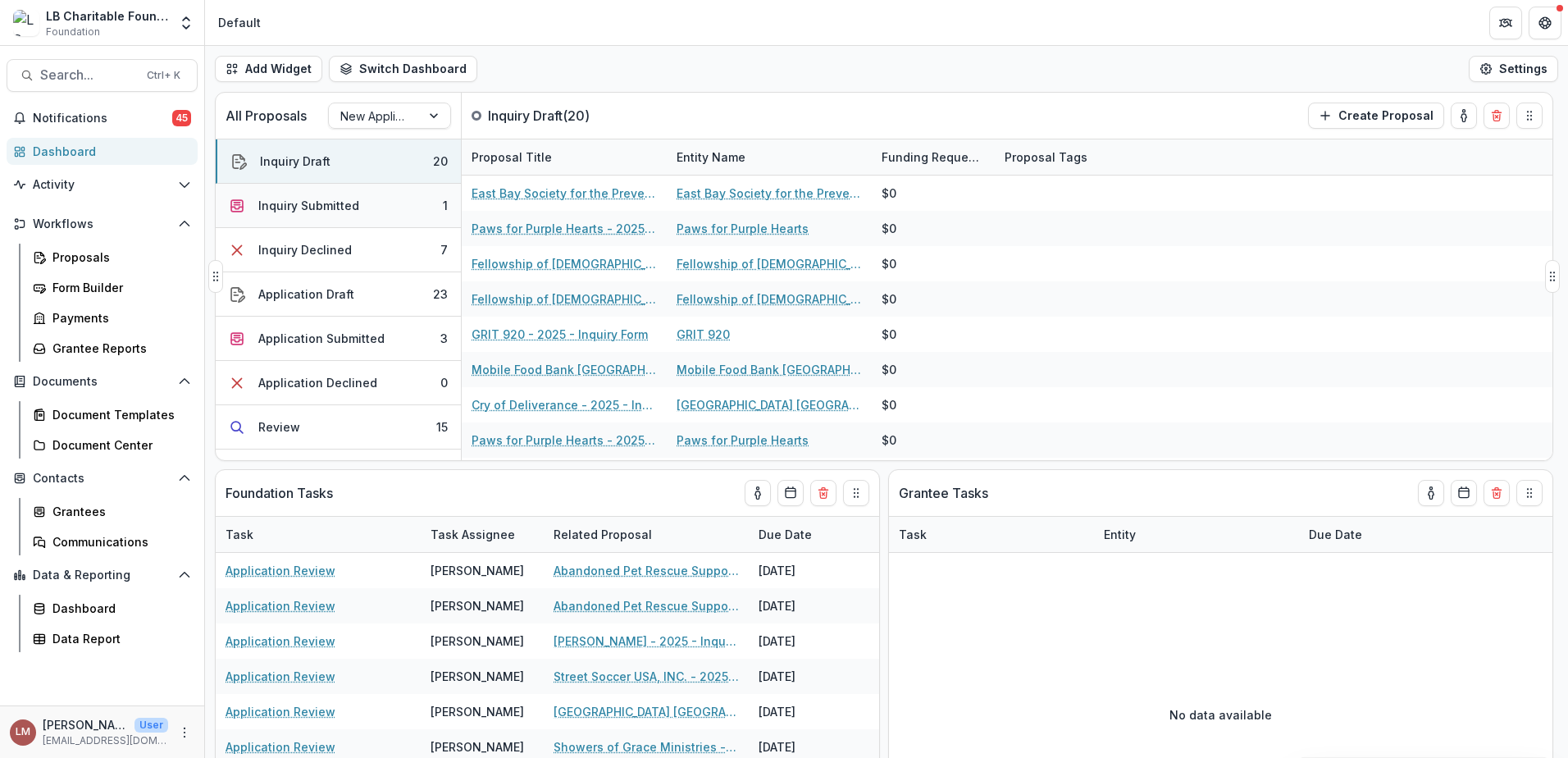
click at [322, 205] on div "Inquiry Submitted" at bounding box center [308, 205] width 101 height 17
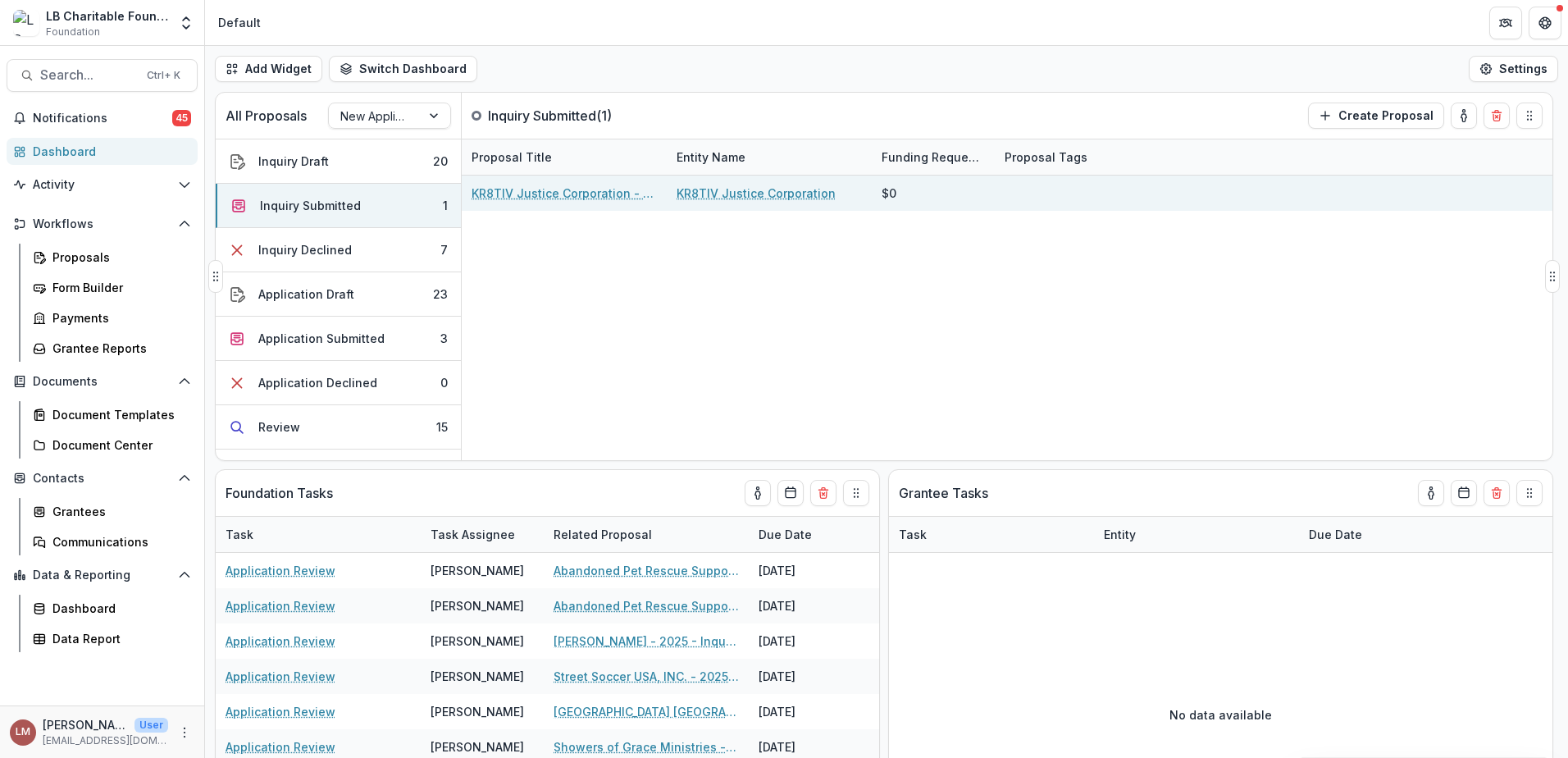
click at [513, 194] on link "KR8TIV Justice Corporation - 2025 - Inquiry Form" at bounding box center [564, 193] width 185 height 17
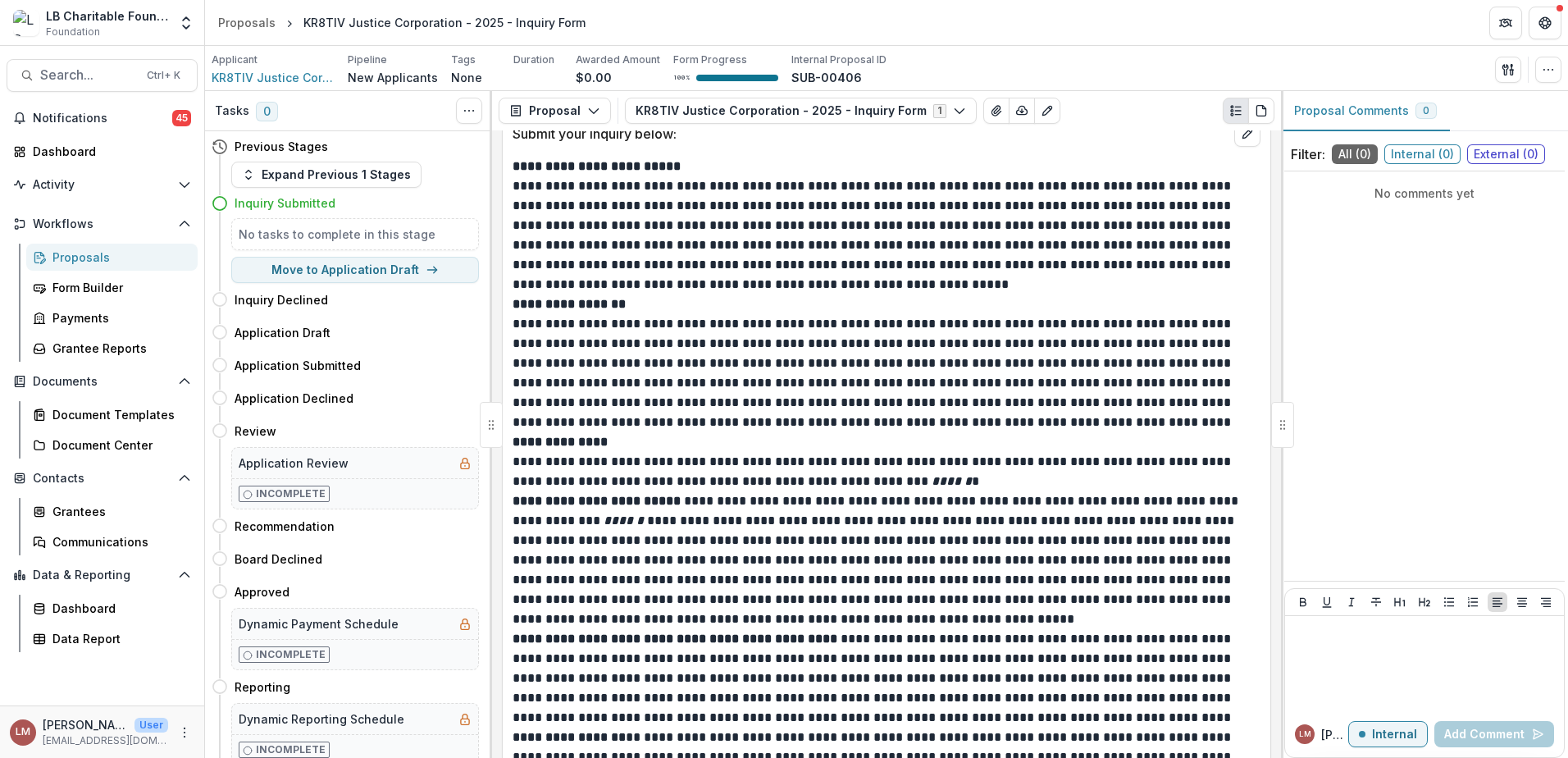
scroll to position [696, 0]
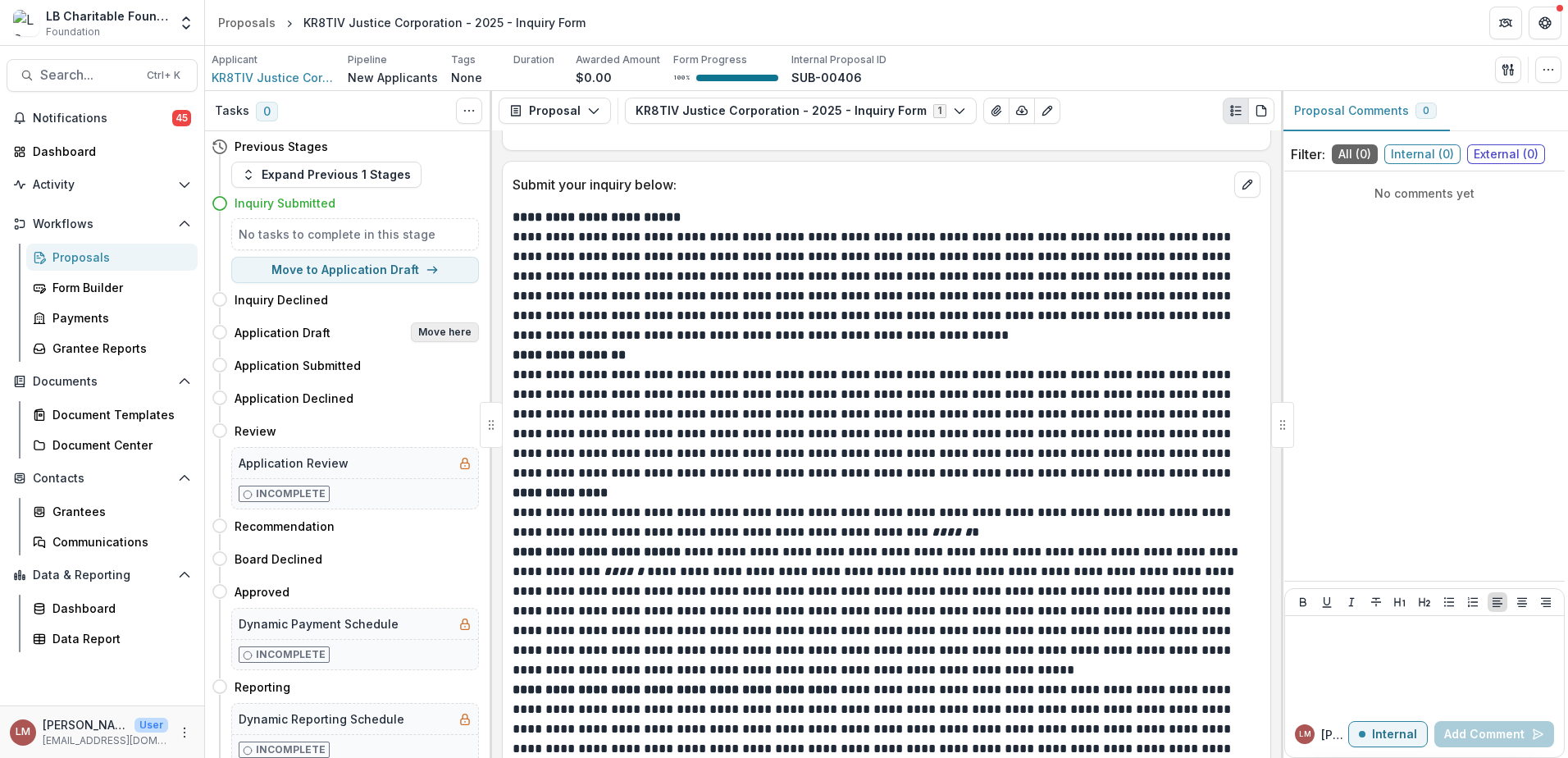
click at [444, 332] on button "Move here" at bounding box center [444, 332] width 68 height 20
select select "**********"
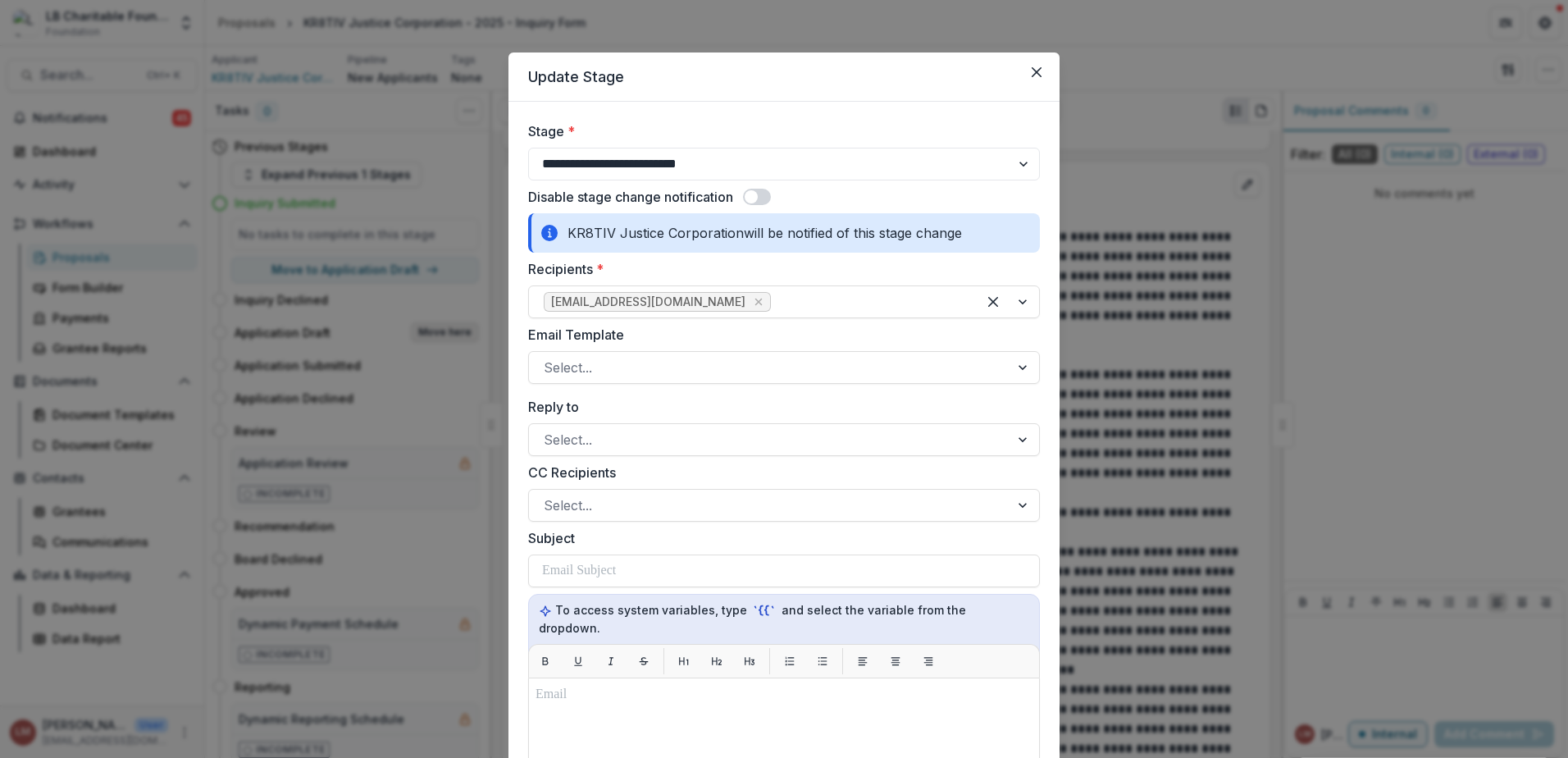
select select "**********"
click at [1027, 370] on div at bounding box center [1023, 367] width 30 height 31
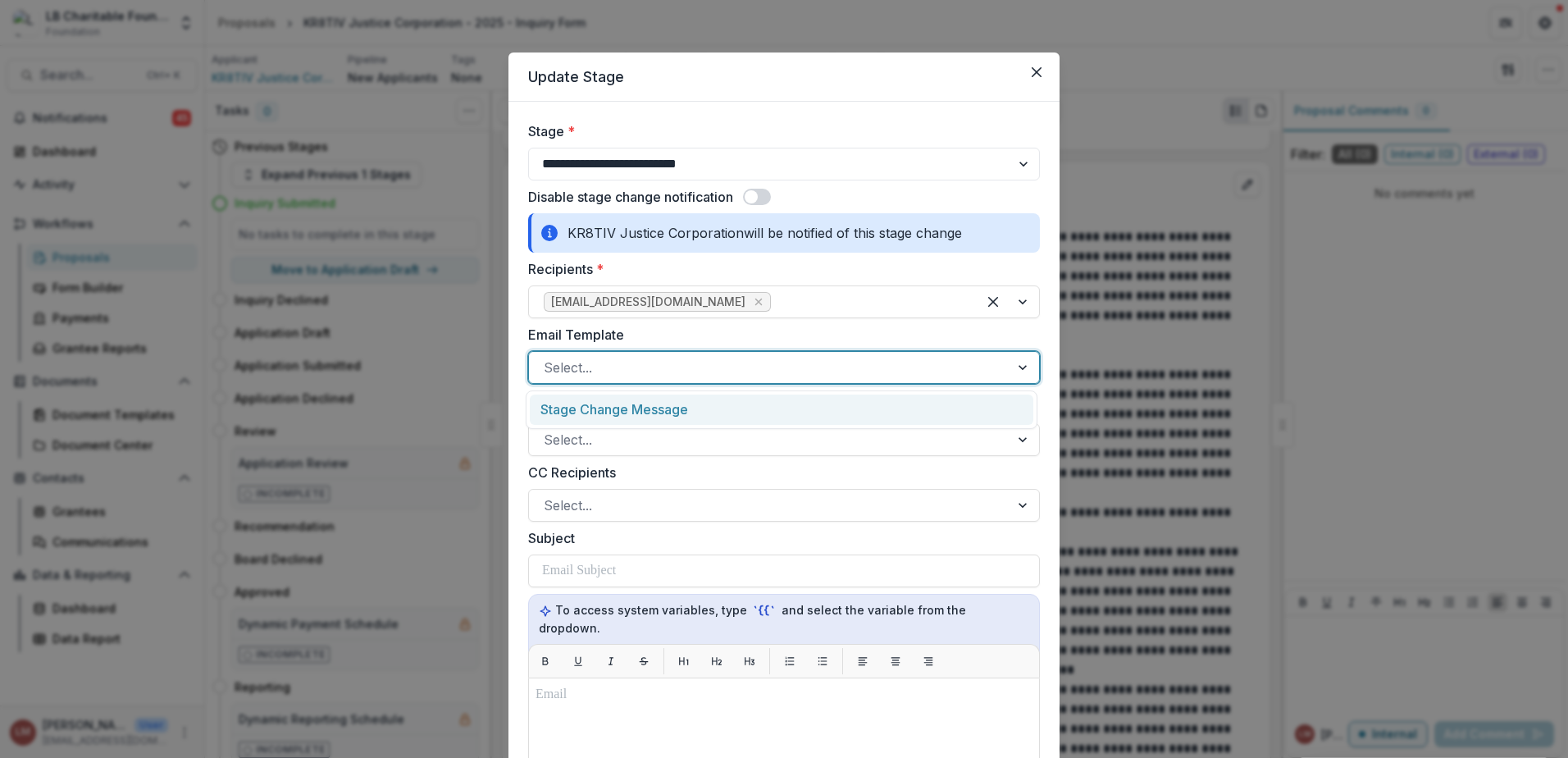
click at [703, 413] on div "Stage Change Message" at bounding box center [781, 410] width 503 height 31
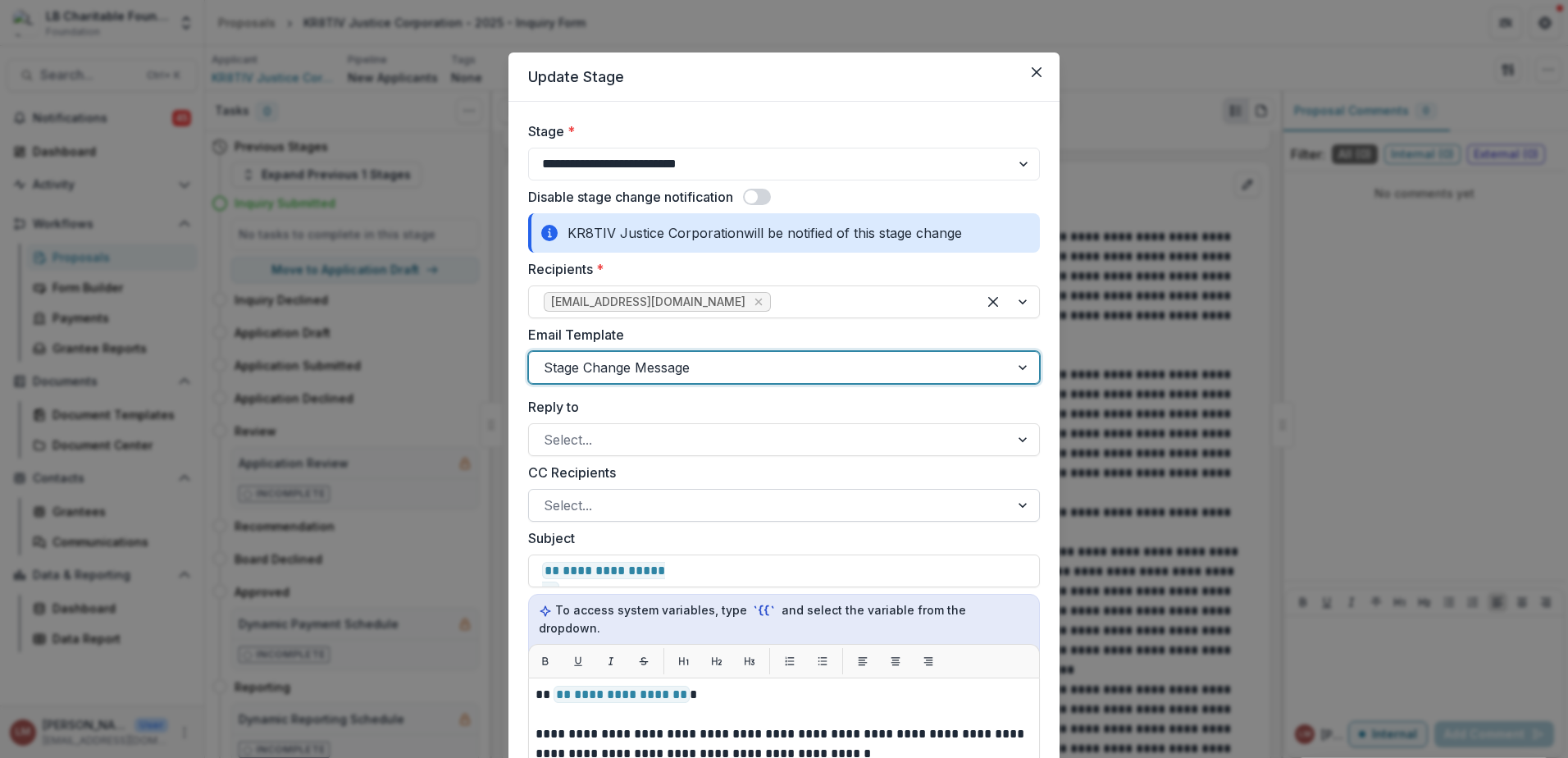
click at [1016, 500] on div at bounding box center [1023, 505] width 30 height 31
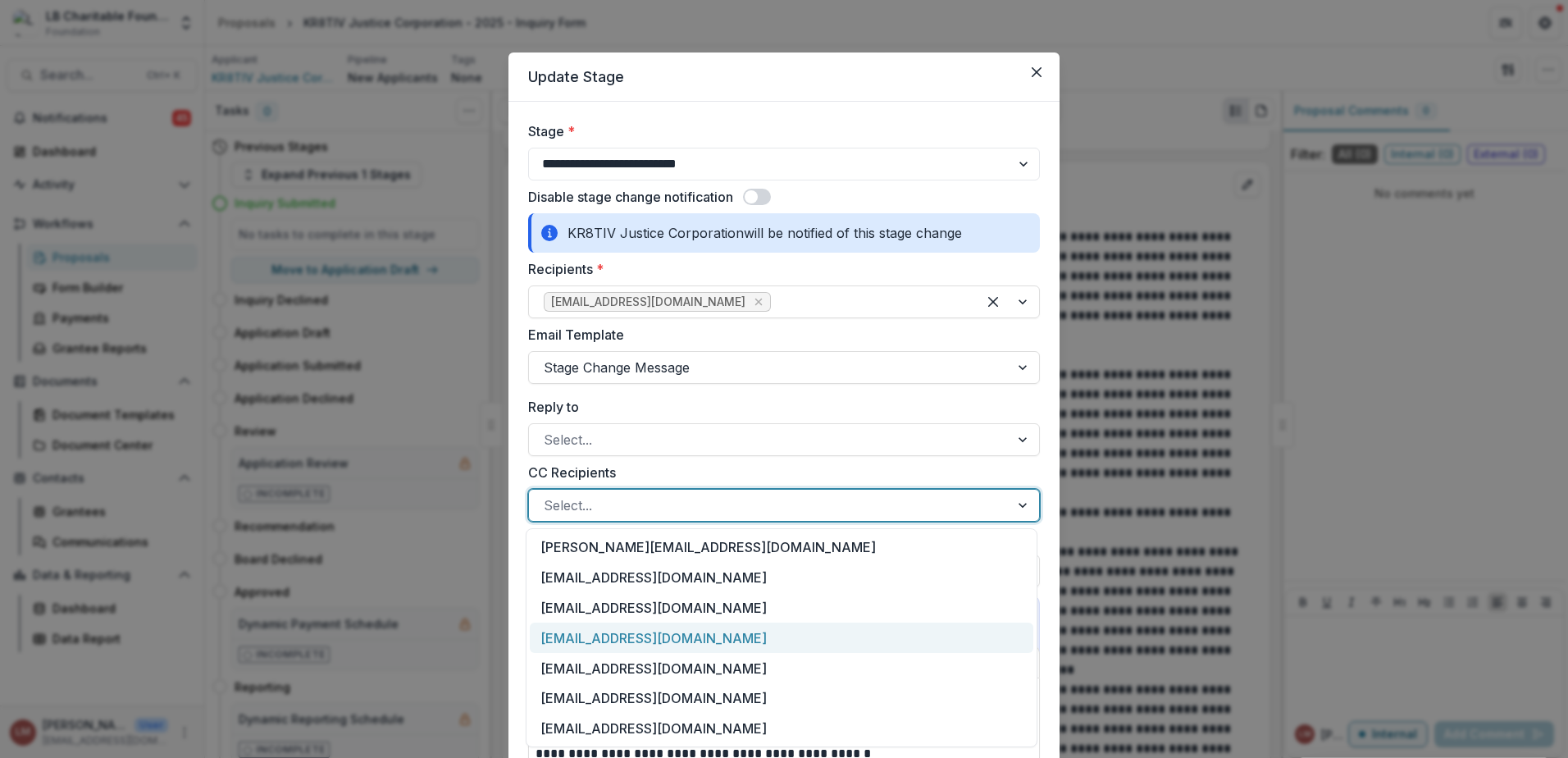
click at [624, 640] on div "[EMAIL_ADDRESS][DOMAIN_NAME]" at bounding box center [781, 638] width 503 height 31
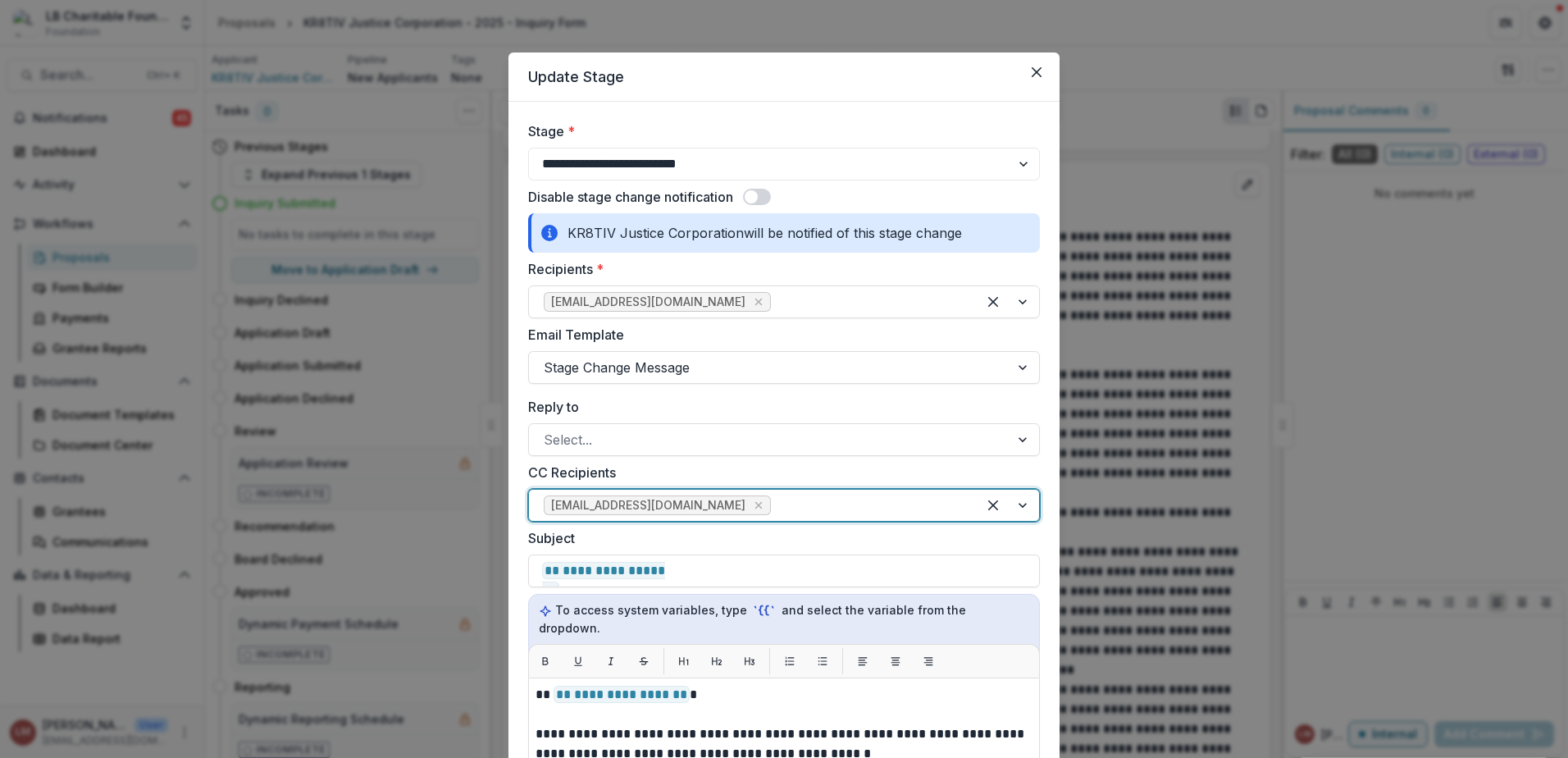
type input "*"
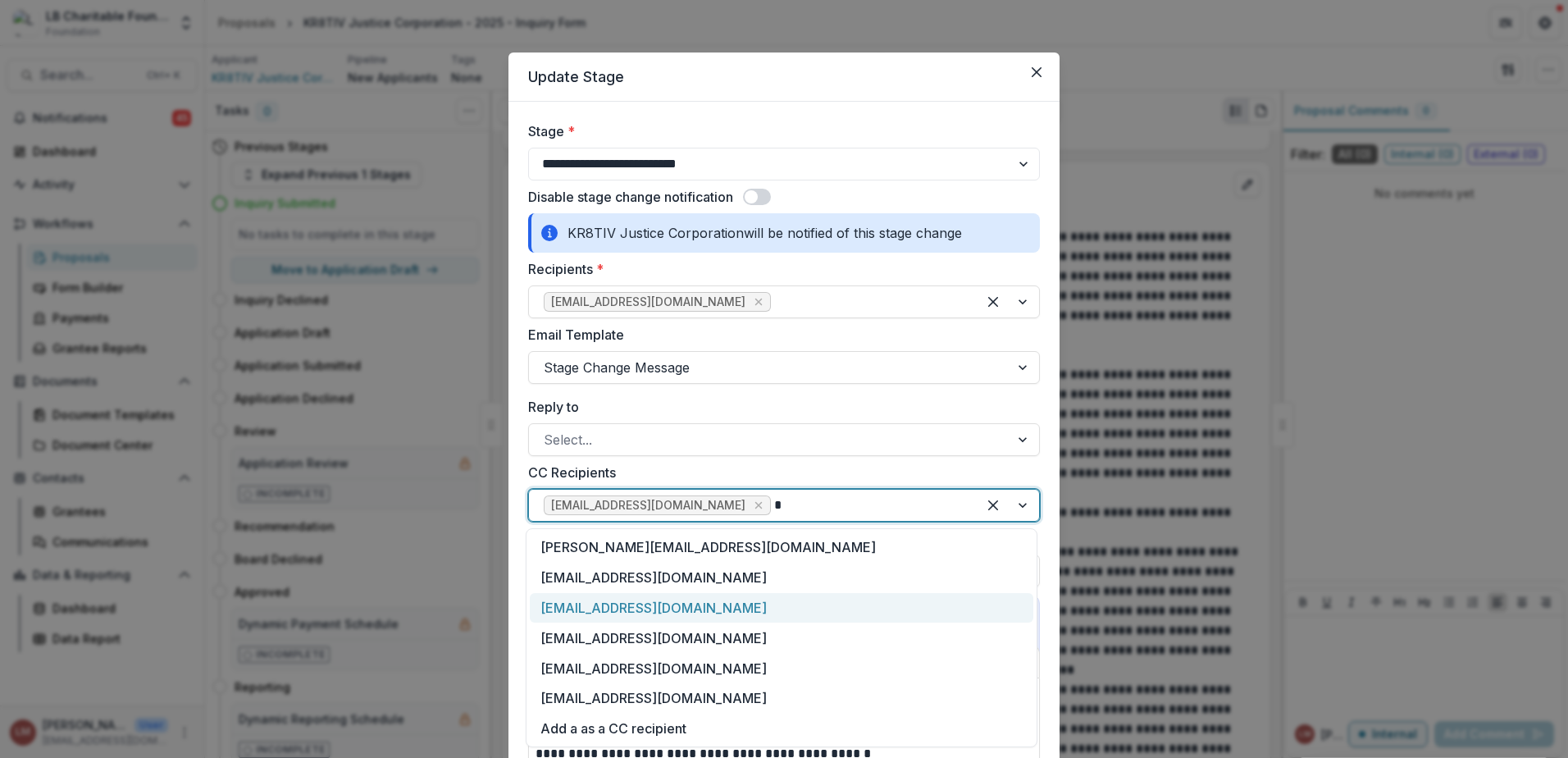
click at [573, 612] on div "[EMAIL_ADDRESS][DOMAIN_NAME]" at bounding box center [781, 608] width 503 height 31
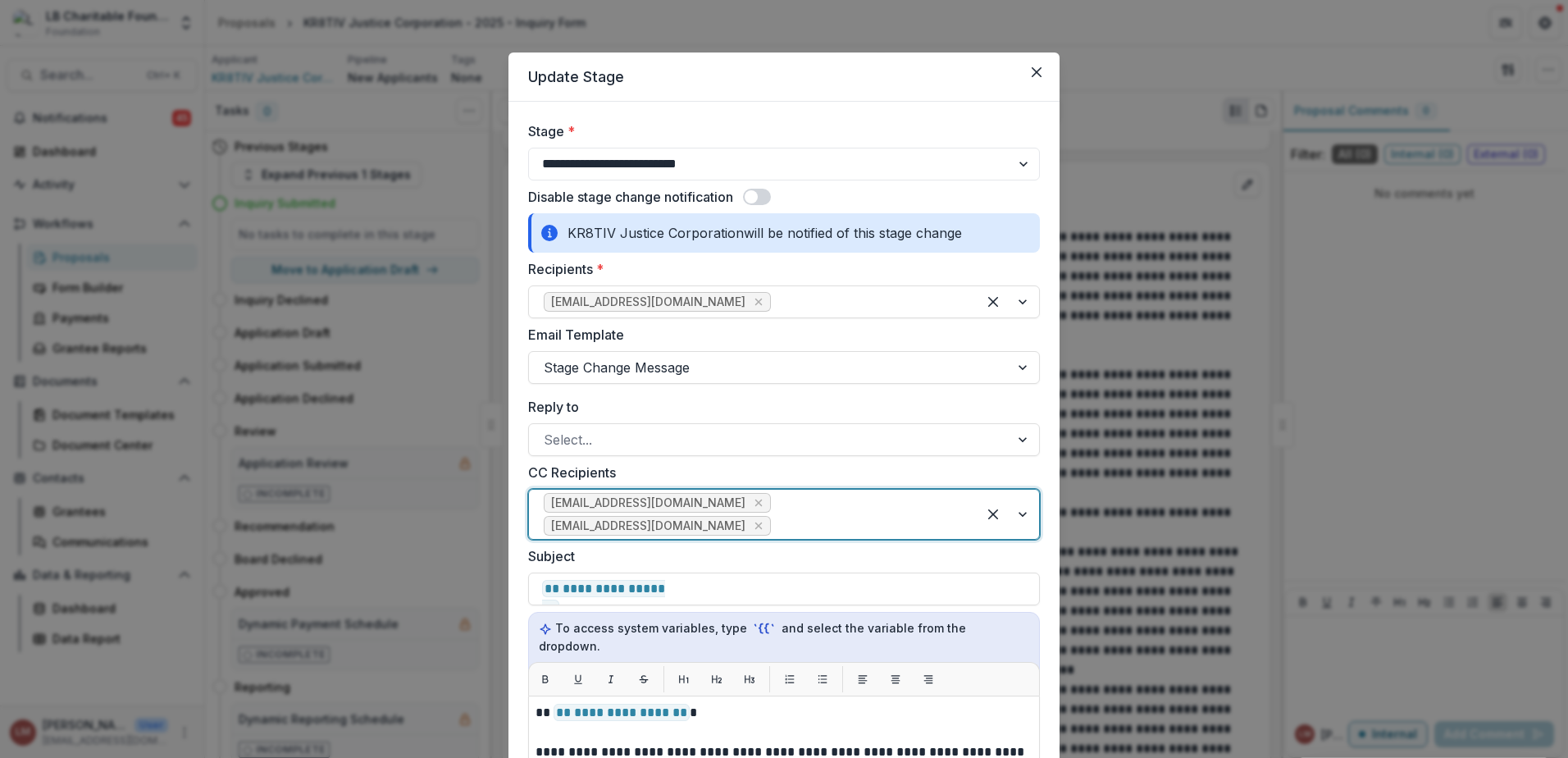
type input "*"
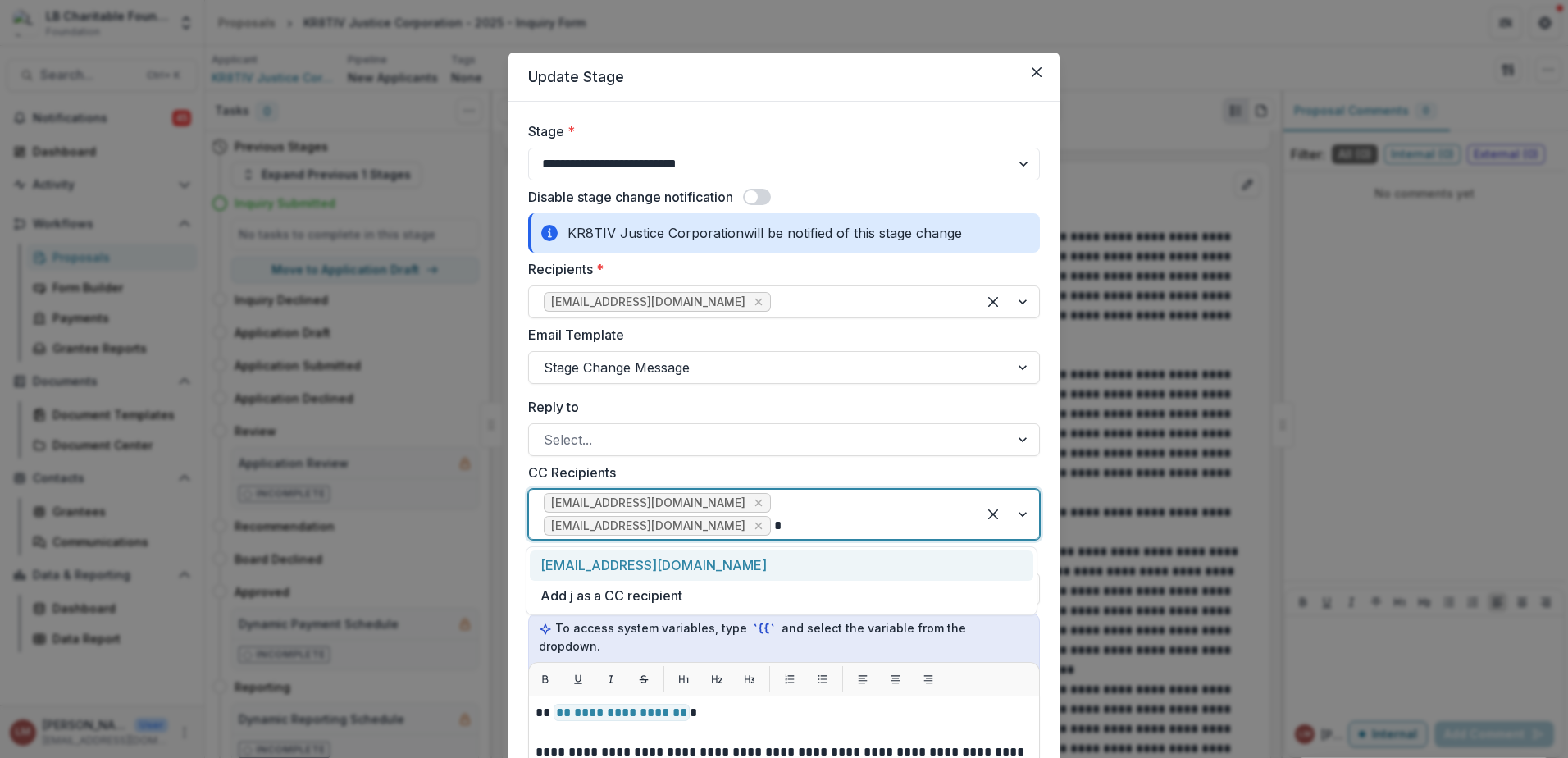
click at [584, 567] on div "[EMAIL_ADDRESS][DOMAIN_NAME]" at bounding box center [781, 566] width 503 height 31
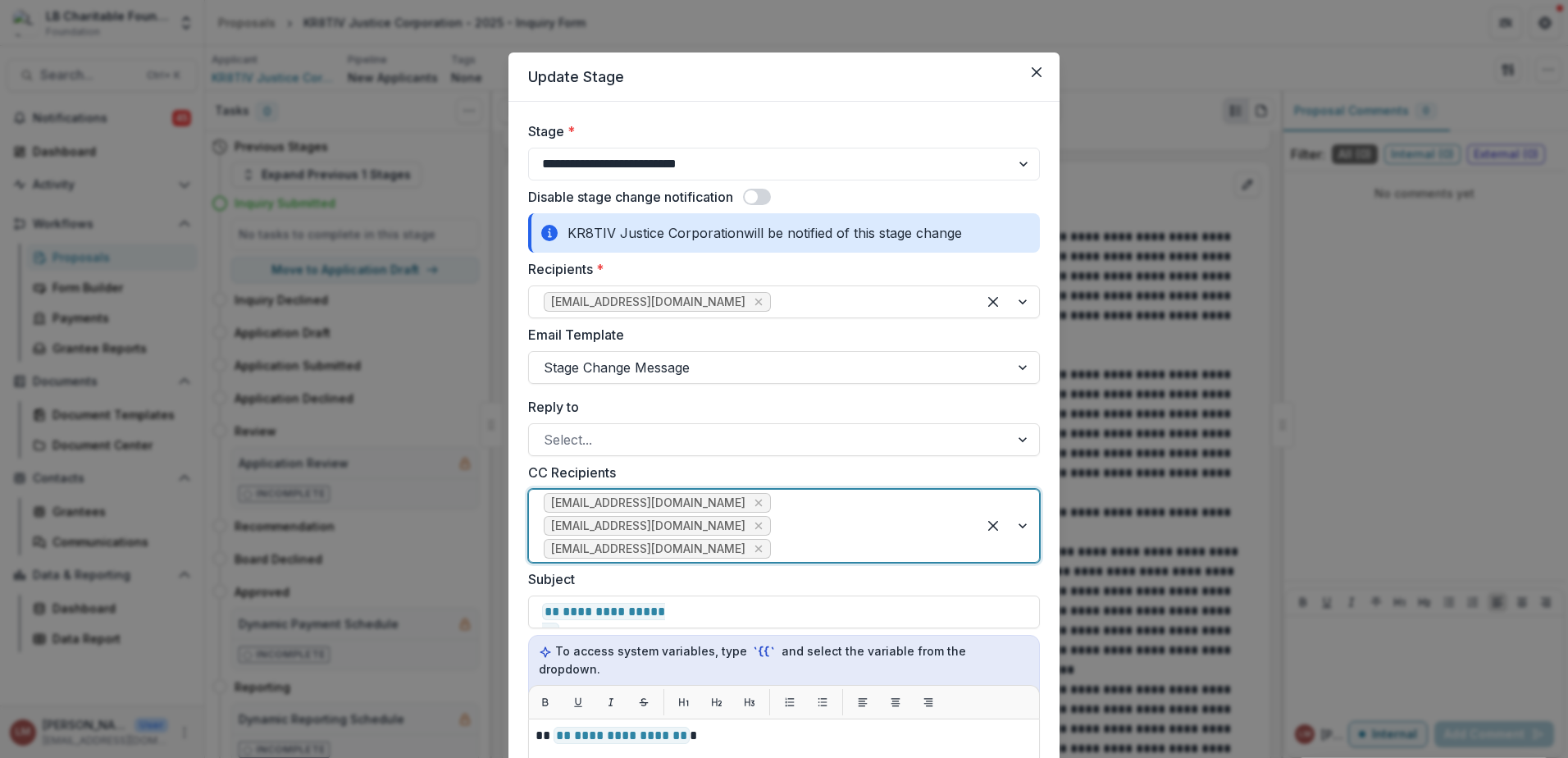
type input "*"
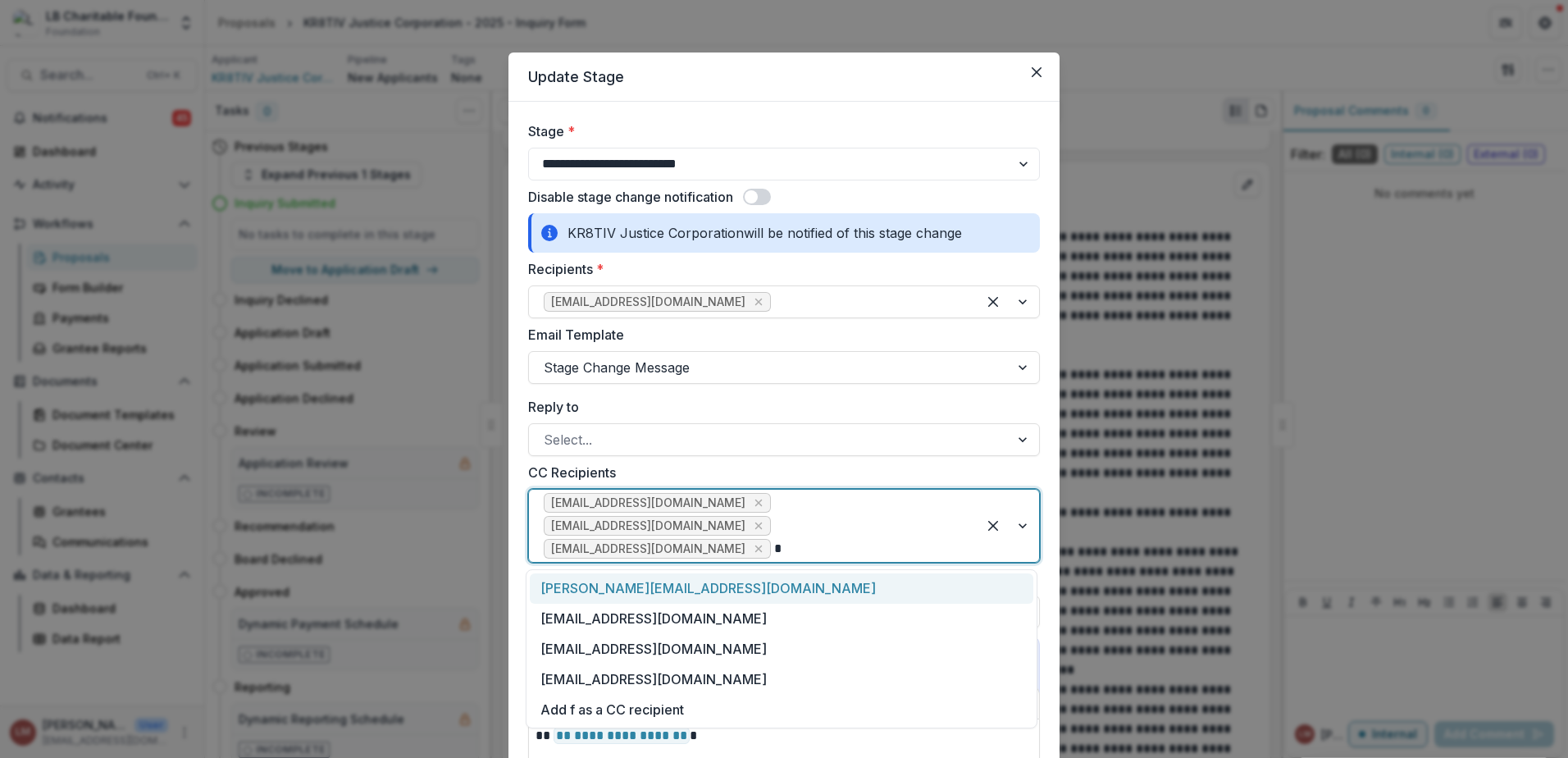
click at [617, 586] on div "[PERSON_NAME][EMAIL_ADDRESS][DOMAIN_NAME]" at bounding box center [781, 589] width 503 height 31
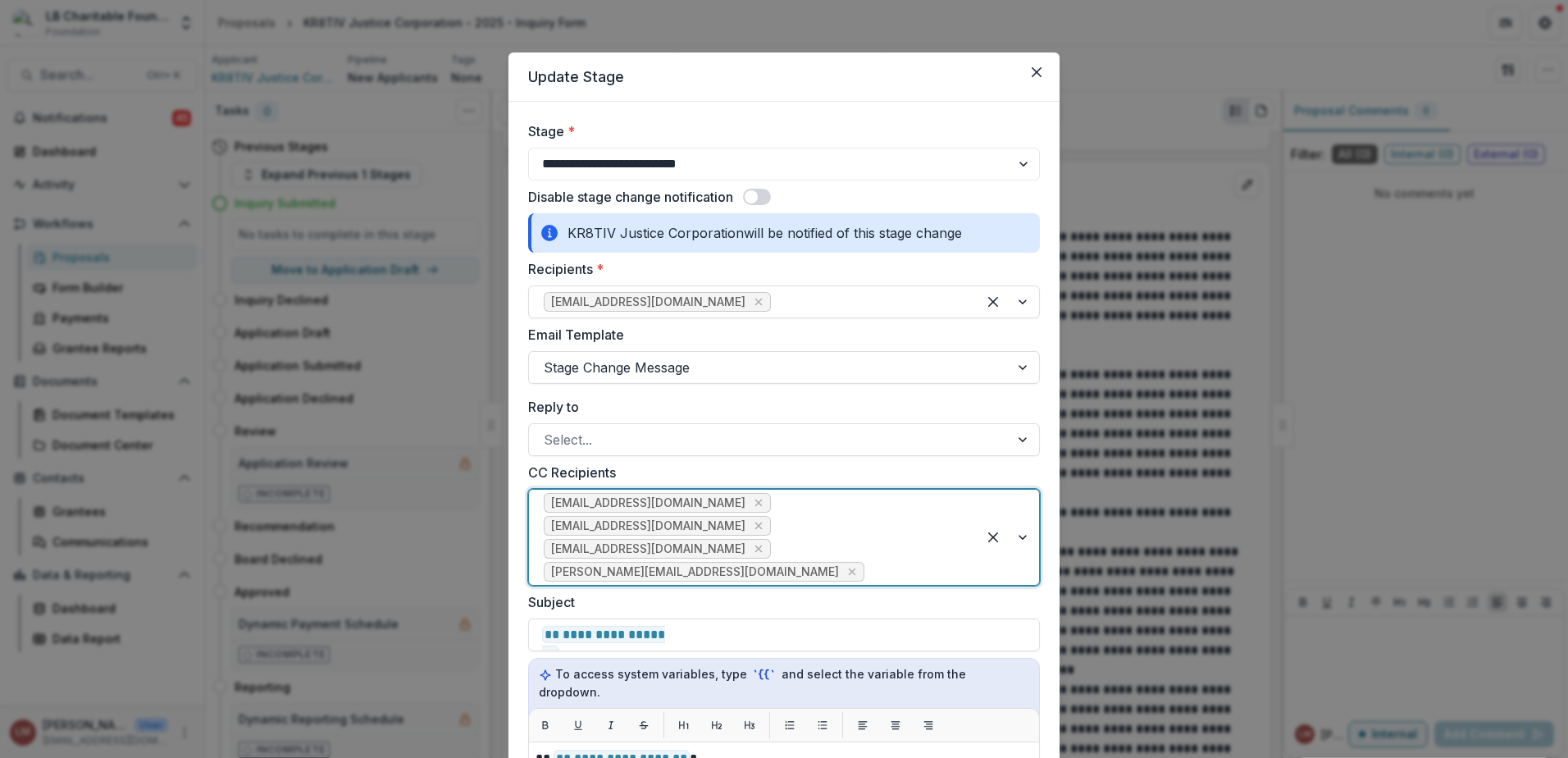
type input "*"
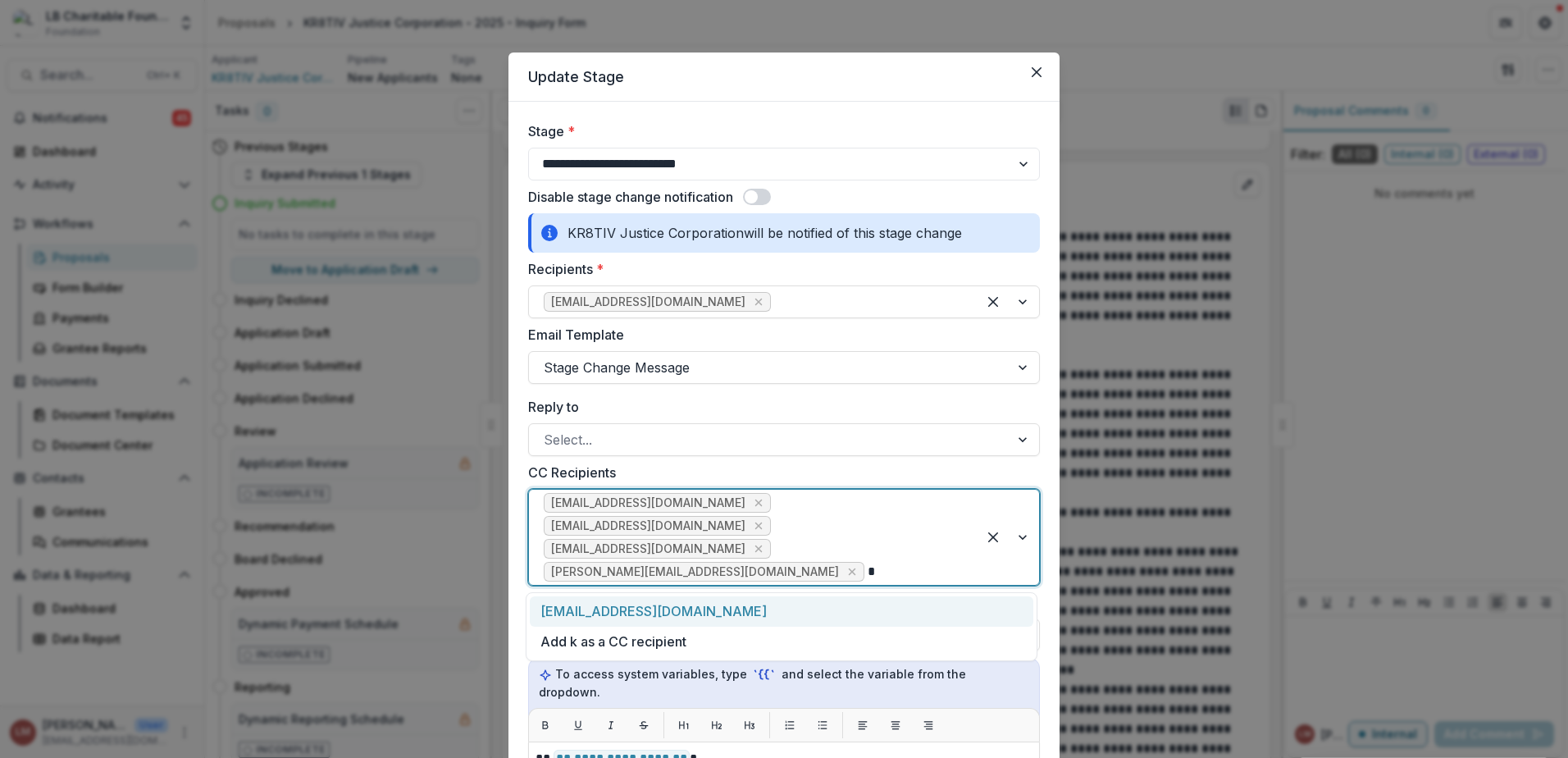
click at [638, 614] on div "[EMAIL_ADDRESS][DOMAIN_NAME]" at bounding box center [781, 612] width 503 height 31
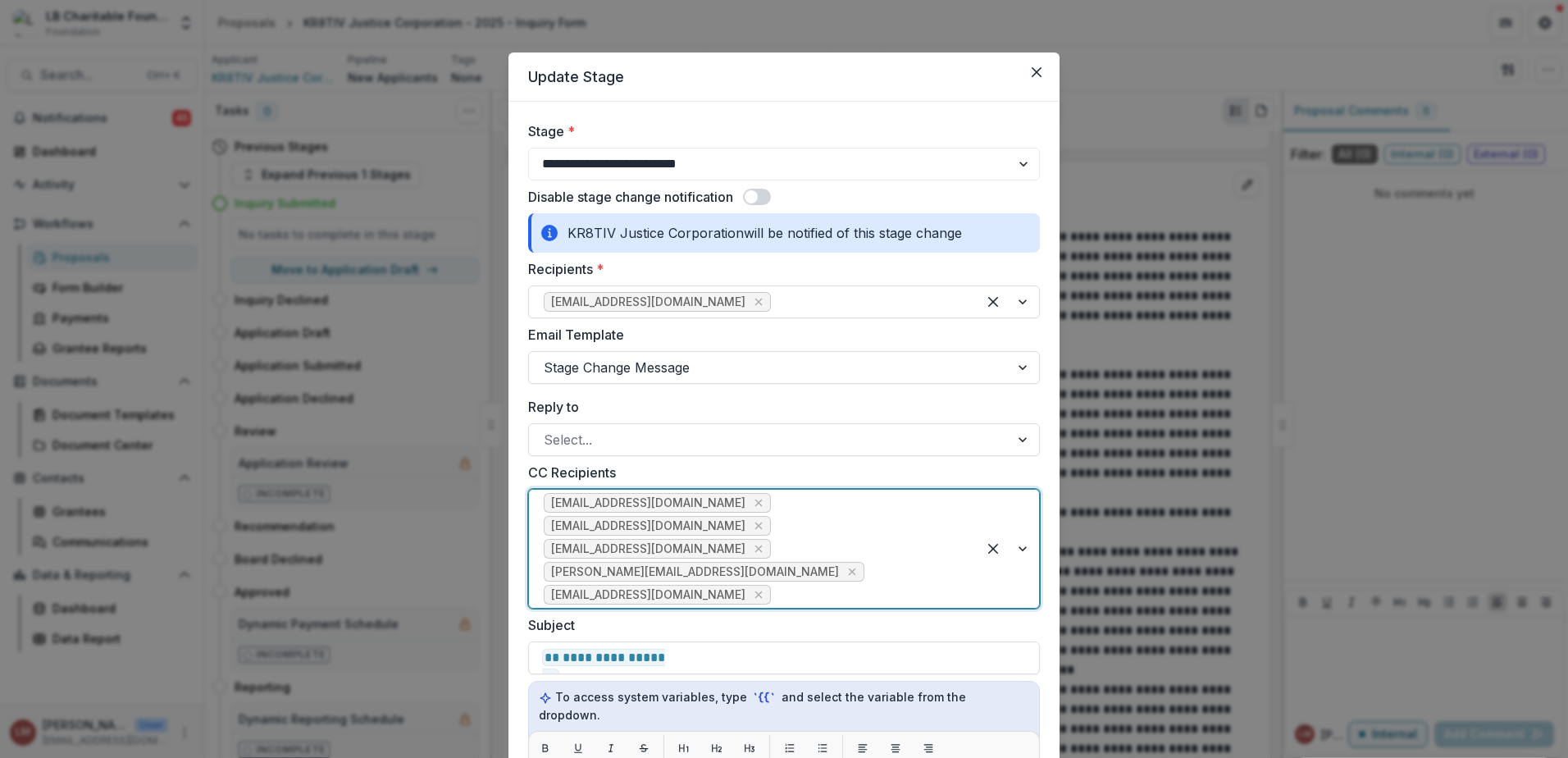
type input "*"
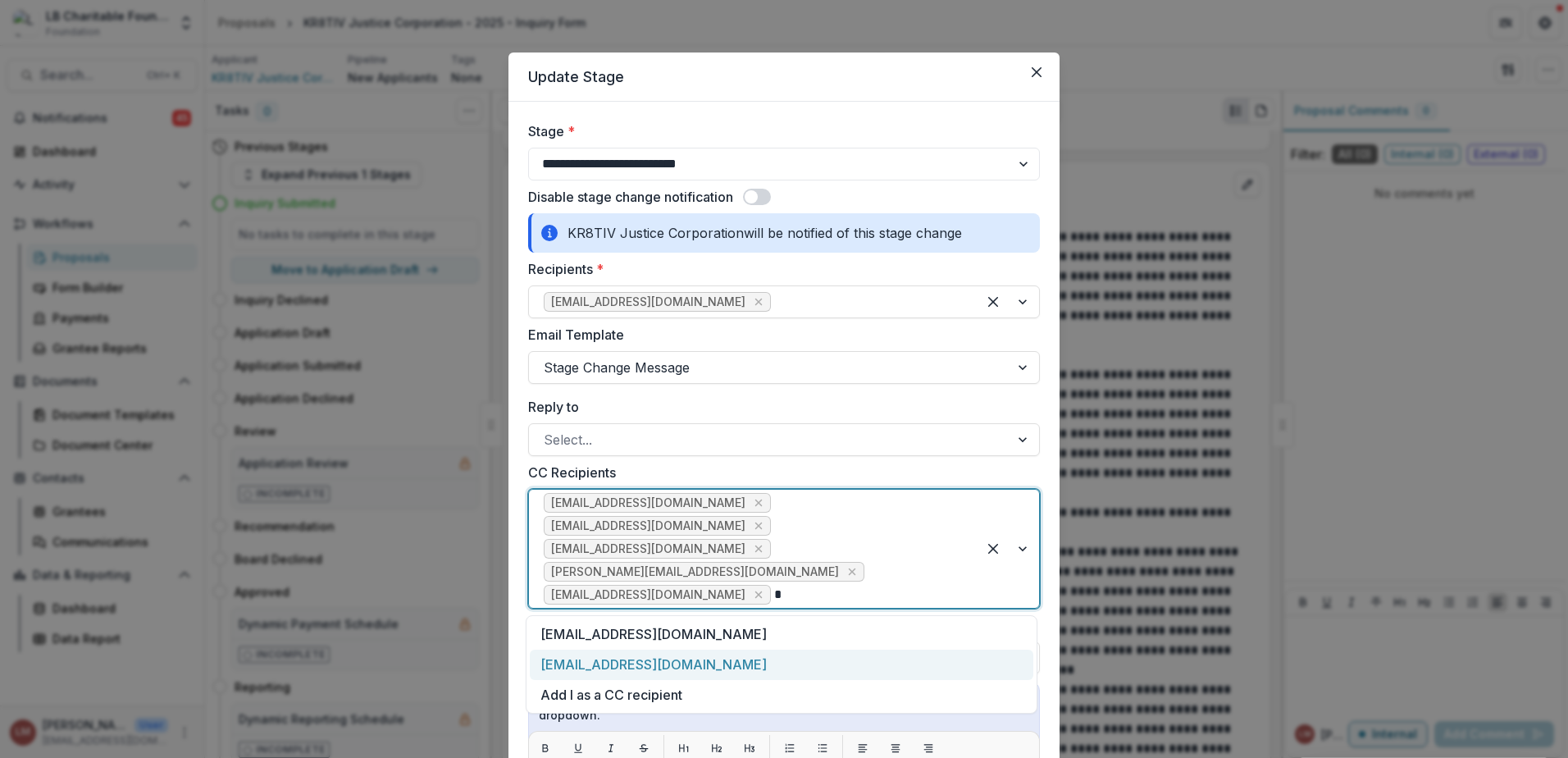
click at [625, 663] on div "[EMAIL_ADDRESS][DOMAIN_NAME]" at bounding box center [781, 665] width 503 height 31
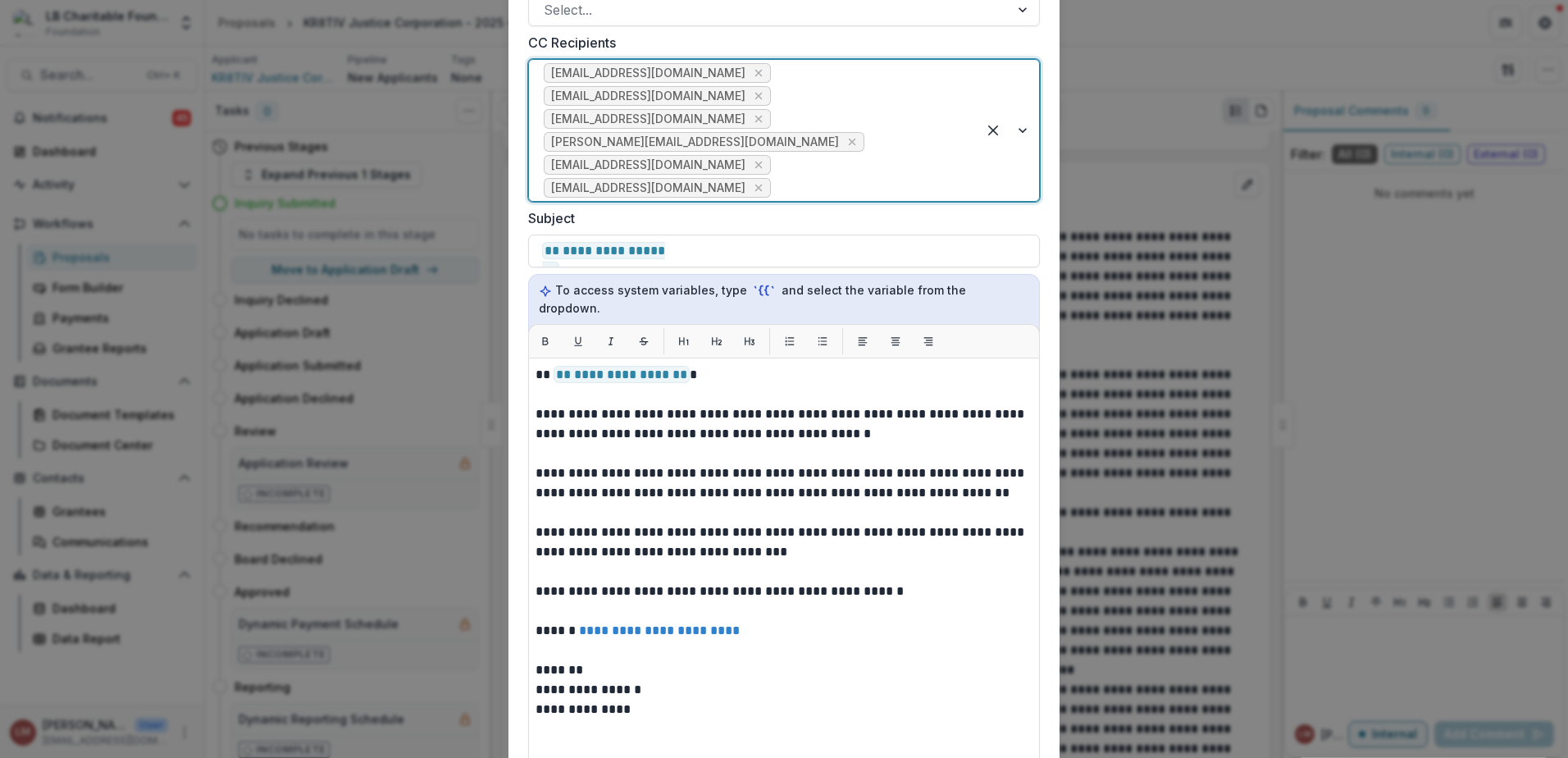
scroll to position [471, 0]
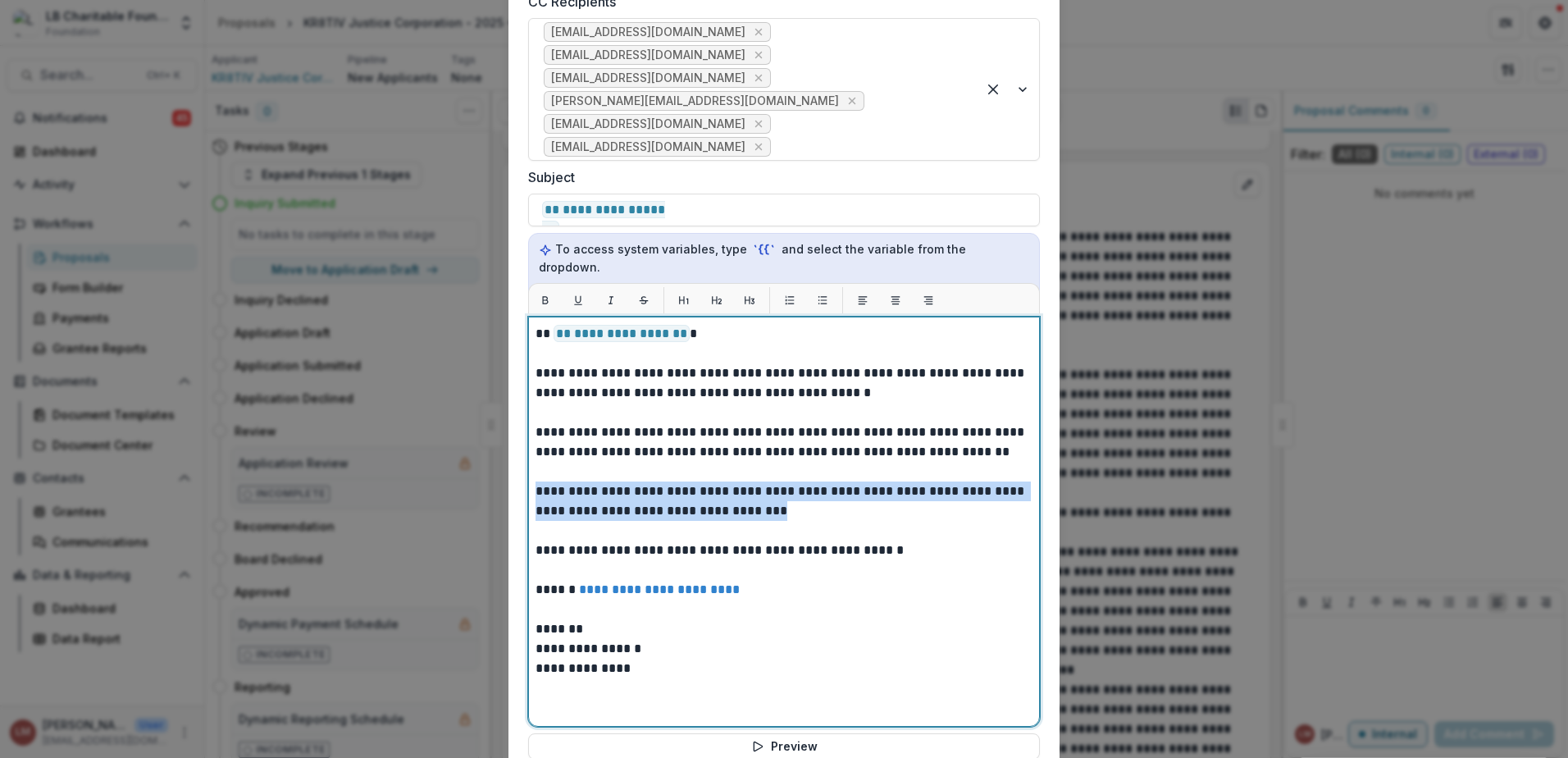
drag, startPoint x: 533, startPoint y: 469, endPoint x: 762, endPoint y: 501, distance: 231.2
click at [762, 501] on p "**********" at bounding box center [784, 501] width 497 height 39
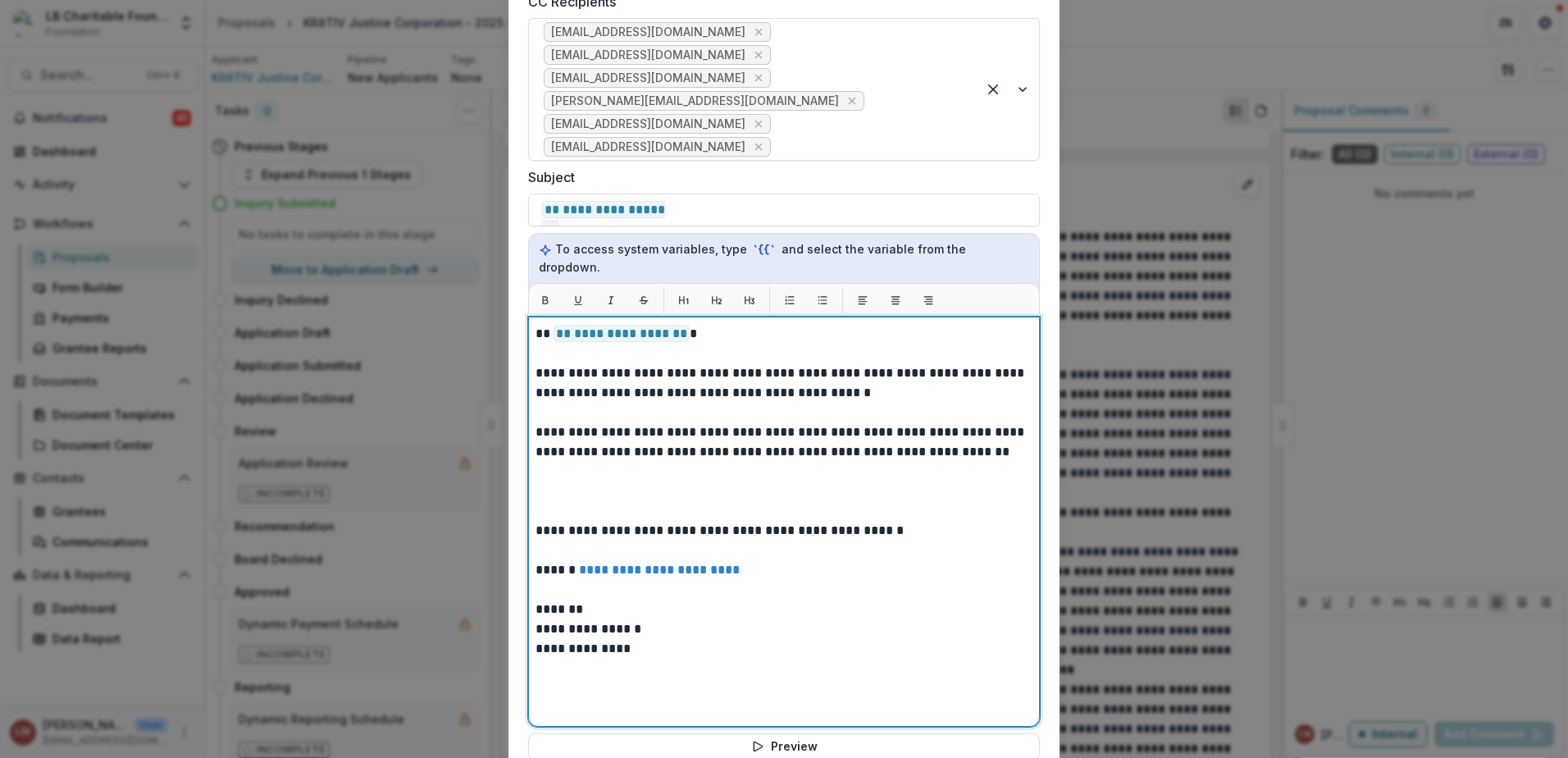
click at [551, 463] on div "**********" at bounding box center [784, 522] width 497 height 395
click at [548, 482] on p at bounding box center [784, 491] width 497 height 20
click at [557, 462] on p at bounding box center [784, 471] width 497 height 20
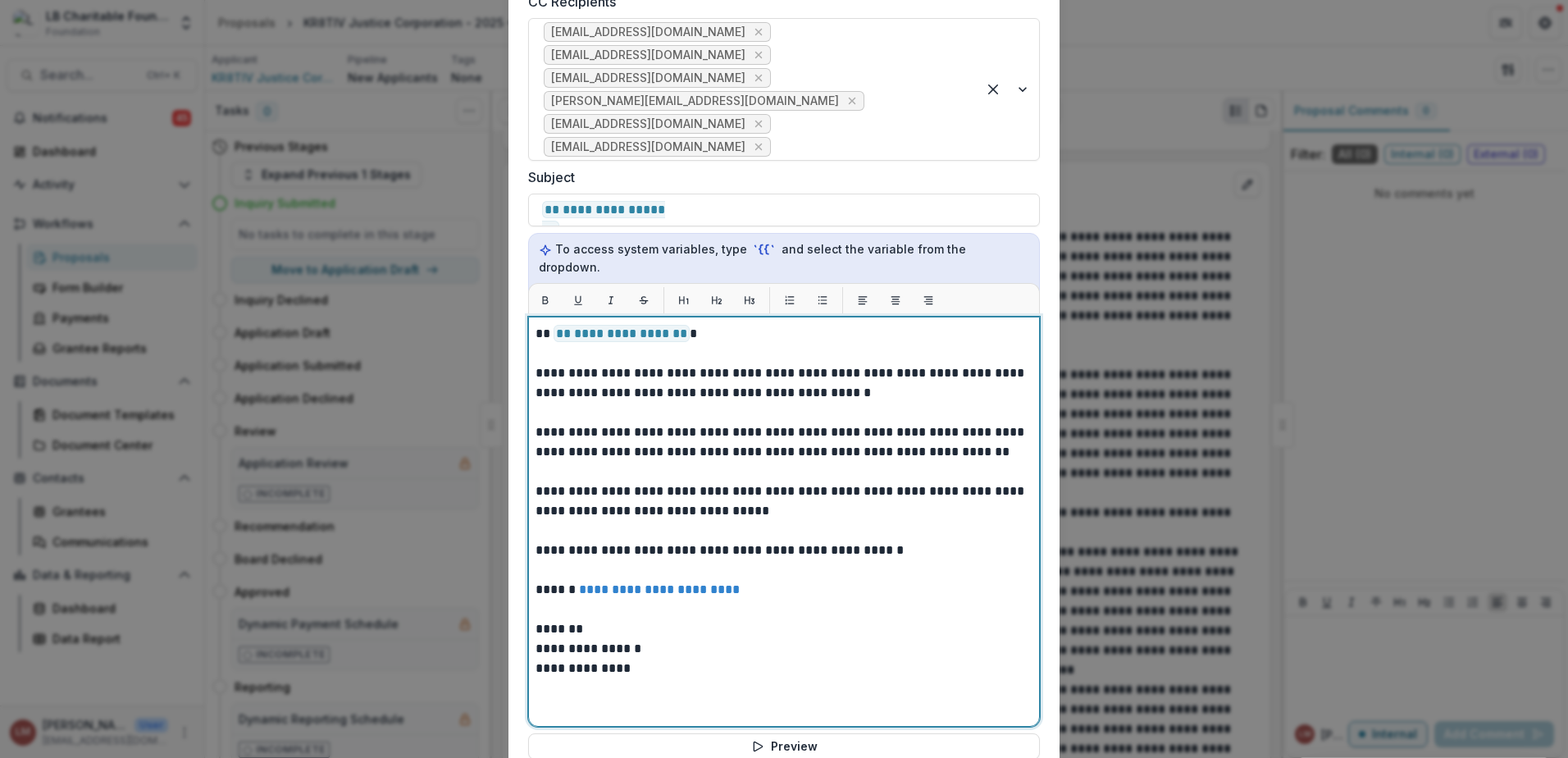
click at [581, 619] on p "*******" at bounding box center [784, 628] width 497 height 20
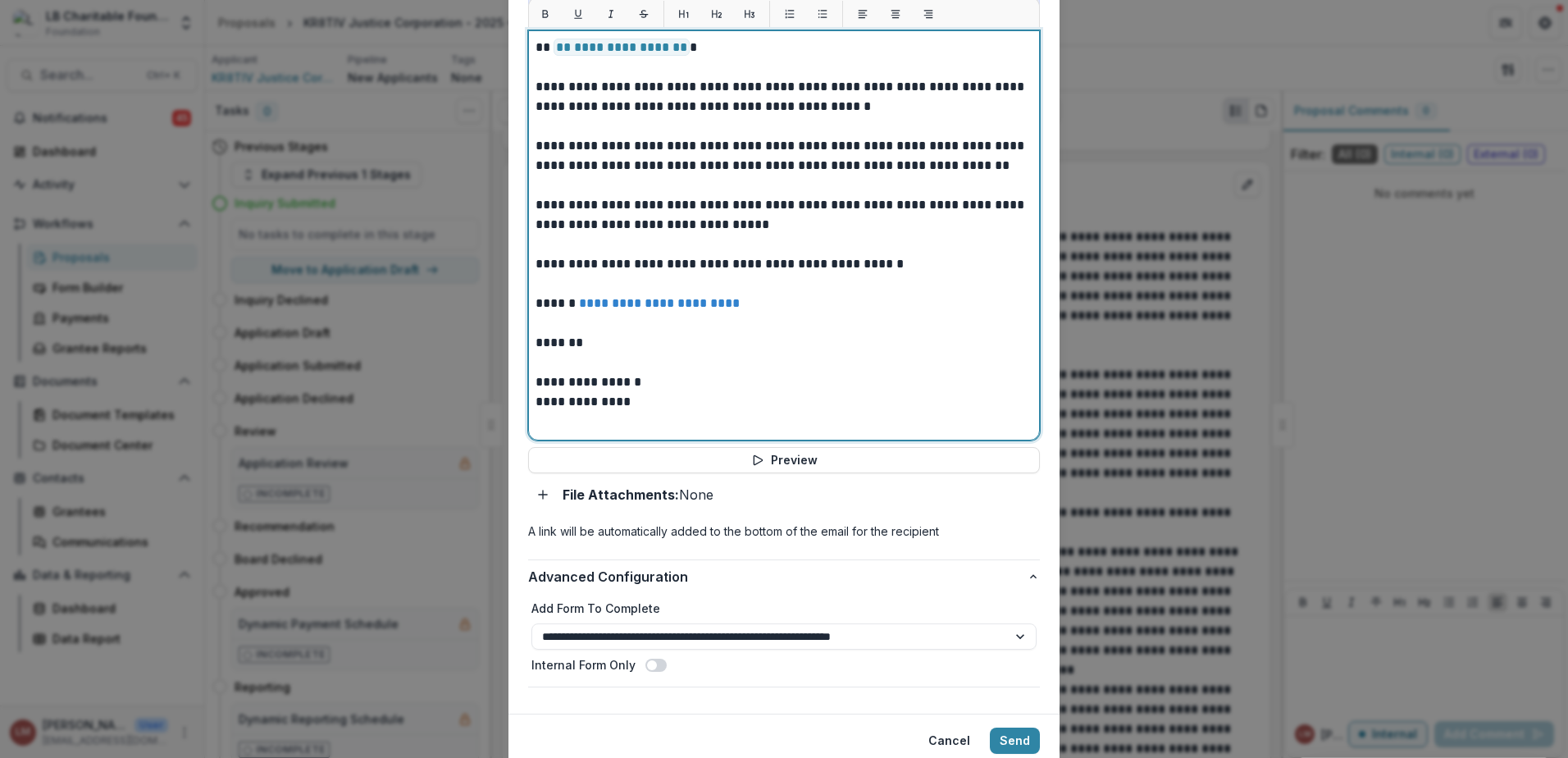
scroll to position [801, 0]
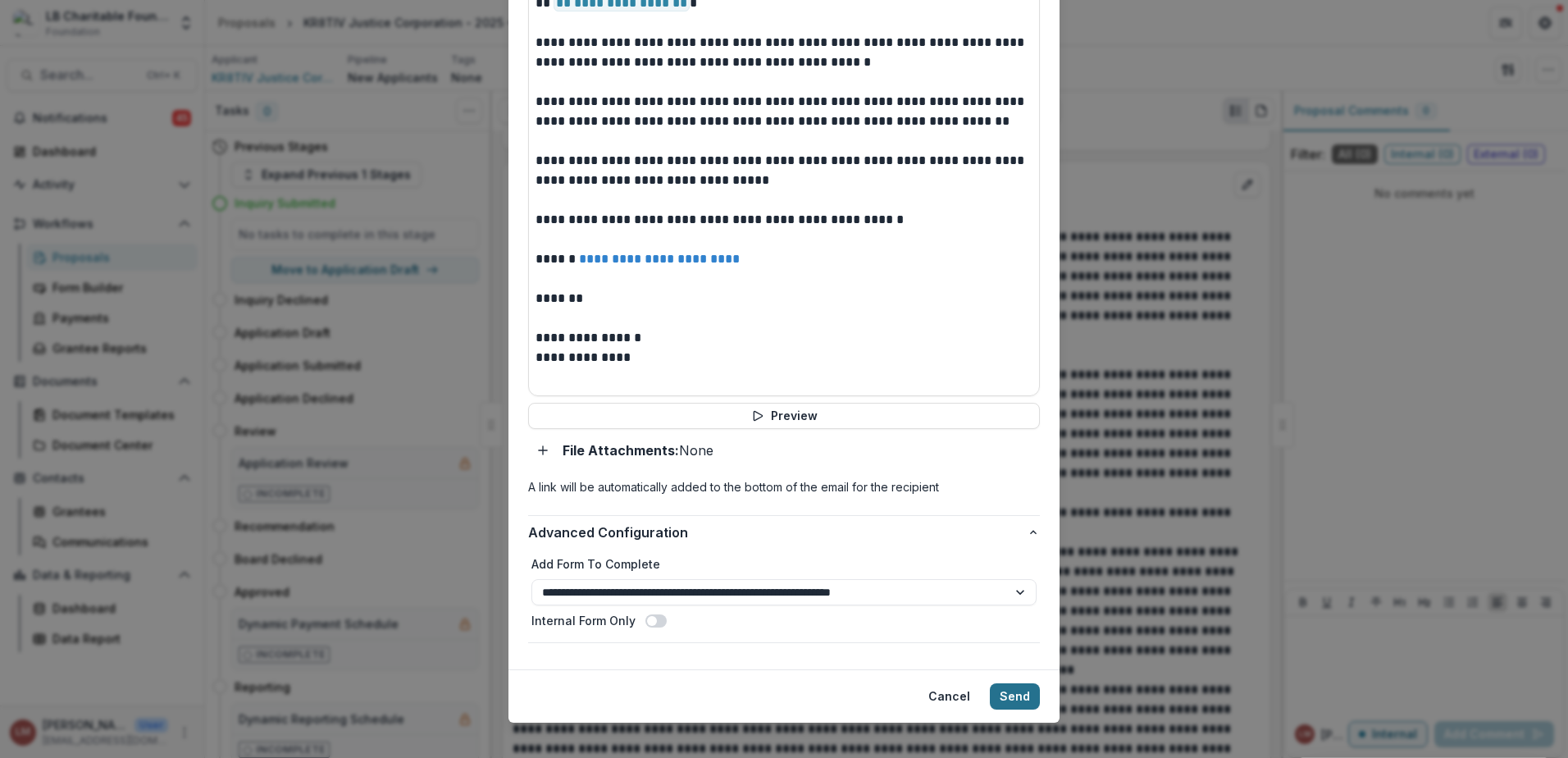
click at [1008, 683] on button "Send" at bounding box center [1015, 696] width 50 height 26
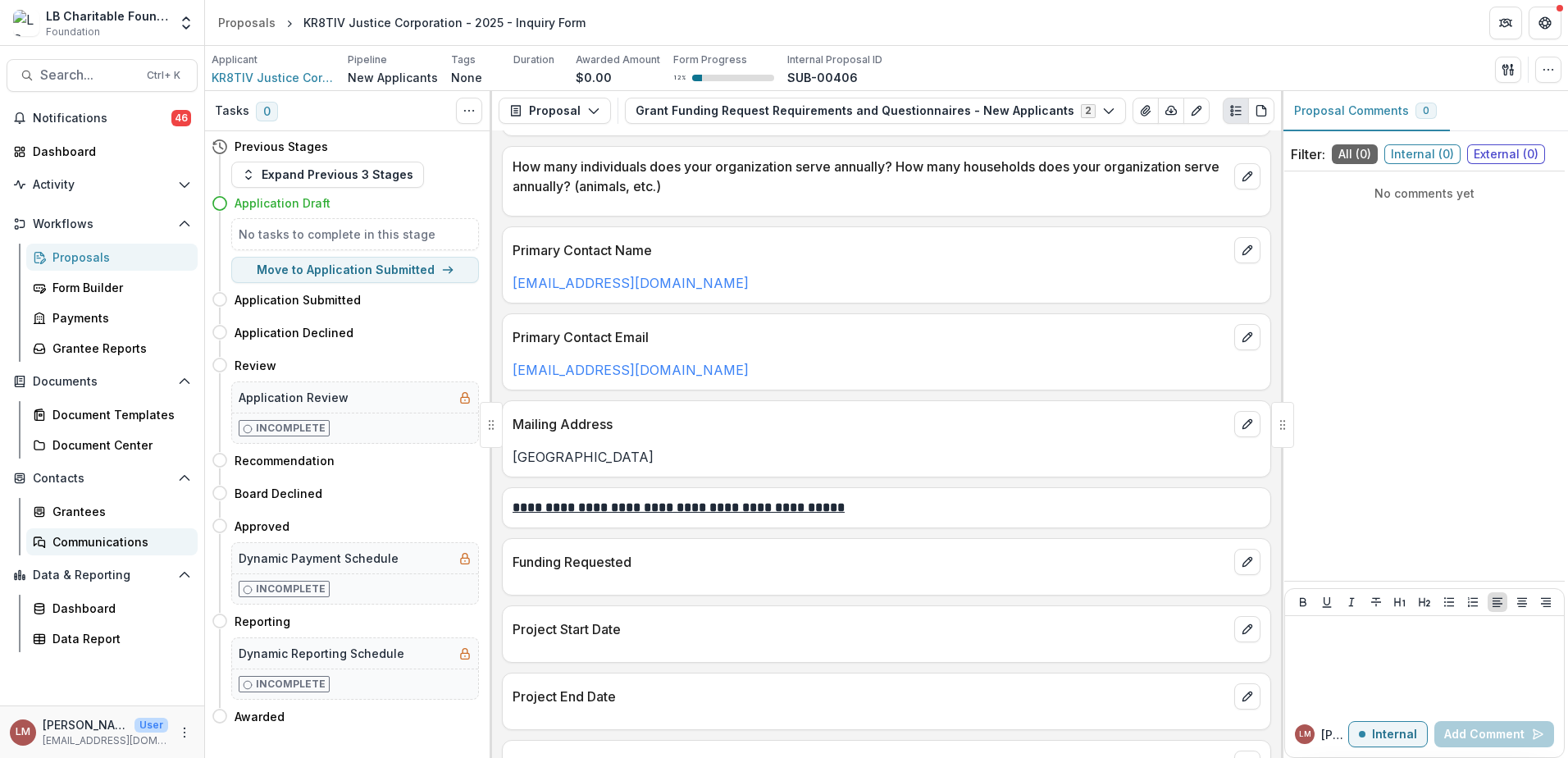
click at [115, 549] on div "Communications" at bounding box center [119, 542] width 132 height 17
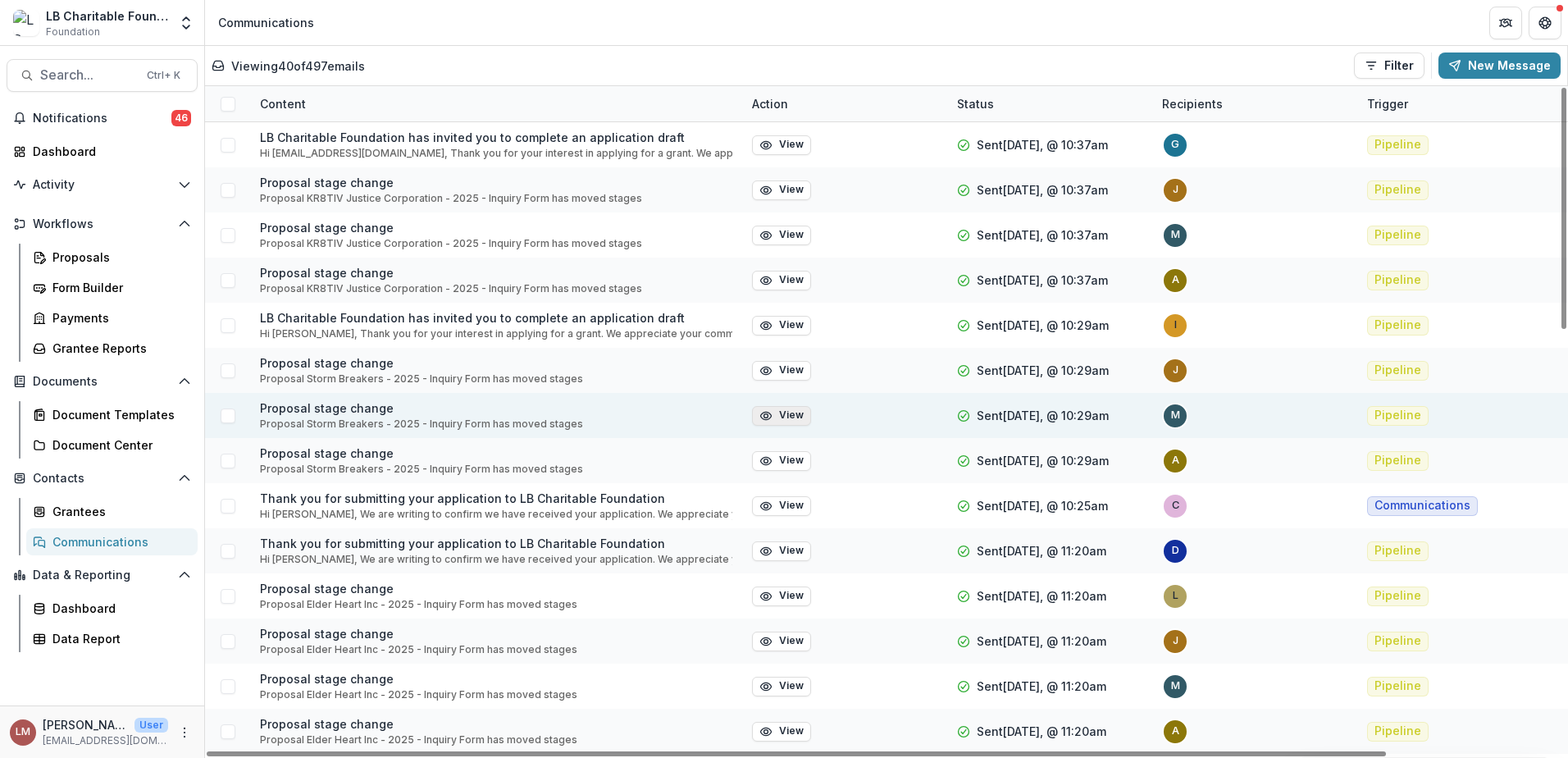
click at [788, 418] on button "View" at bounding box center [782, 415] width 59 height 20
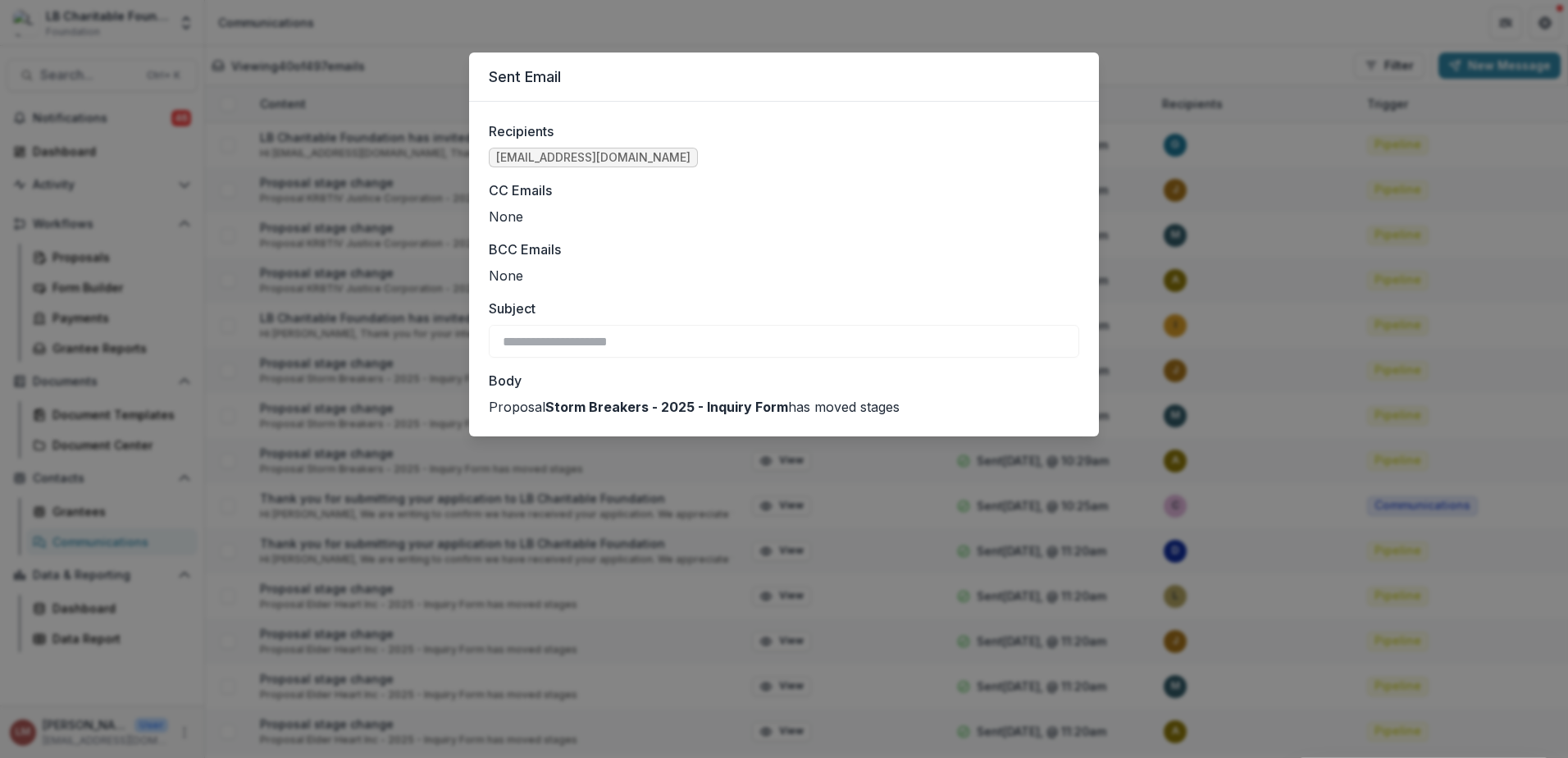
click at [1150, 30] on div "**********" at bounding box center [784, 379] width 1568 height 758
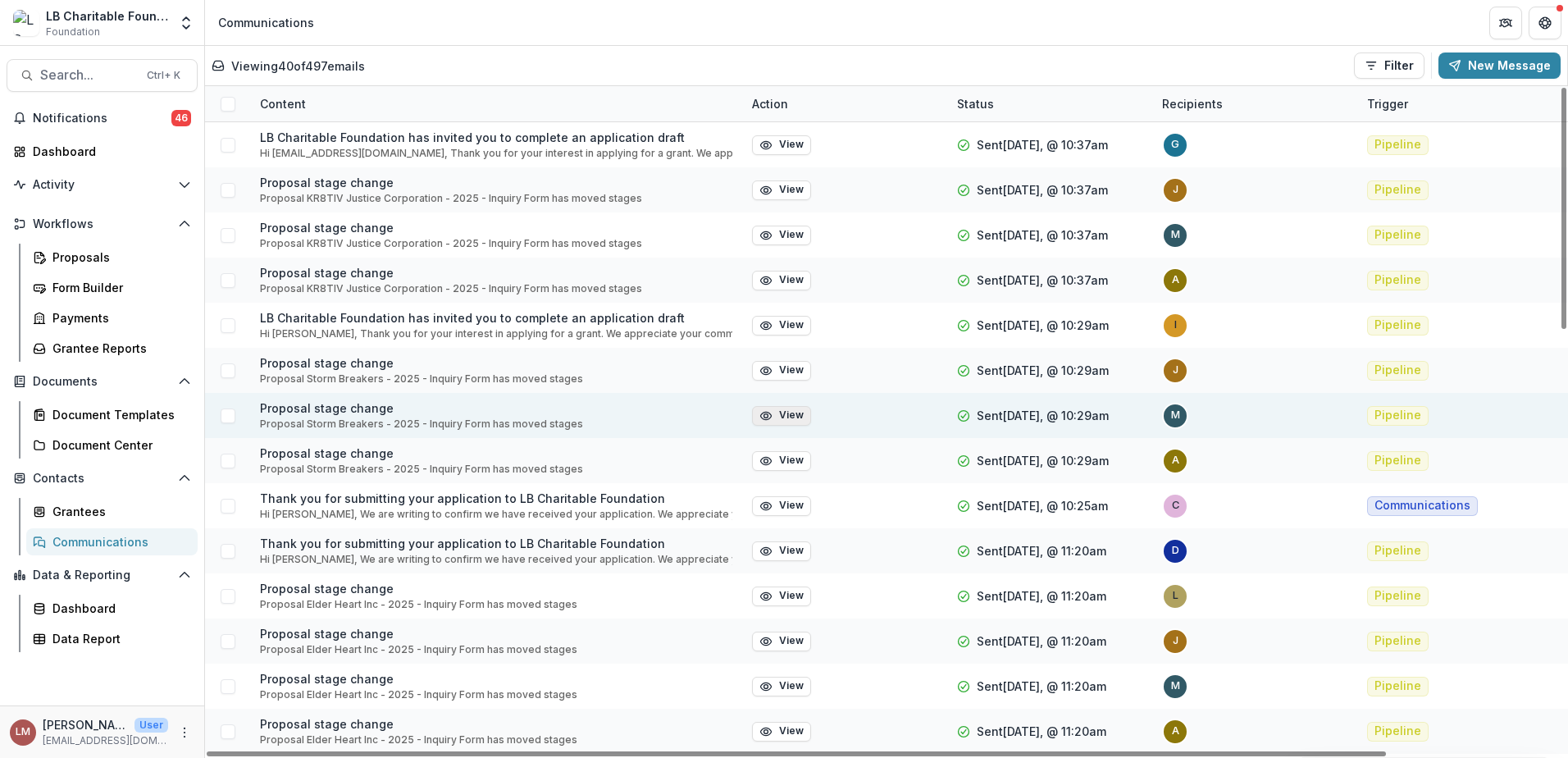
click at [789, 415] on button "View" at bounding box center [782, 415] width 59 height 20
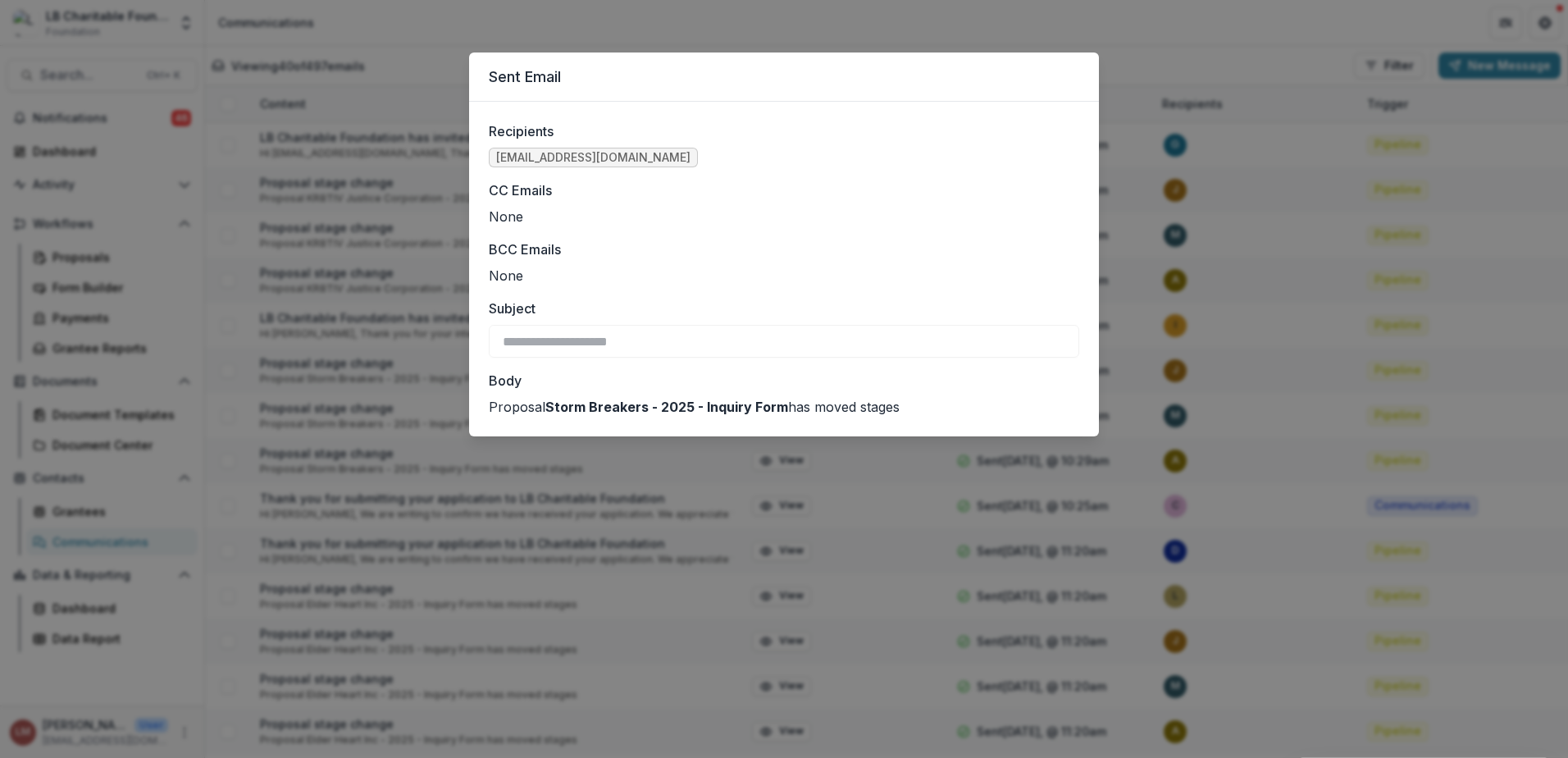
click at [1136, 27] on div "**********" at bounding box center [784, 379] width 1568 height 758
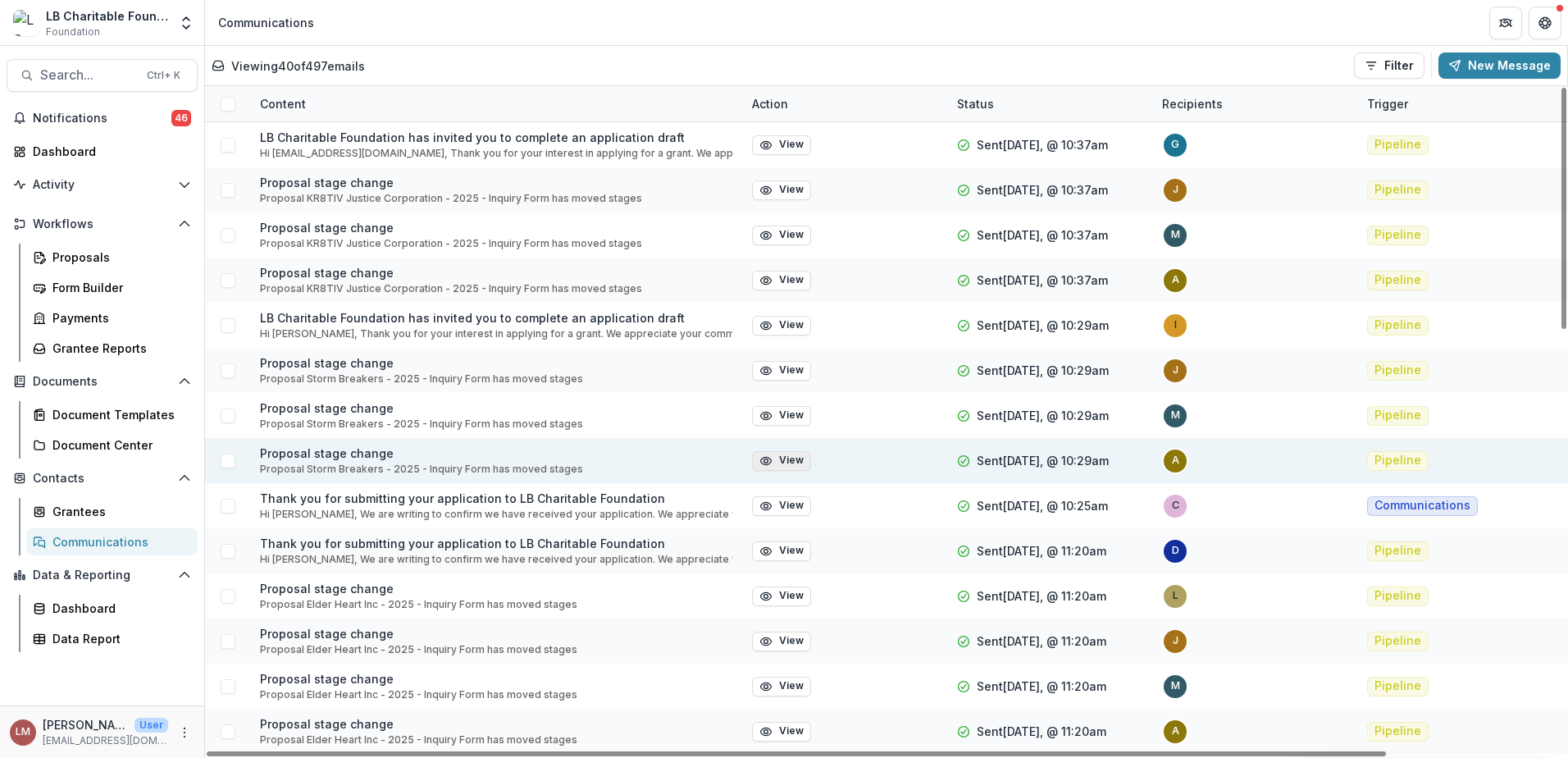
click at [786, 464] on button "View" at bounding box center [782, 461] width 59 height 20
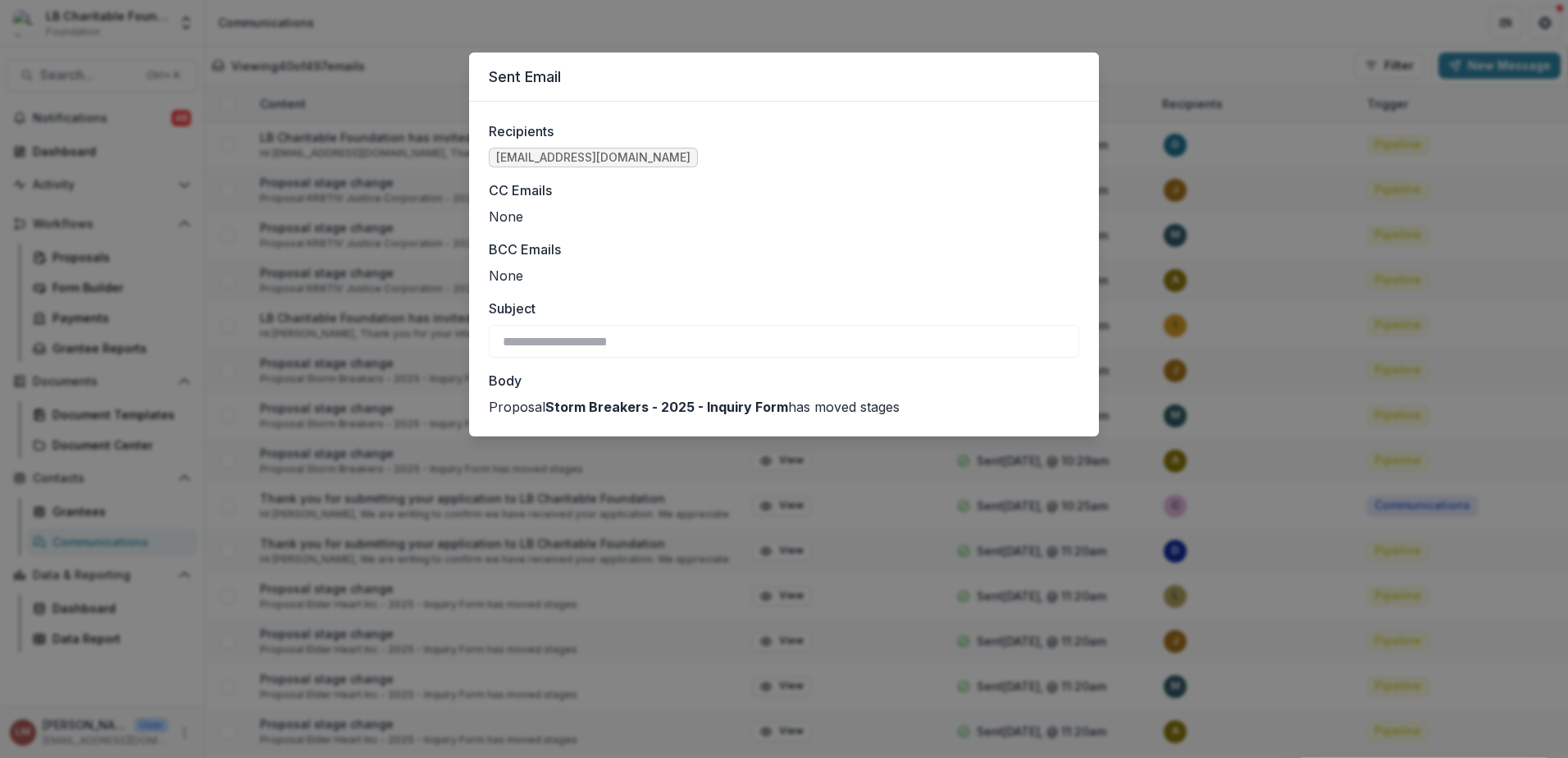
click at [987, 22] on div "**********" at bounding box center [784, 379] width 1568 height 758
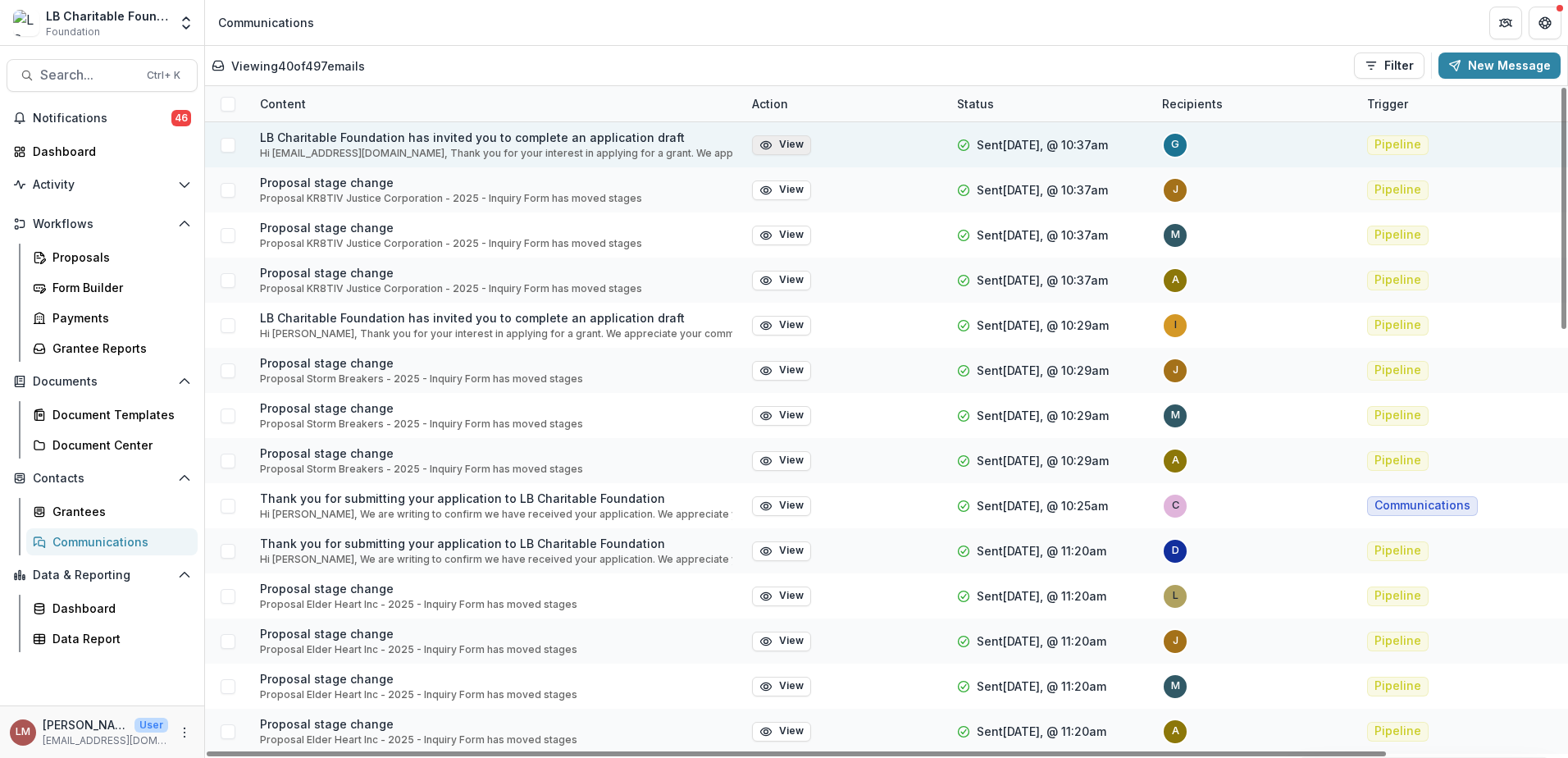
click at [793, 143] on button "View" at bounding box center [782, 145] width 59 height 20
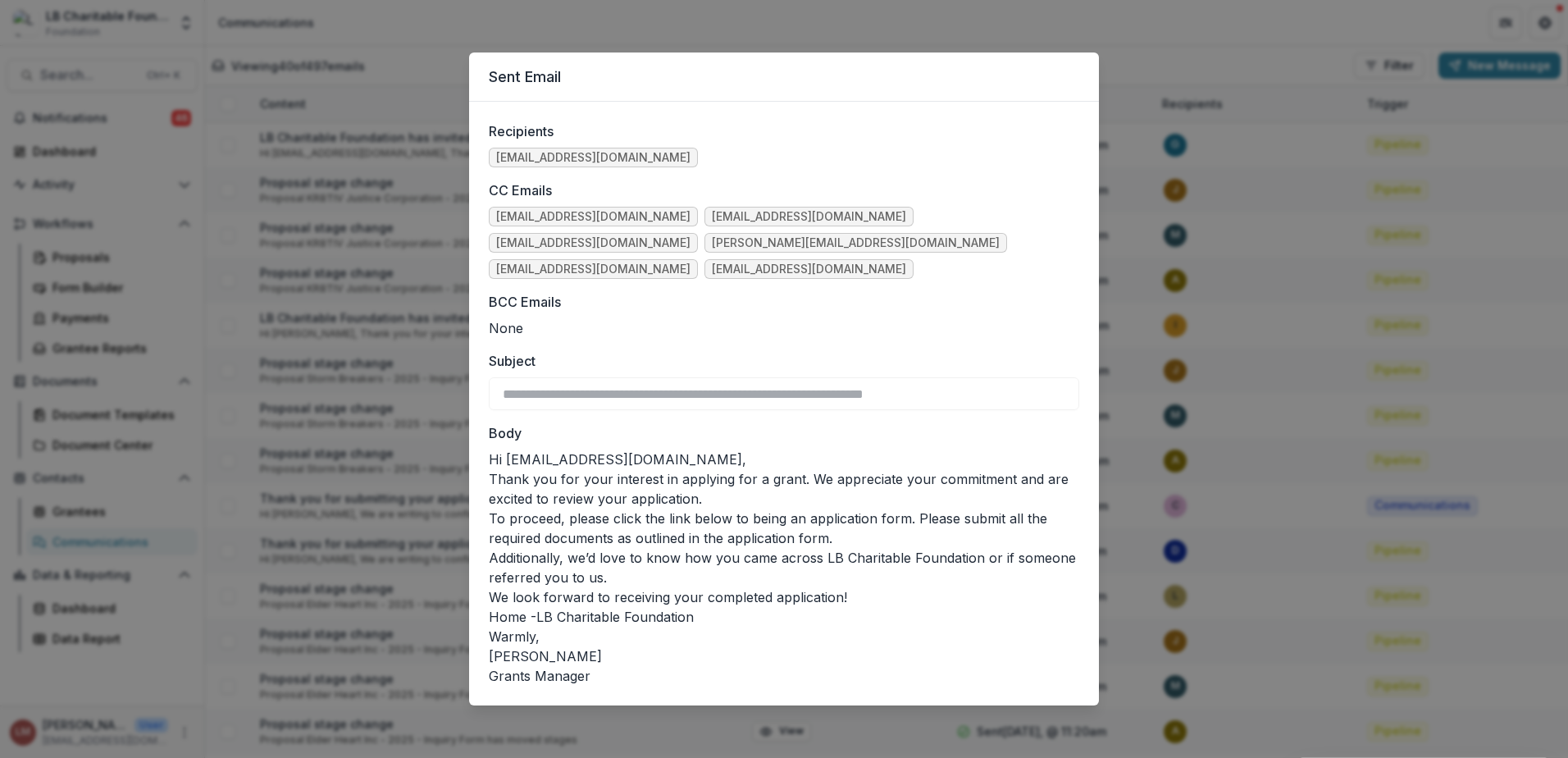
click at [1065, 16] on div "**********" at bounding box center [784, 379] width 1568 height 758
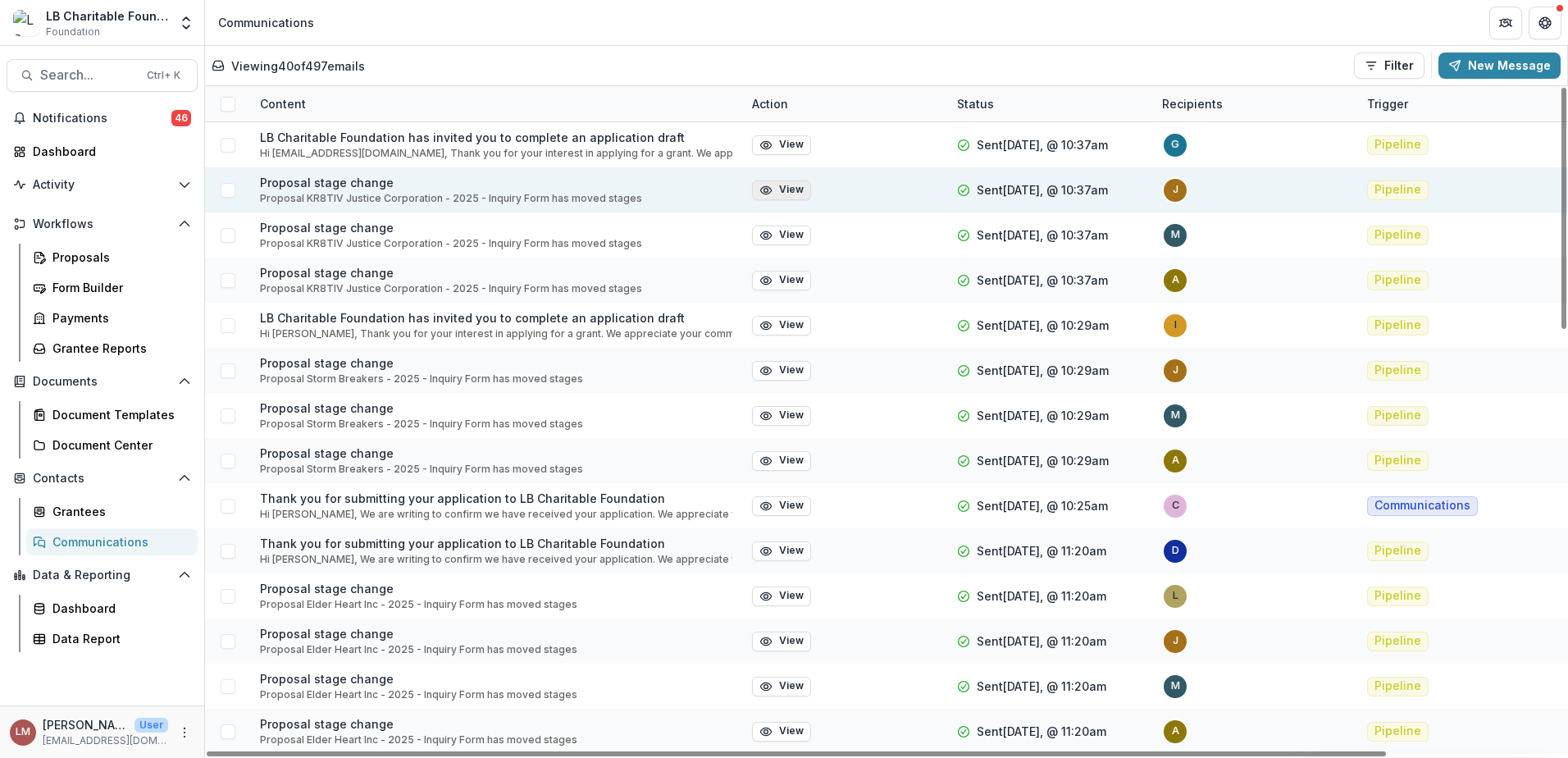
click at [786, 191] on button "View" at bounding box center [782, 190] width 59 height 20
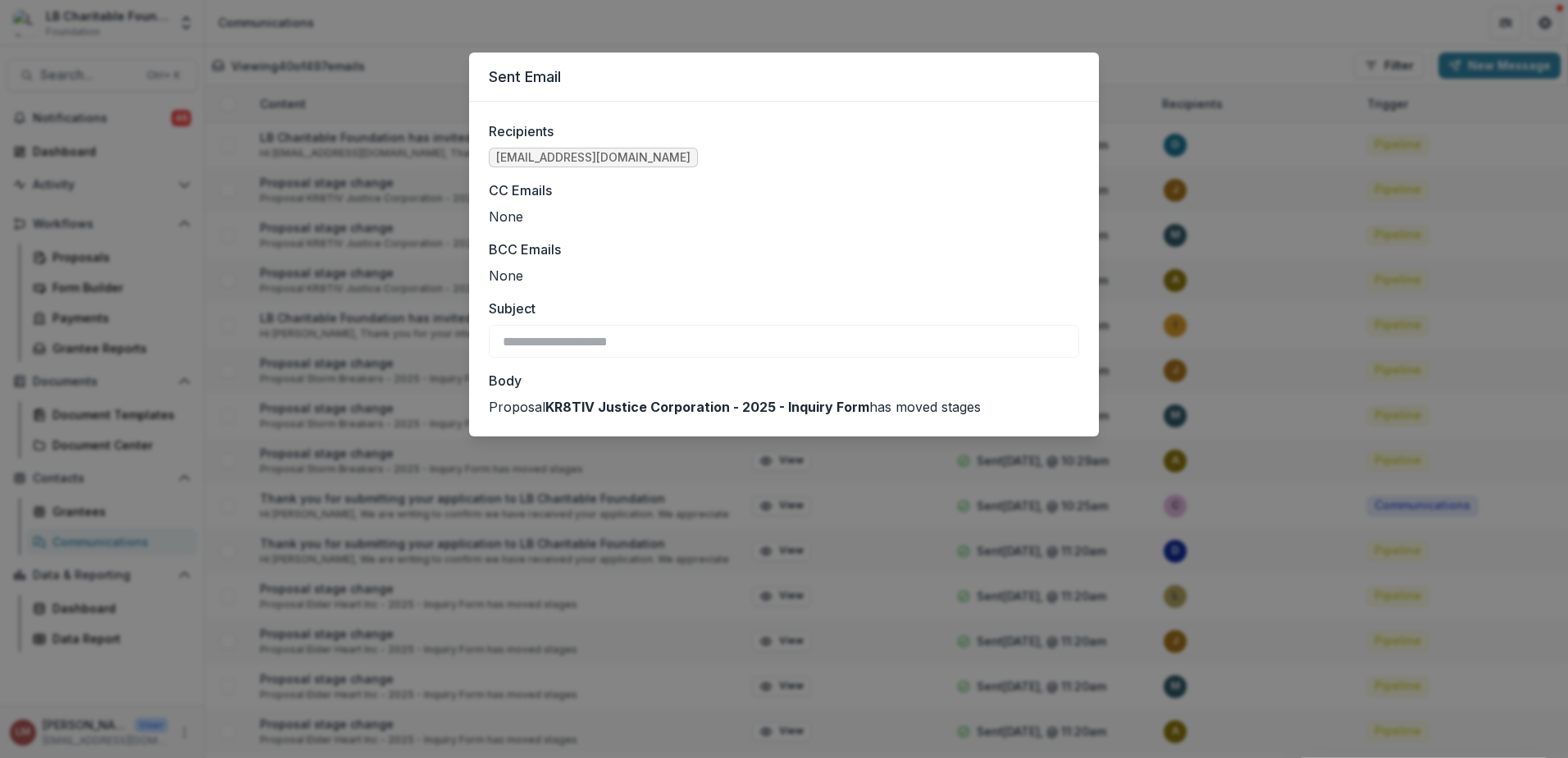
click at [1092, 23] on div "**********" at bounding box center [784, 379] width 1568 height 758
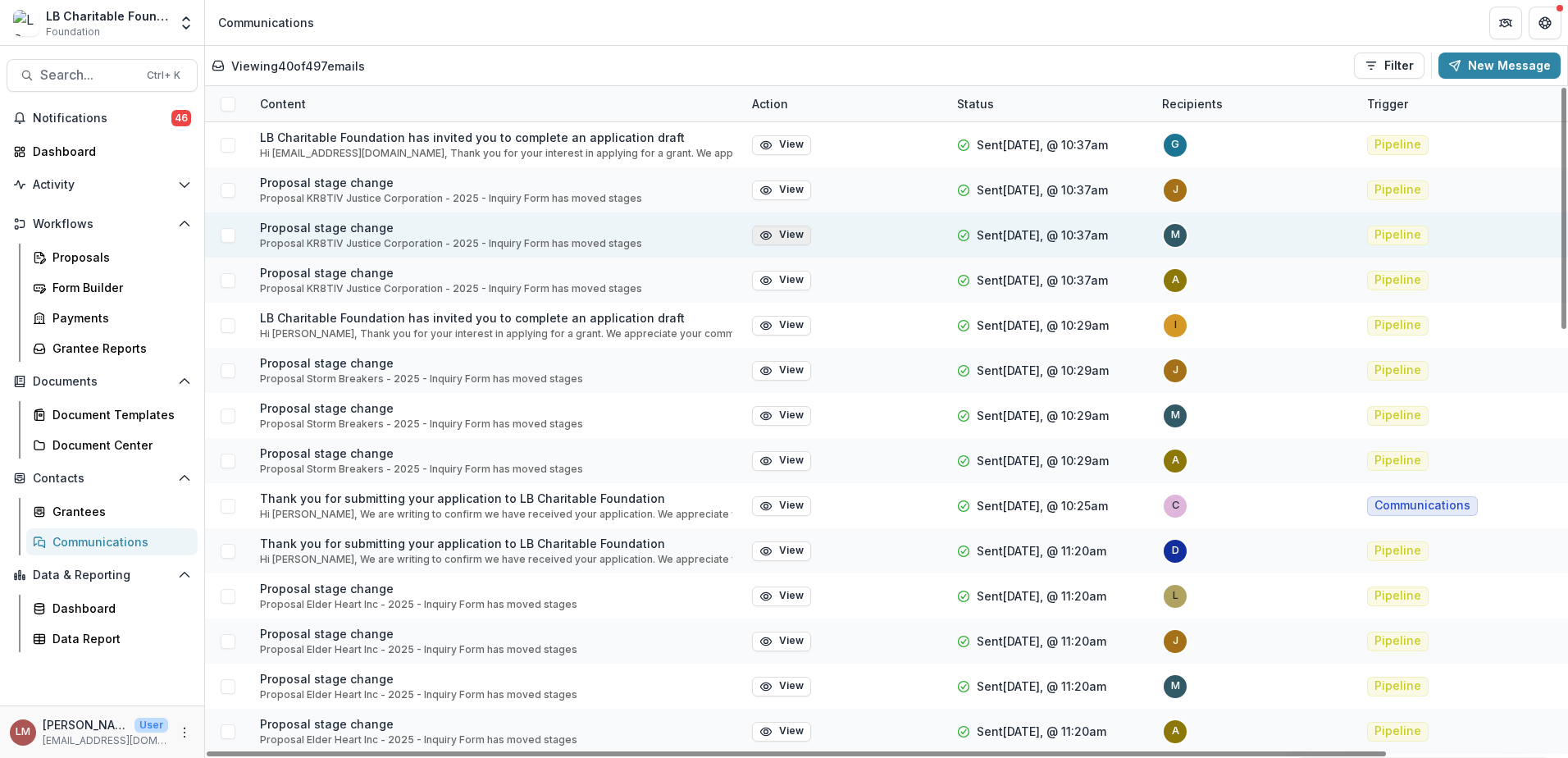
click at [790, 241] on button "View" at bounding box center [782, 235] width 59 height 20
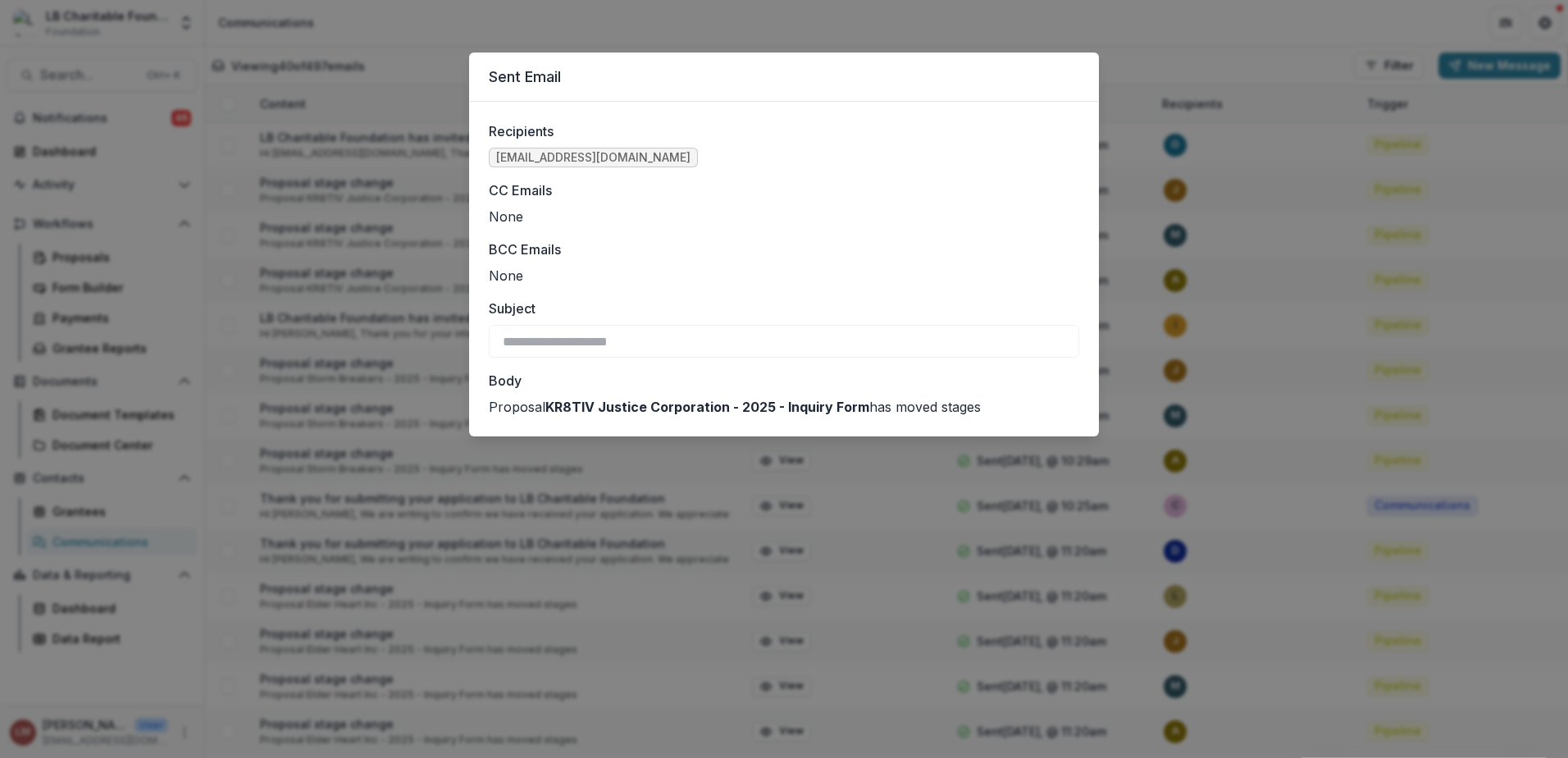
click at [1074, 22] on div "**********" at bounding box center [784, 379] width 1568 height 758
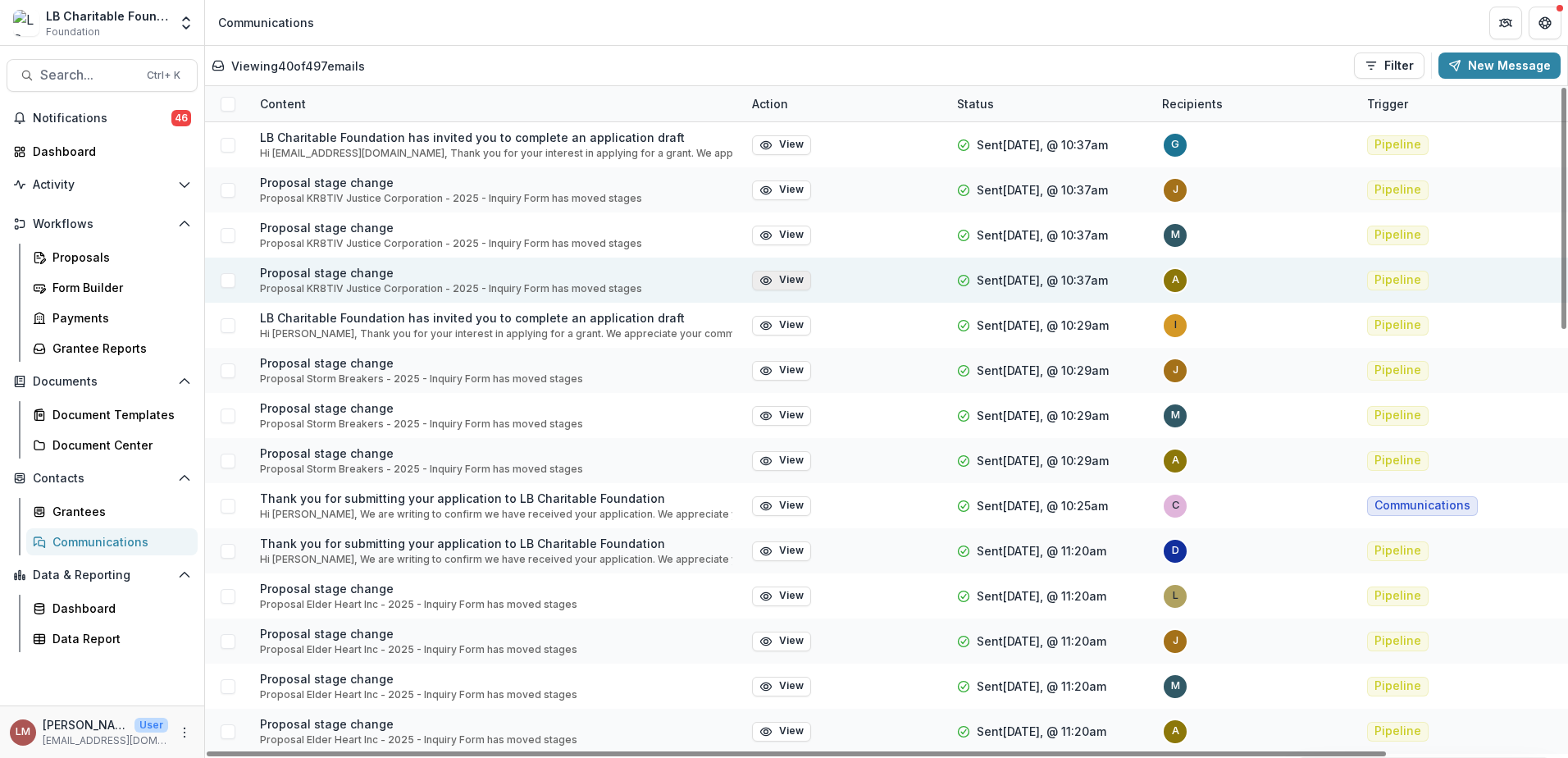
click at [789, 283] on button "View" at bounding box center [782, 280] width 59 height 20
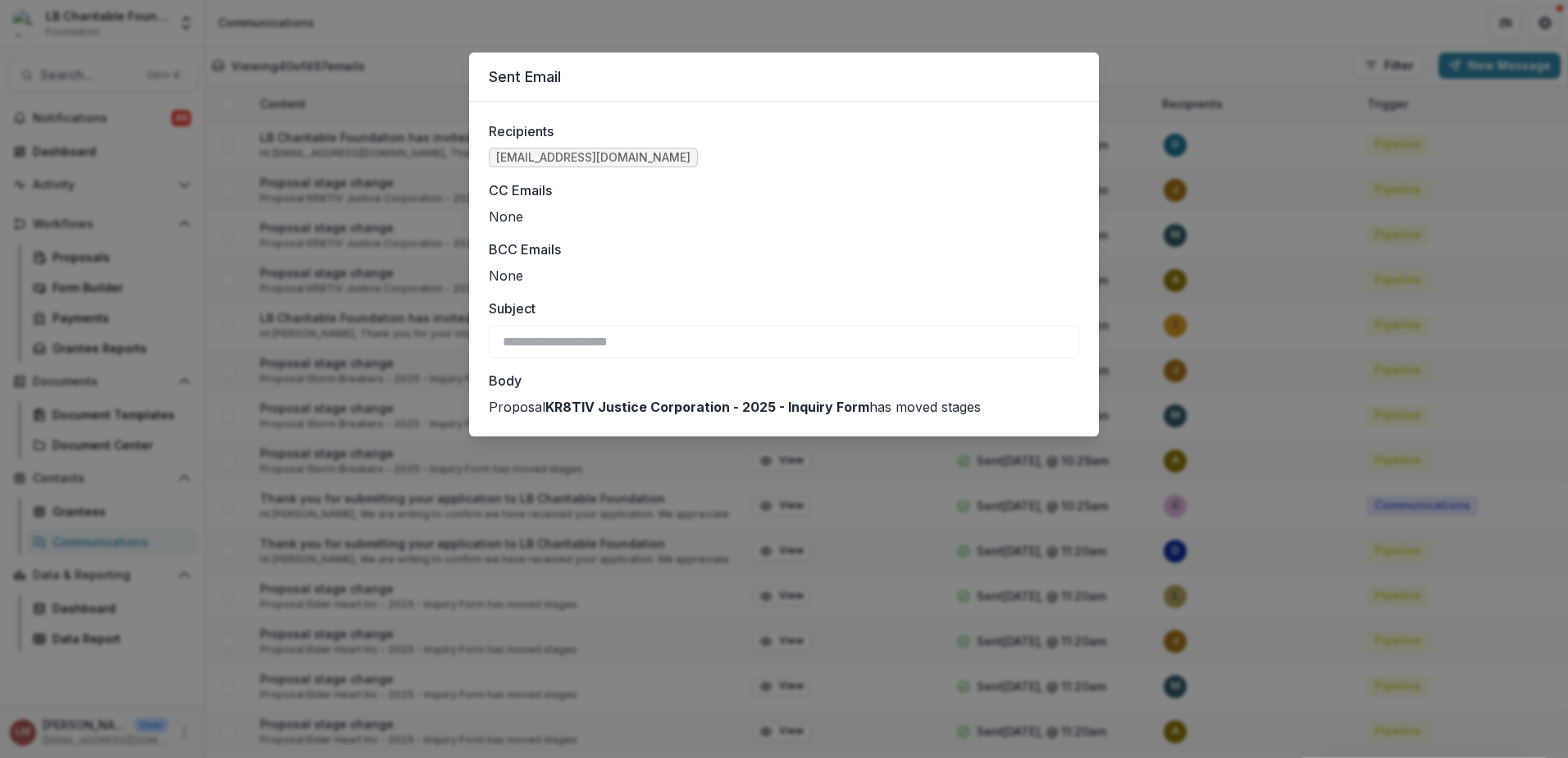
click at [1018, 27] on div "**********" at bounding box center [784, 379] width 1568 height 758
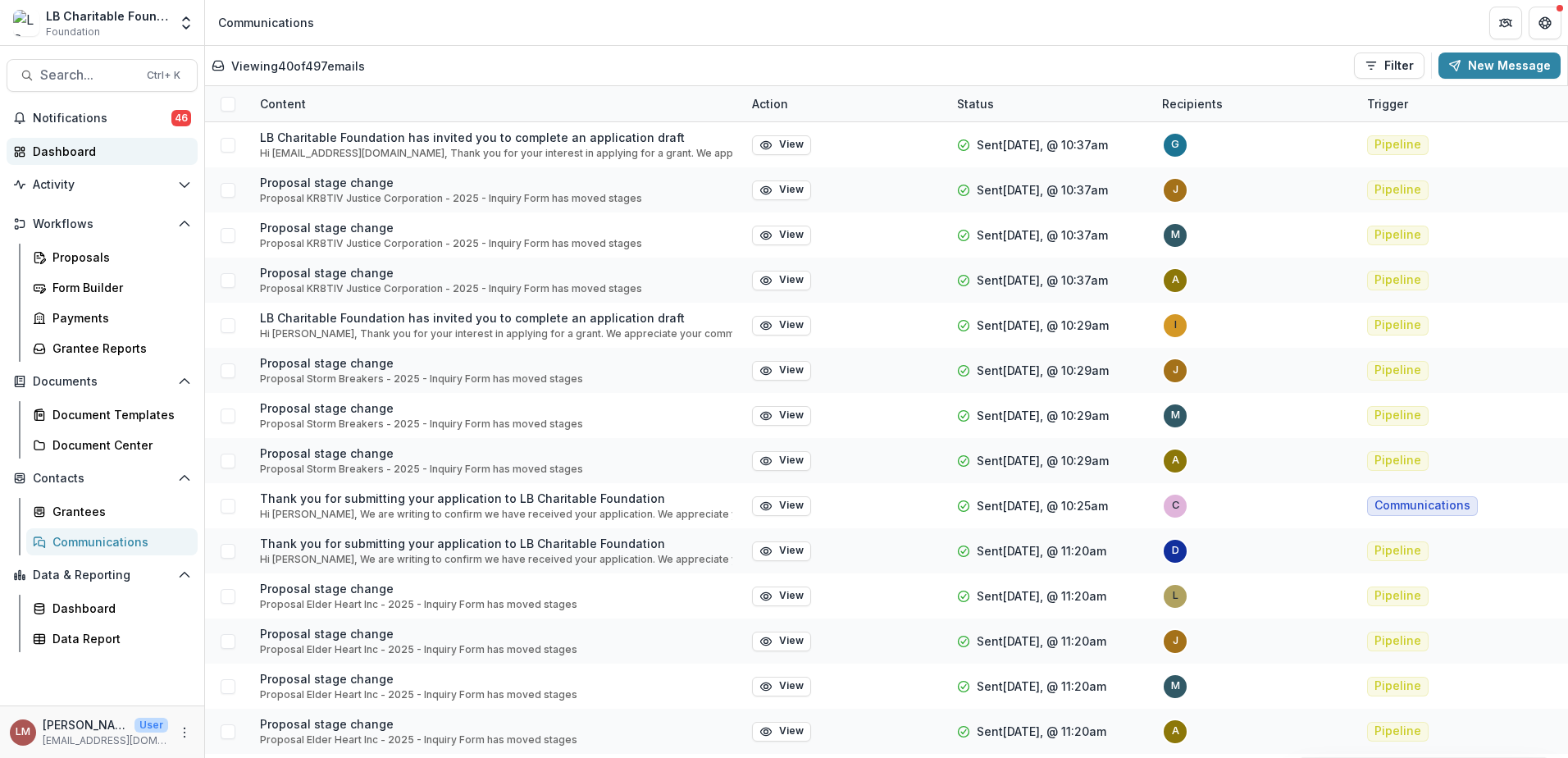
click at [65, 152] on div "Dashboard" at bounding box center [108, 152] width 152 height 17
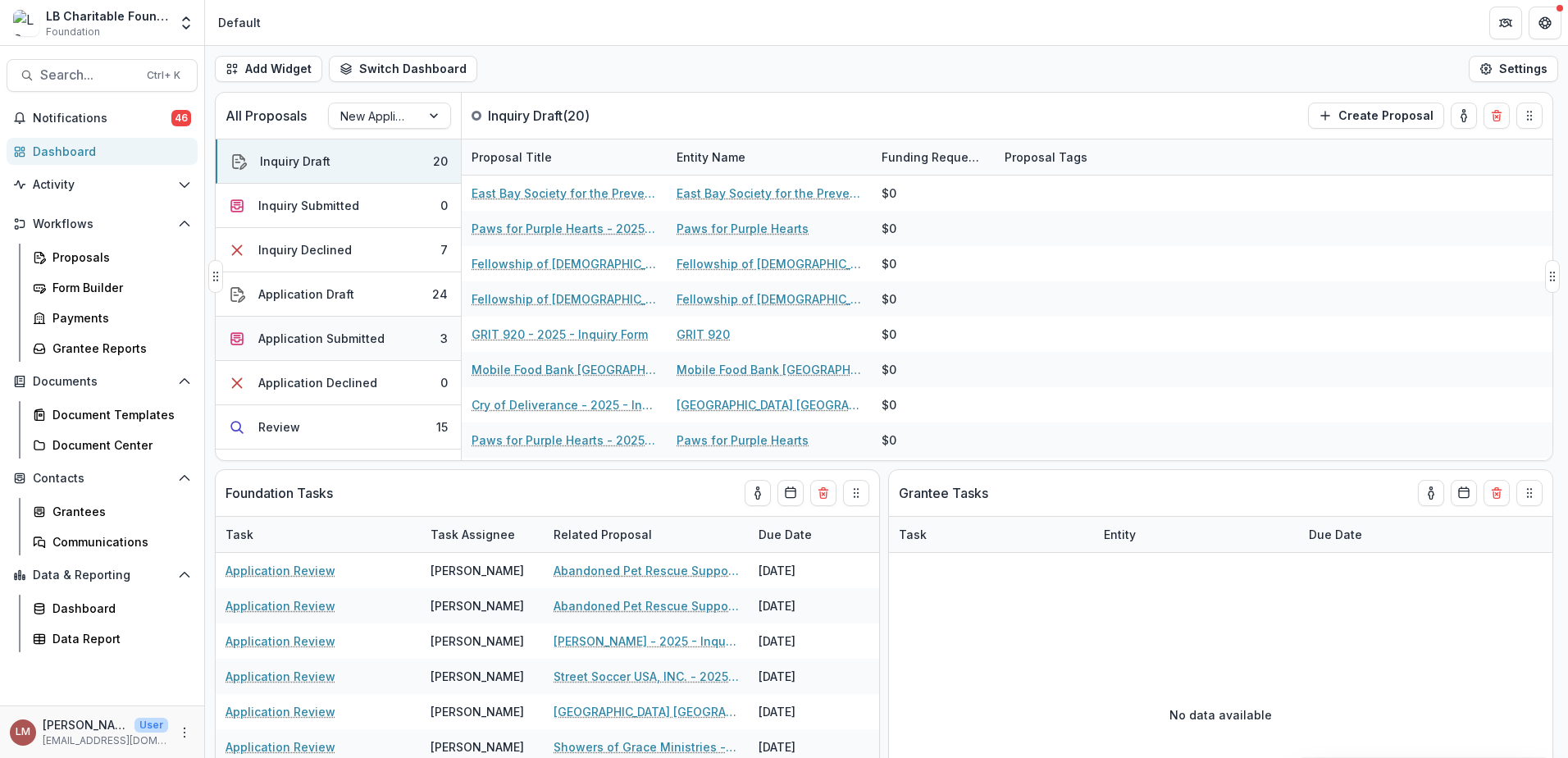
click at [308, 340] on div "Application Submitted" at bounding box center [321, 339] width 127 height 17
